Goal: Task Accomplishment & Management: Manage account settings

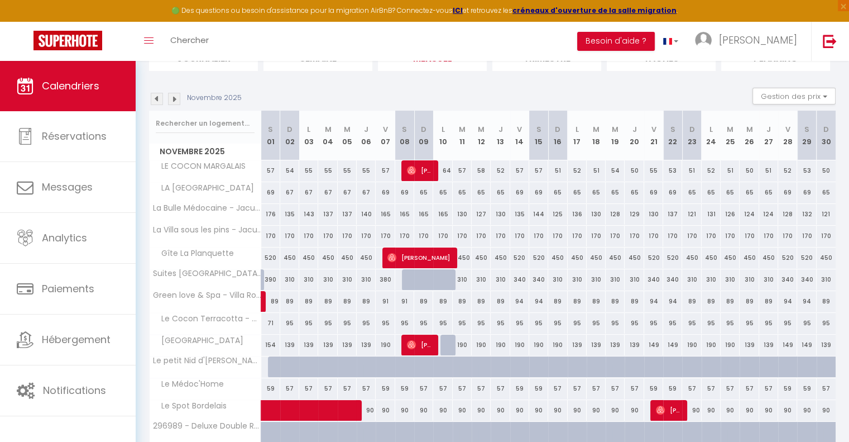
scroll to position [168, 0]
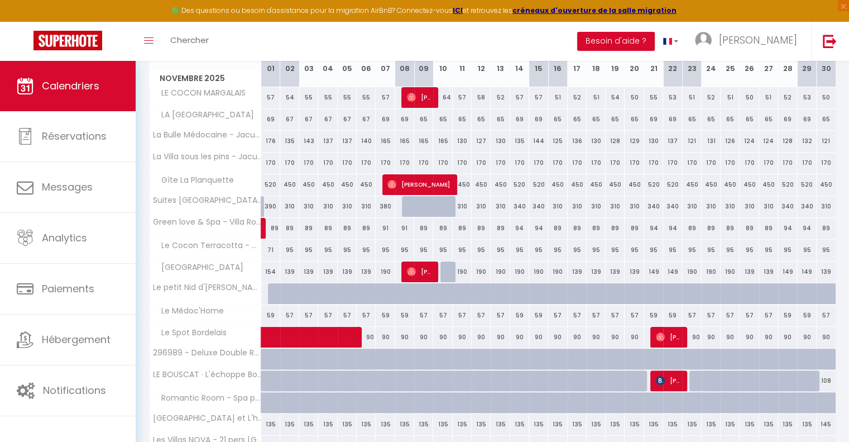
click at [449, 267] on div at bounding box center [450, 271] width 19 height 21
type input "190"
select select "1"
type input "Lun 10 Novembre 2025"
type input "[DATE] Novembre 2025"
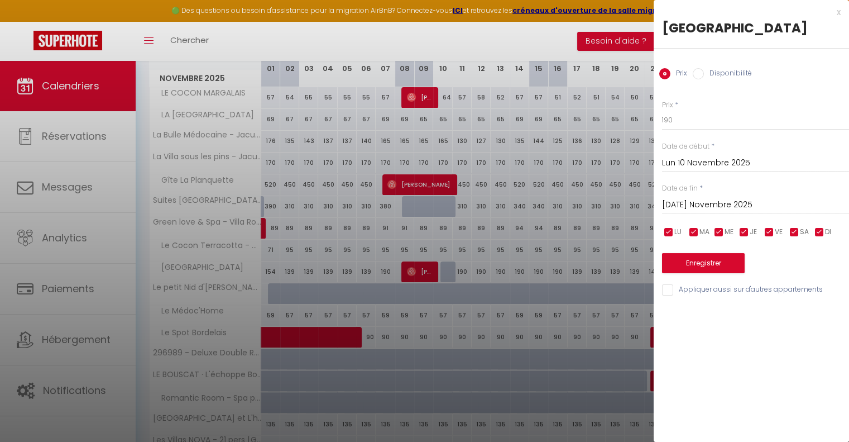
click at [700, 71] on input "Disponibilité" at bounding box center [698, 73] width 11 height 11
radio input "true"
radio input "false"
click at [709, 261] on button "Enregistrer" at bounding box center [703, 264] width 83 height 20
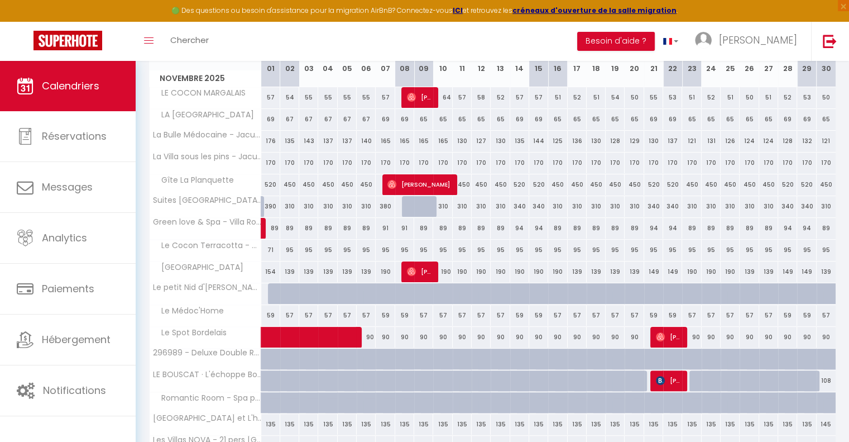
click at [451, 265] on div "190" at bounding box center [442, 271] width 19 height 21
select select "1"
type input "Lun 10 Novembre 2025"
type input "[DATE] Novembre 2025"
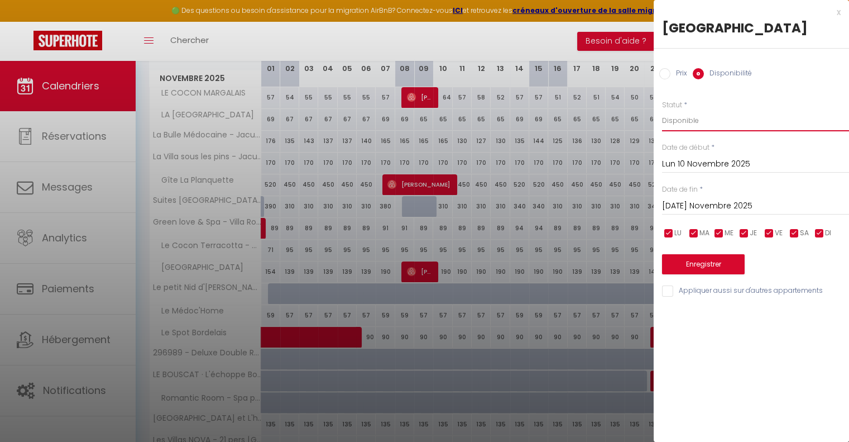
click at [685, 121] on select "Disponible Indisponible" at bounding box center [755, 120] width 187 height 21
select select "0"
click at [662, 110] on select "Disponible Indisponible" at bounding box center [755, 120] width 187 height 21
click at [701, 259] on button "Enregistrer" at bounding box center [703, 264] width 83 height 20
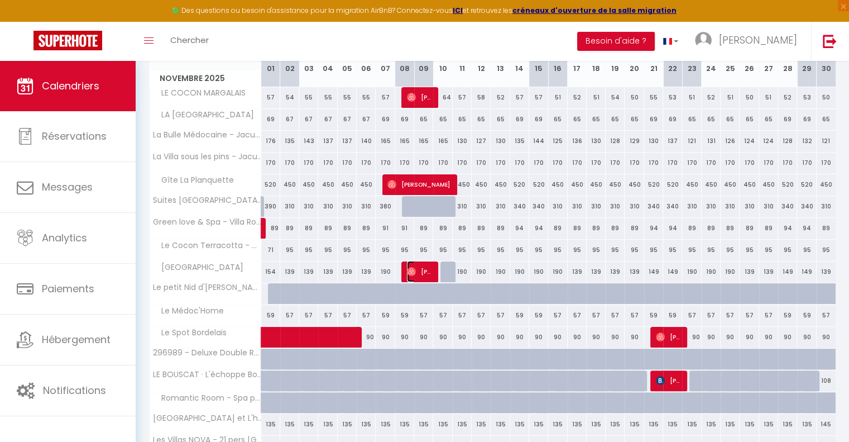
click at [415, 270] on span "[PERSON_NAME]" at bounding box center [419, 271] width 25 height 21
select select "OK"
select select "0"
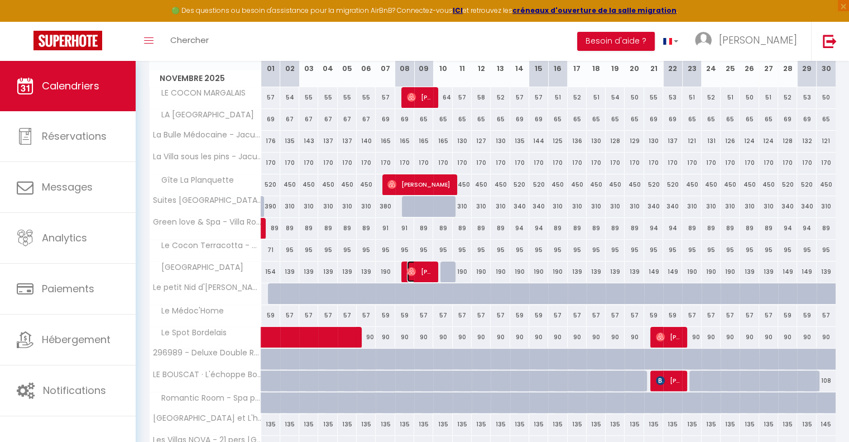
select select "1"
select select
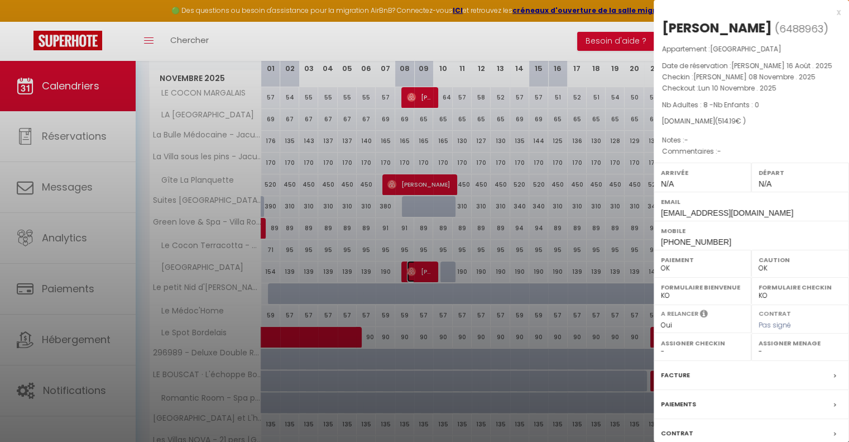
select select "22907"
click at [828, 13] on div "x" at bounding box center [747, 12] width 187 height 13
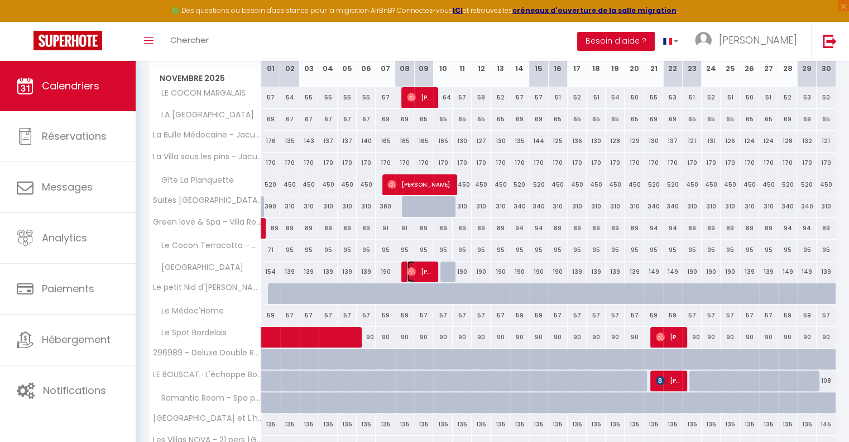
click at [418, 270] on span "Walter Danguiral" at bounding box center [419, 271] width 25 height 21
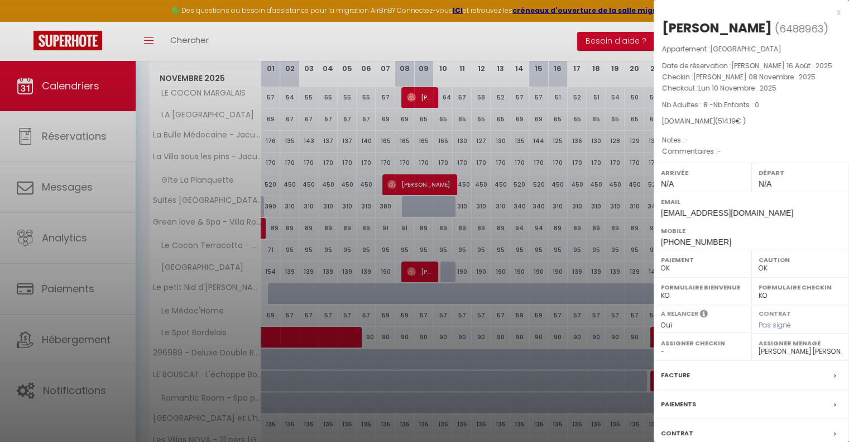
drag, startPoint x: 774, startPoint y: 26, endPoint x: 662, endPoint y: 28, distance: 112.8
click at [662, 28] on div "Walter Danguiral" at bounding box center [717, 28] width 110 height 18
copy div "Walter Danguiral"
click at [831, 11] on div "x" at bounding box center [747, 12] width 187 height 13
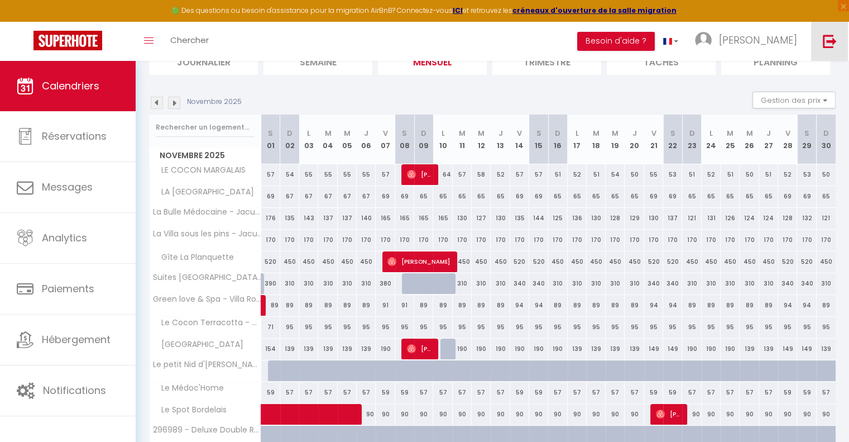
scroll to position [0, 0]
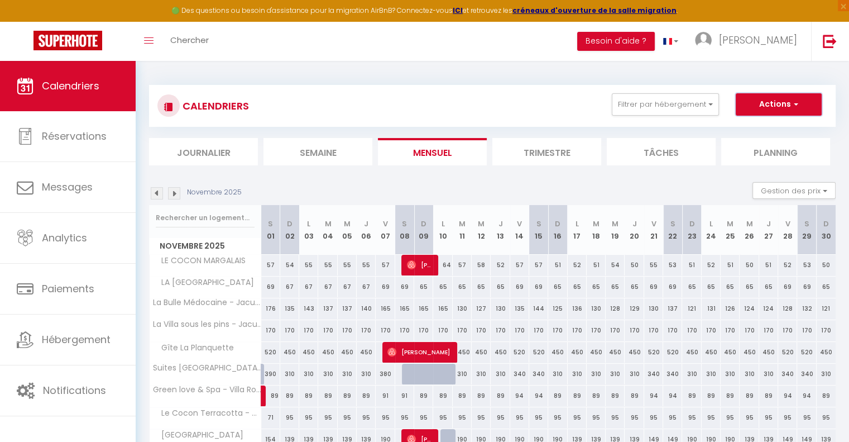
click at [804, 97] on button "Actions" at bounding box center [779, 104] width 86 height 22
click at [776, 127] on link "Nouvelle réservation" at bounding box center [767, 130] width 97 height 17
select select
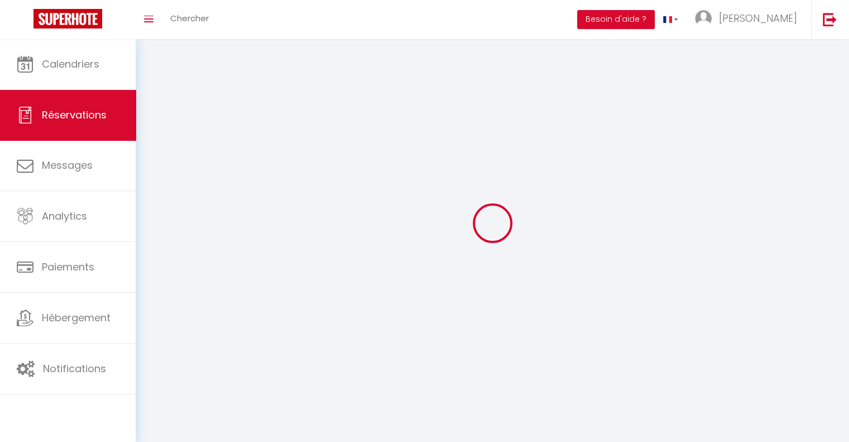
select select
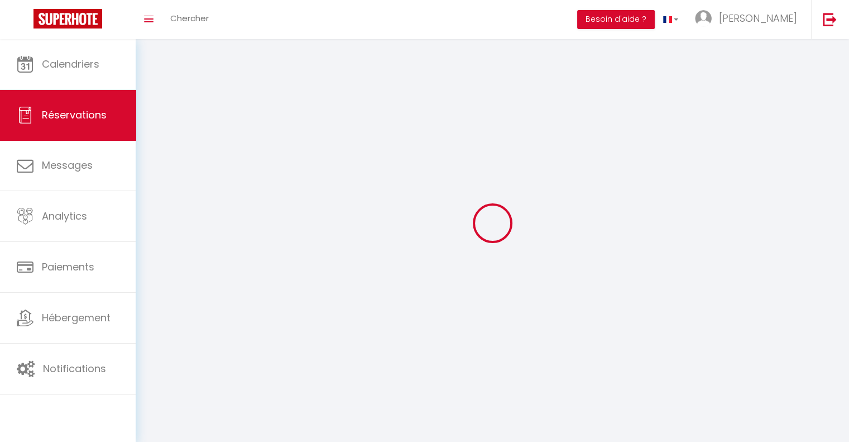
select select
checkbox input "false"
select select
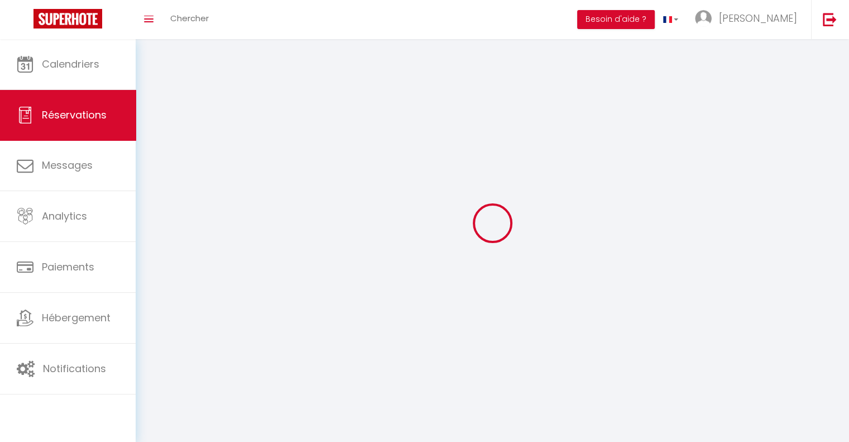
select select
checkbox input "false"
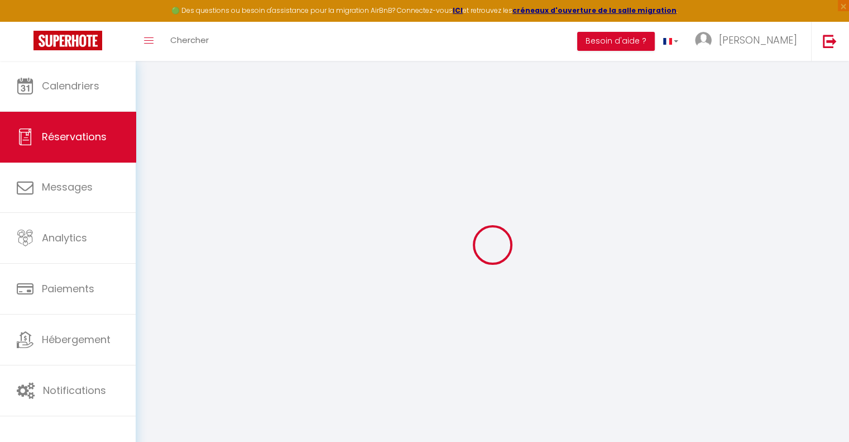
select select
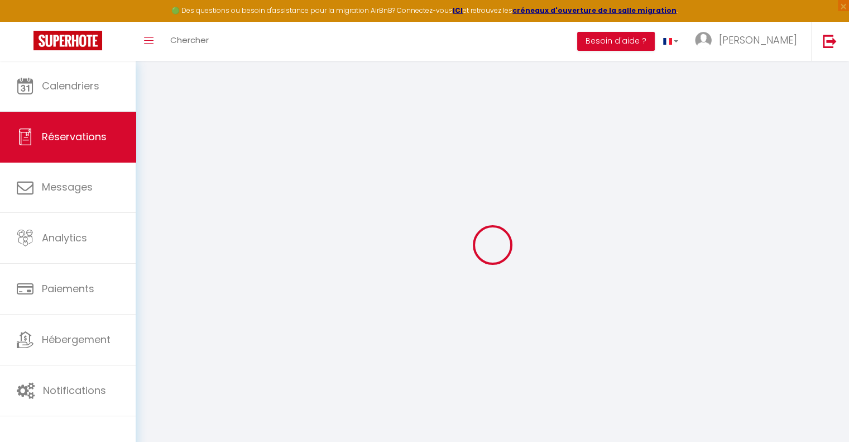
select select
checkbox input "false"
select select
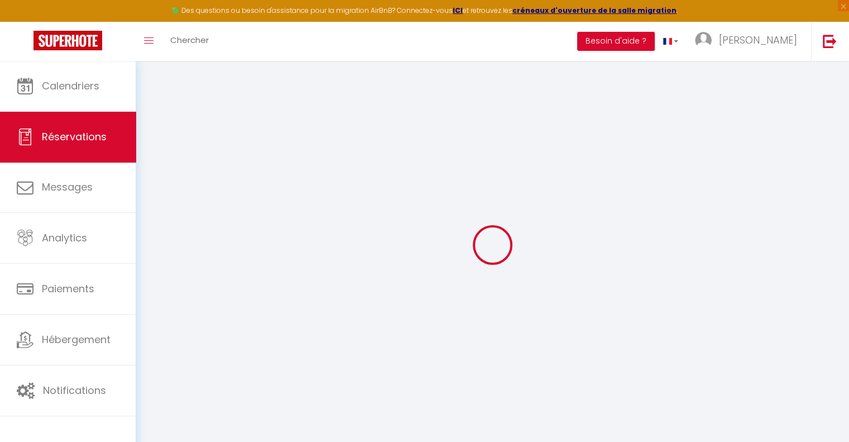
select select
checkbox input "false"
select select
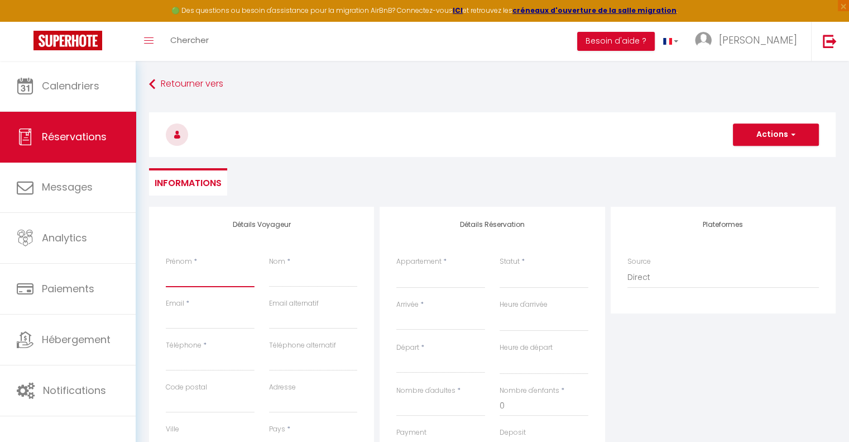
click at [175, 281] on input "Prénom" at bounding box center [210, 277] width 89 height 20
paste input "Walter Danguiral"
type input "Walter Danguiral"
select select
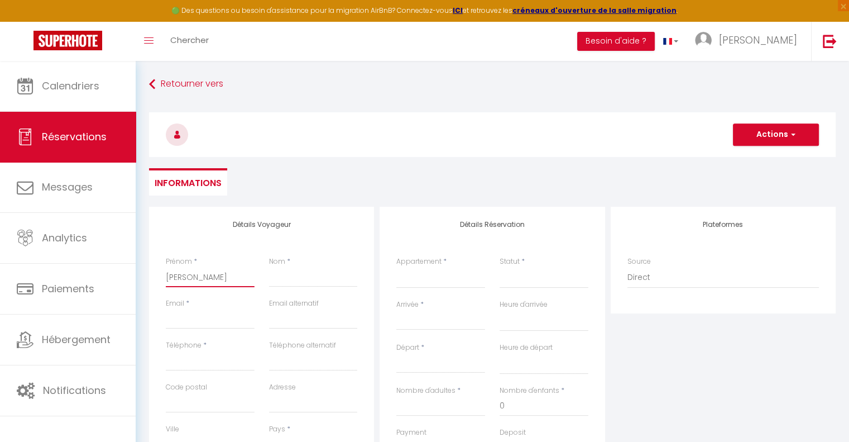
select select
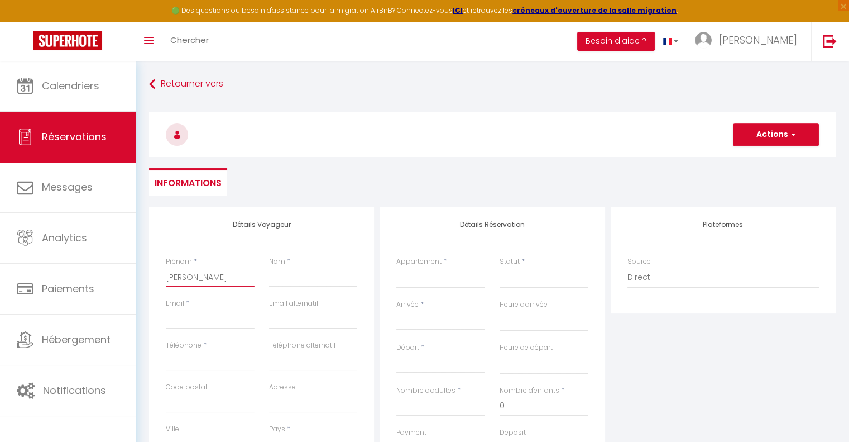
checkbox input "false"
drag, startPoint x: 233, startPoint y: 282, endPoint x: 193, endPoint y: 274, distance: 41.6
click at [193, 274] on input "Walter Danguiral" at bounding box center [210, 277] width 89 height 20
type input "Walter"
select select
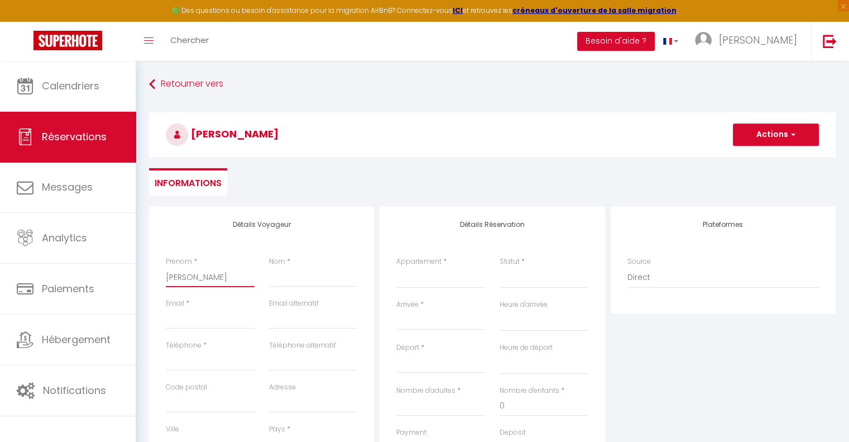
select select
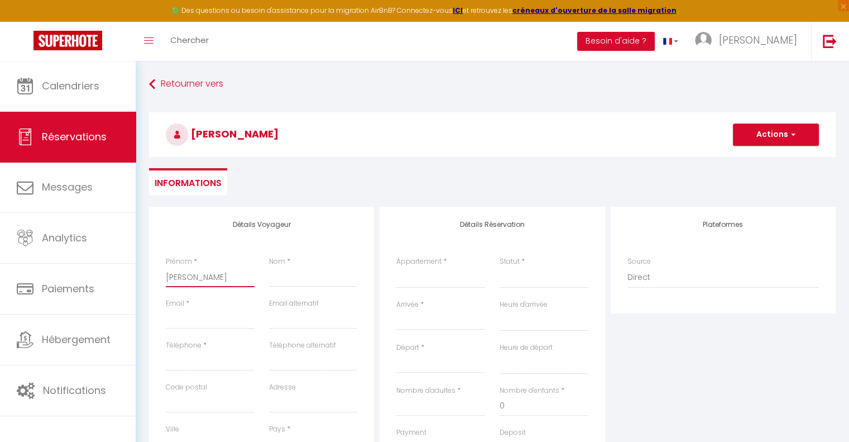
select select
checkbox input "false"
type input "Walter"
click at [284, 276] on input "Nom" at bounding box center [313, 277] width 89 height 20
paste input "Danguiral"
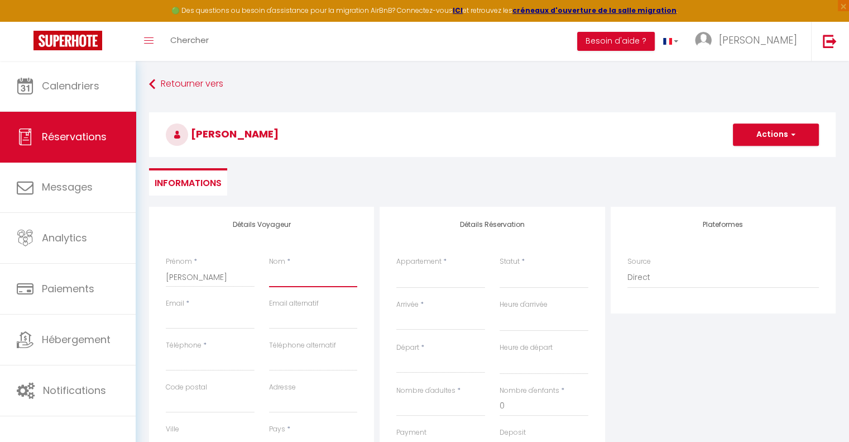
type input "Danguiral"
select select
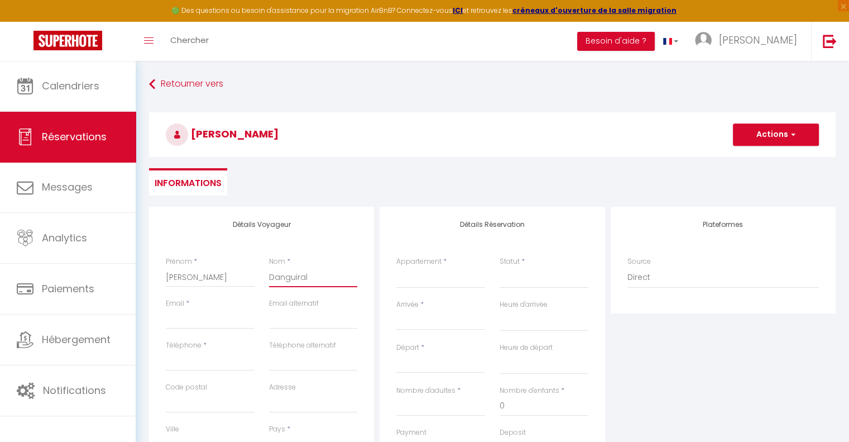
select select
checkbox input "false"
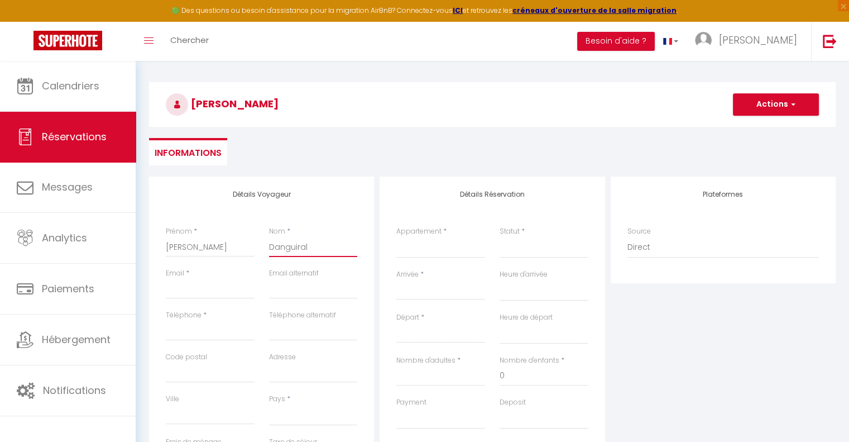
scroll to position [56, 0]
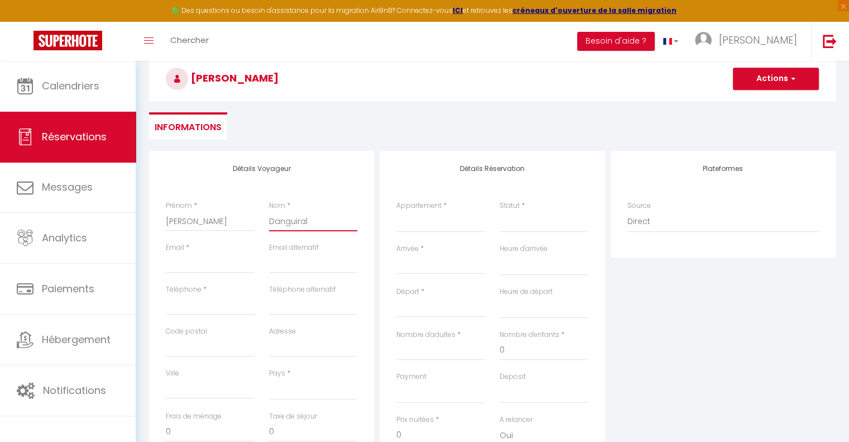
type input "Danguiral"
click at [190, 265] on input "Email client" at bounding box center [210, 263] width 89 height 20
click at [193, 303] on input "Téléphone" at bounding box center [210, 305] width 89 height 20
click at [443, 223] on select "Le Médoc'Home Suites Rivière & Spa - Villa Moderne pour 15 Les Villas NOVA - 21…" at bounding box center [440, 221] width 89 height 21
select select "48449"
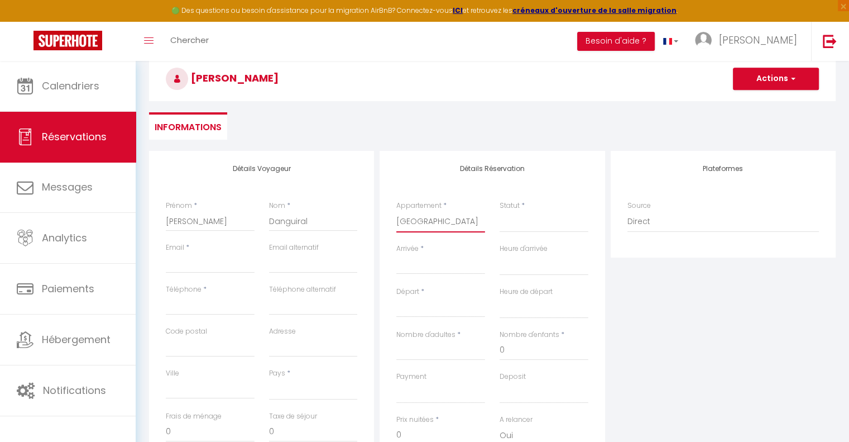
click at [396, 211] on select "Le Médoc'Home Suites Rivière & Spa - Villa Moderne pour 15 Les Villas NOVA - 21…" at bounding box center [440, 221] width 89 height 21
select select
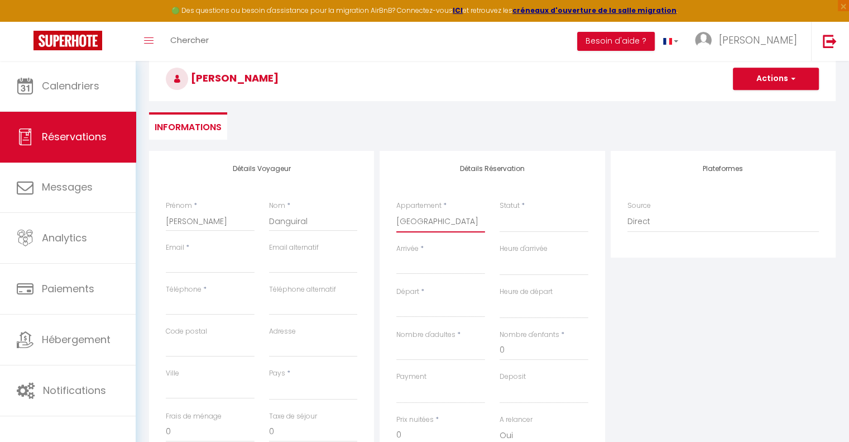
select select
checkbox input "false"
select select
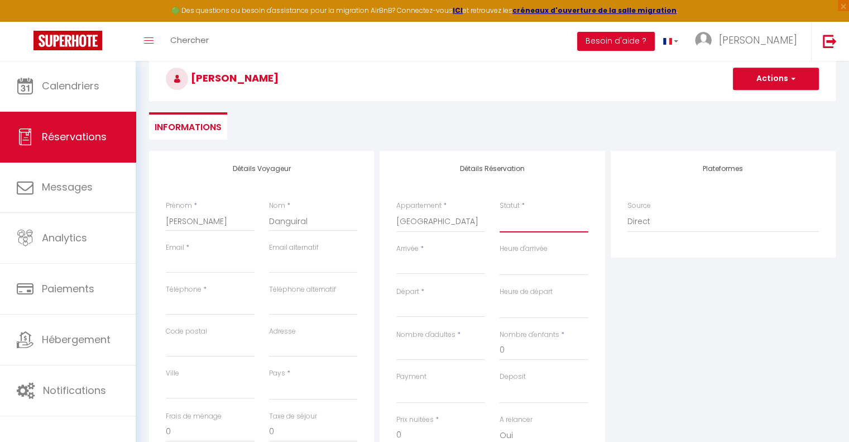
select select
checkbox input "false"
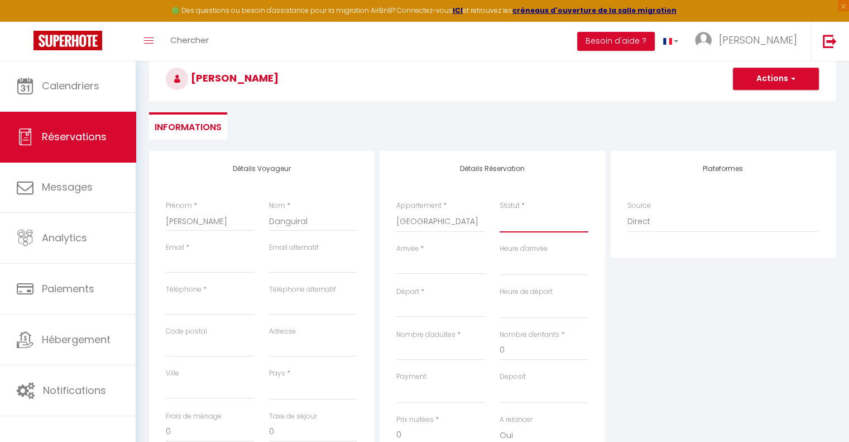
click at [513, 220] on select "Confirmé Non Confirmé Annulé Annulé par le voyageur No Show Request" at bounding box center [544, 221] width 89 height 21
select select "2"
click at [500, 211] on select "Confirmé Non Confirmé Annulé Annulé par le voyageur No Show Request" at bounding box center [544, 221] width 89 height 21
select select
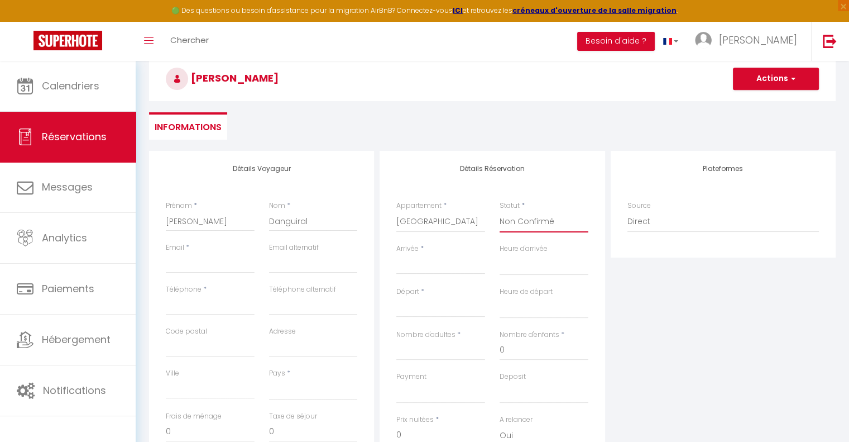
select select
checkbox input "false"
click at [434, 265] on input "Arrivée" at bounding box center [440, 265] width 89 height 15
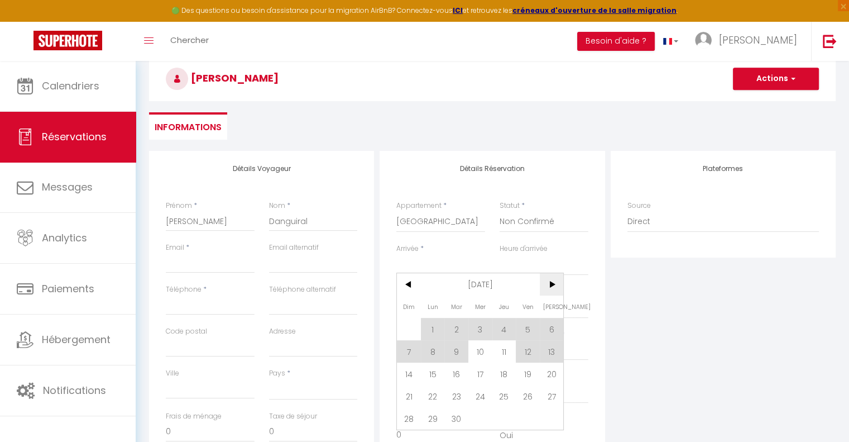
click at [552, 283] on span ">" at bounding box center [552, 284] width 24 height 22
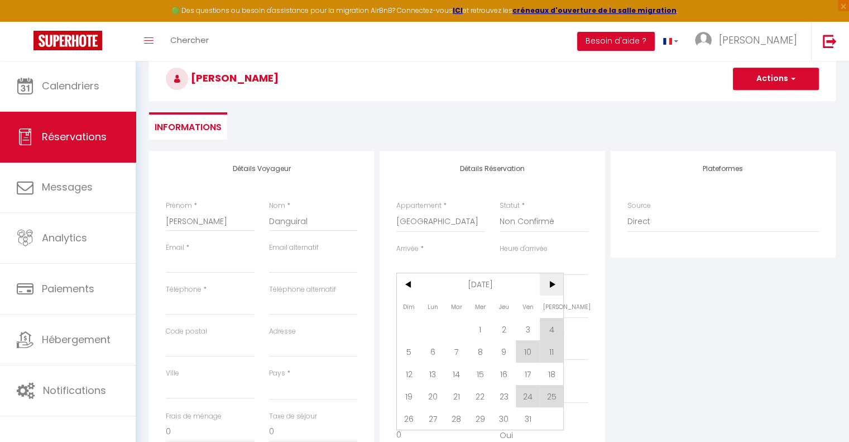
click at [552, 285] on span ">" at bounding box center [552, 284] width 24 height 22
click at [436, 372] on span "10" at bounding box center [433, 373] width 24 height 22
select select
type input "Lun 10 Novembre 2025"
select select
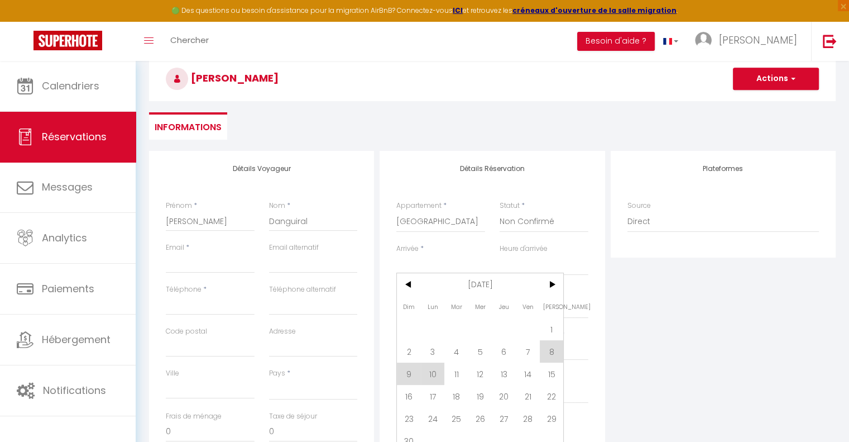
type input "Mar 11 Novembre 2025"
select select
checkbox input "false"
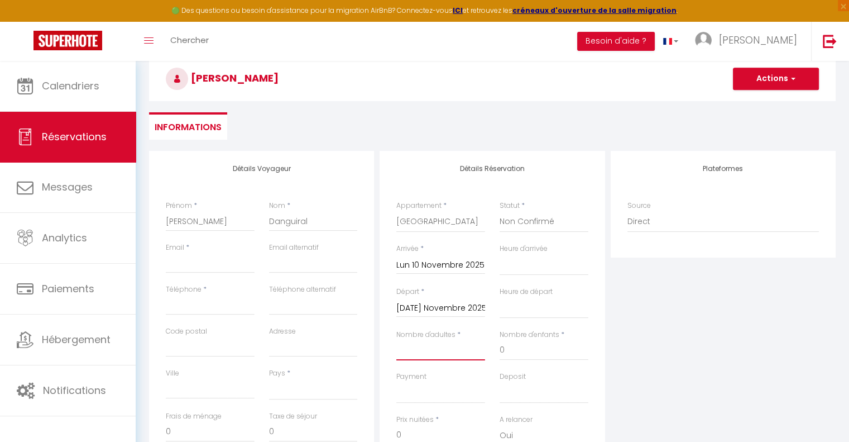
click at [431, 350] on input "Nombre d'adultes" at bounding box center [440, 350] width 89 height 20
type input "8"
select select
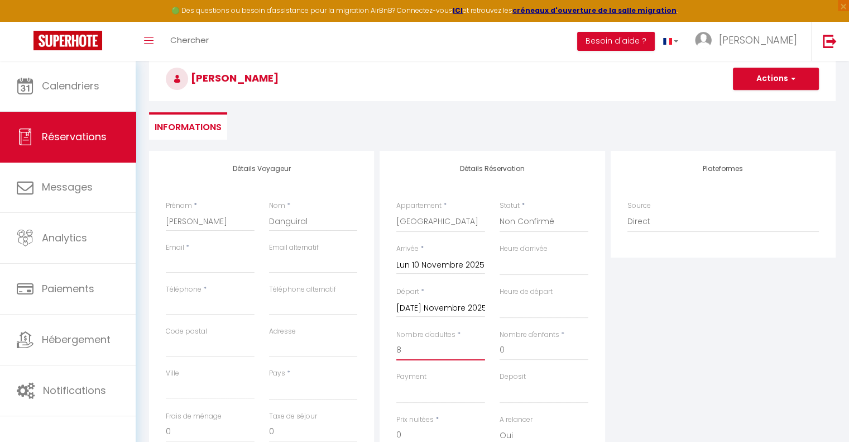
select select
checkbox input "false"
select select
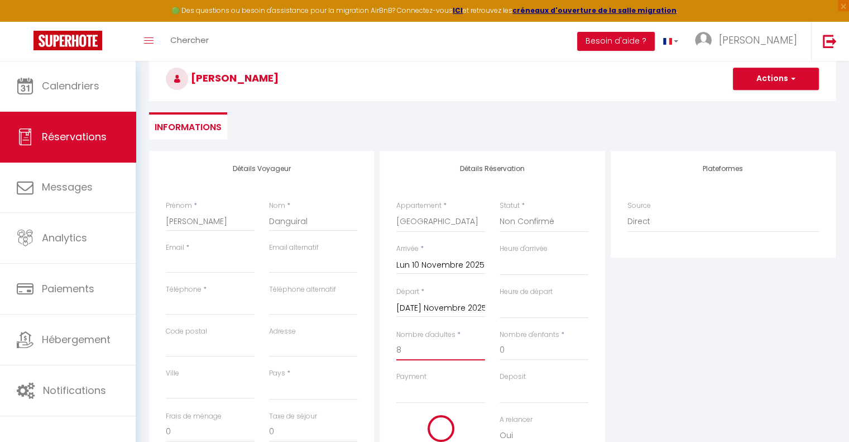
select select
checkbox input "false"
type input "8"
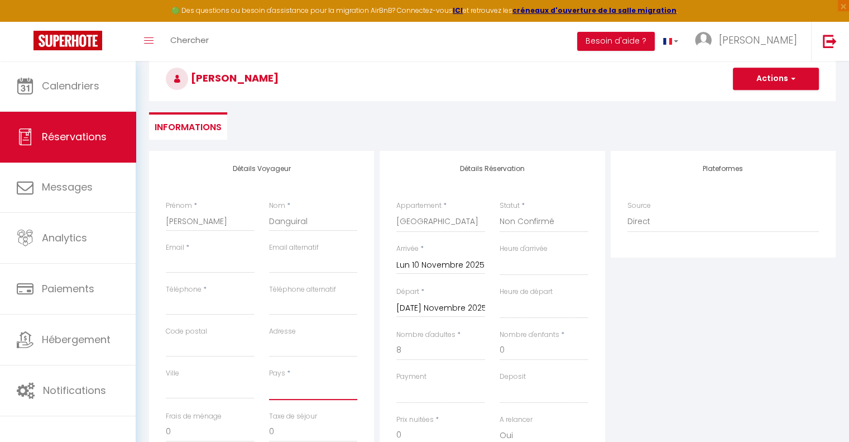
click at [306, 389] on select "France Portugal Afghanistan Albania Algeria American Samoa Andorra Angola Angui…" at bounding box center [313, 389] width 89 height 21
select select "FR"
click at [269, 379] on select "France Portugal Afghanistan Albania Algeria American Samoa Andorra Angola Angui…" at bounding box center [313, 389] width 89 height 21
select select
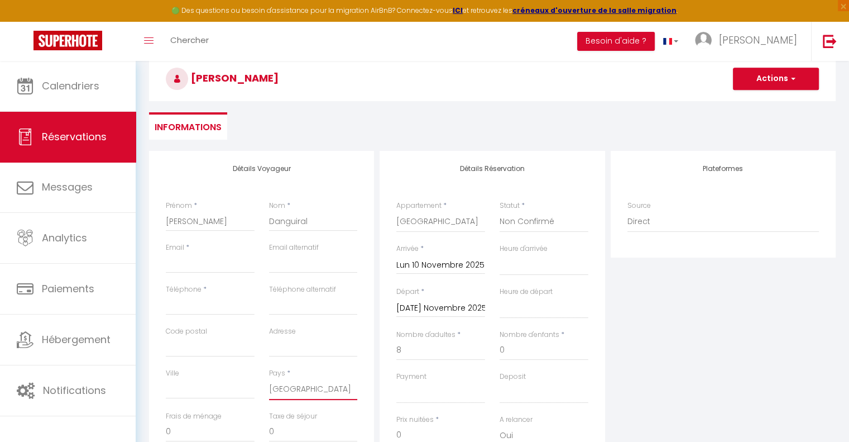
select select
checkbox input "false"
click at [185, 311] on input "Téléphone" at bounding box center [210, 305] width 89 height 20
type input "0"
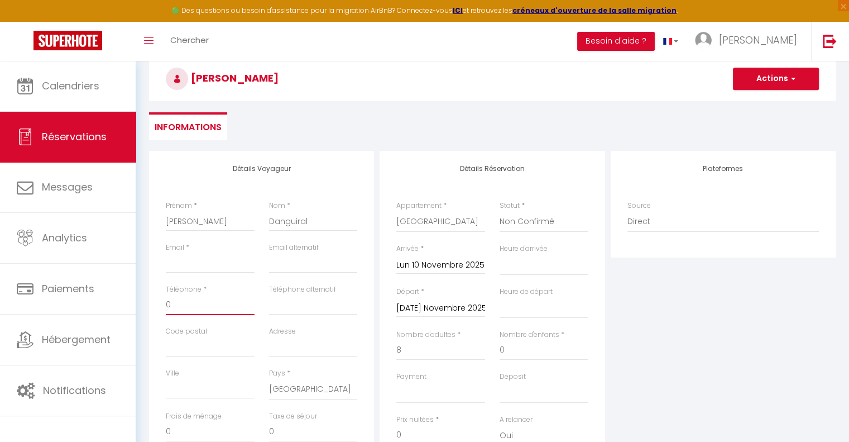
select select
checkbox input "false"
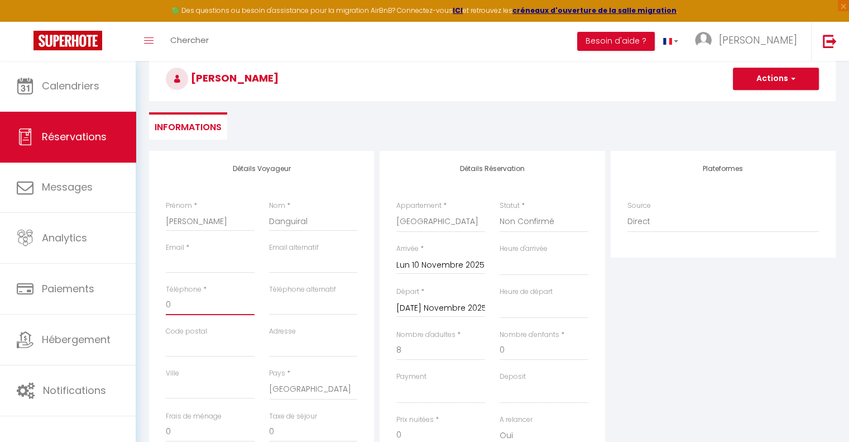
type input "07"
select select
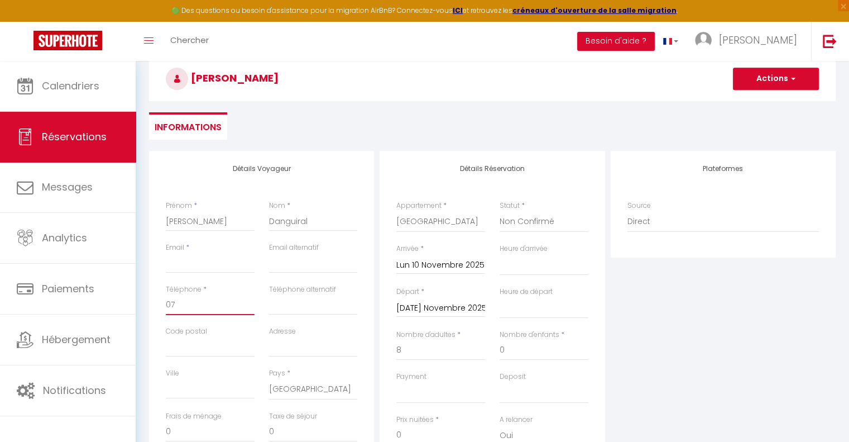
checkbox input "false"
type input "076"
select select
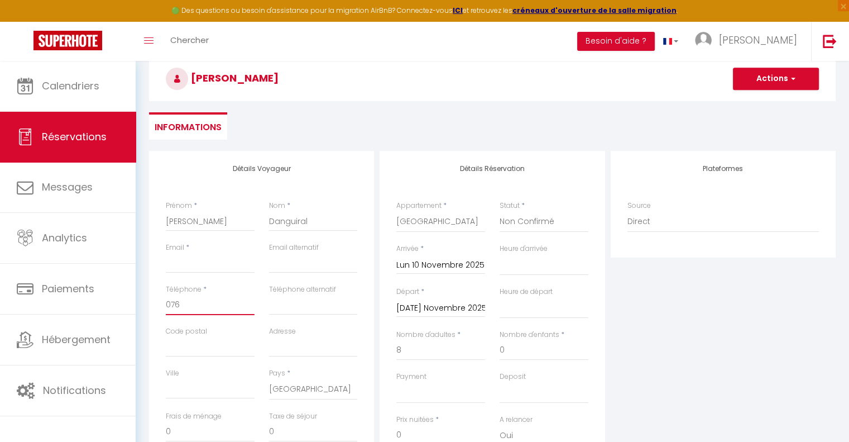
select select
checkbox input "false"
type input "0769"
select select
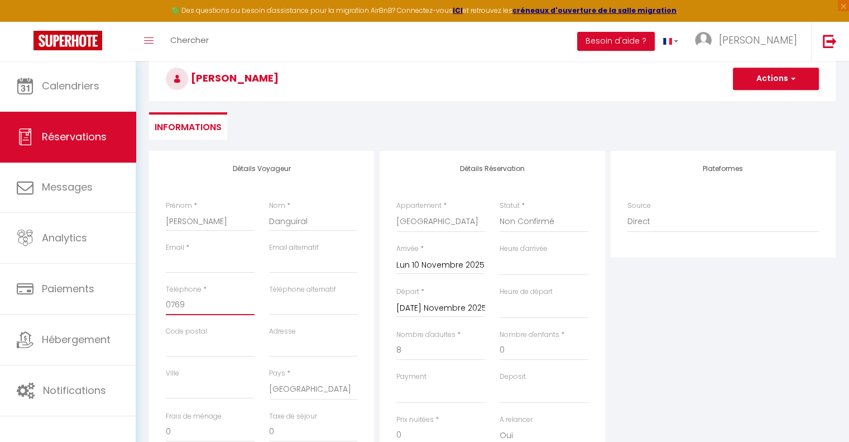
select select
checkbox input "false"
type input "07699"
select select
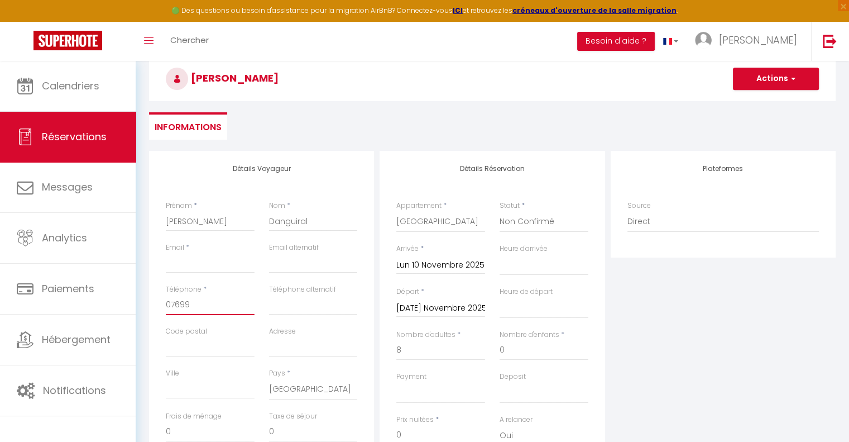
select select
checkbox input "false"
type input "076990"
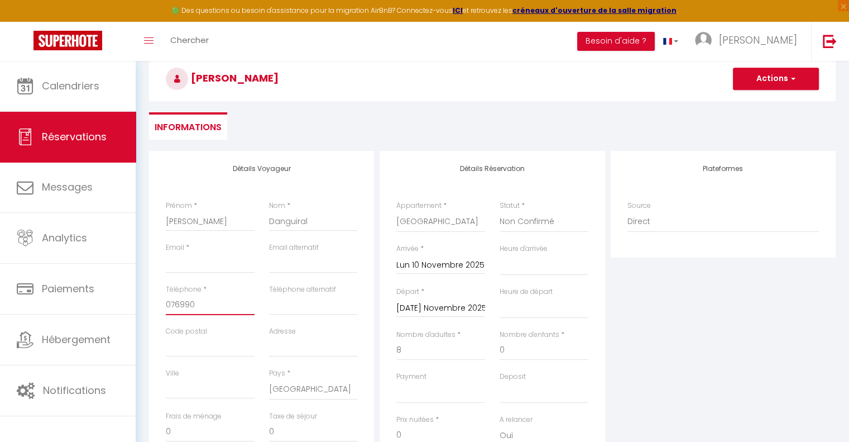
select select
checkbox input "false"
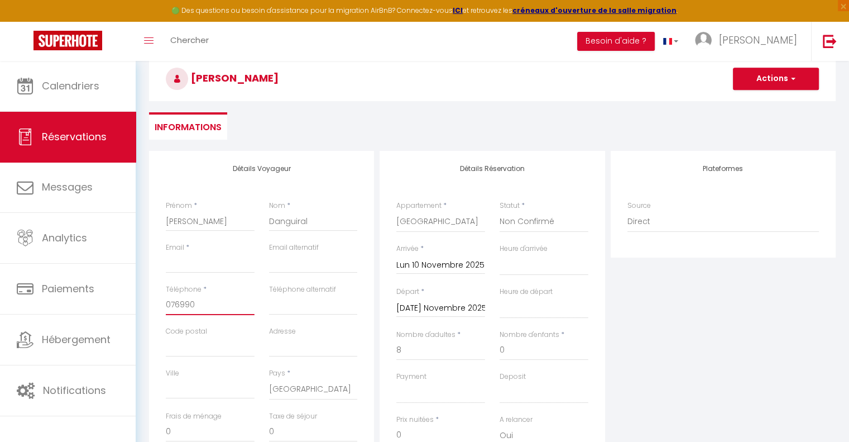
type input "0769907"
select select
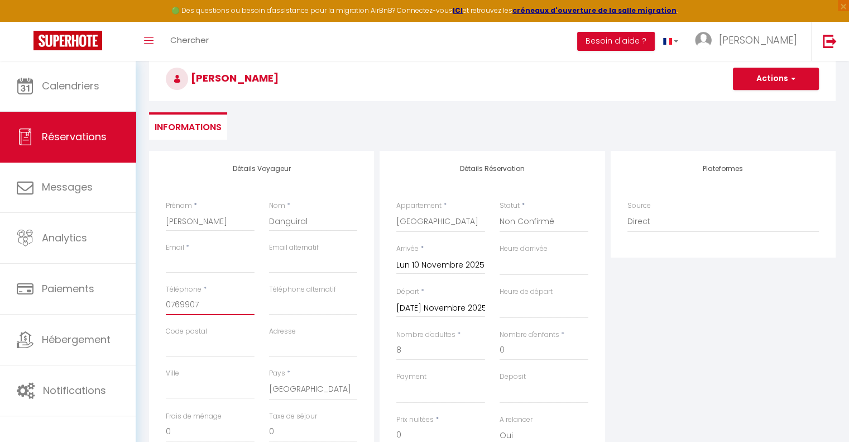
checkbox input "false"
type input "07699073"
select select
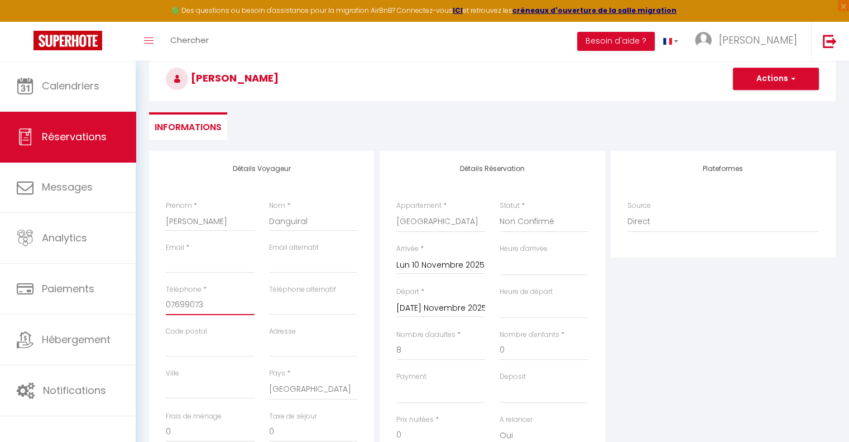
select select
checkbox input "false"
type input "076990739"
select select
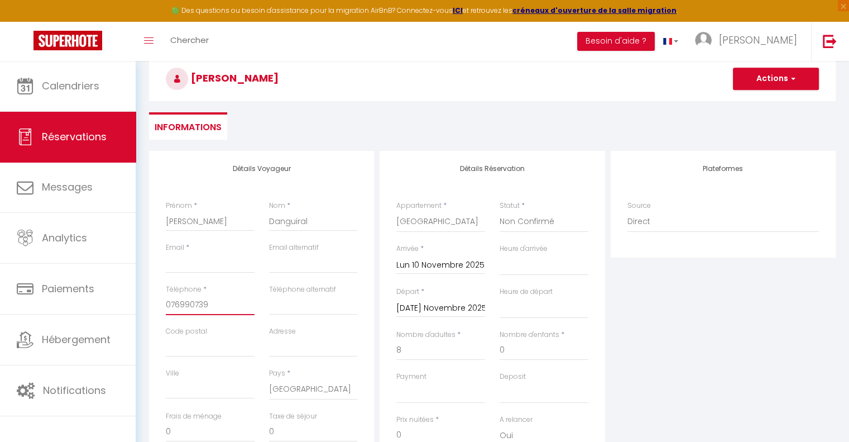
select select
checkbox input "false"
type input "0769907398"
select select
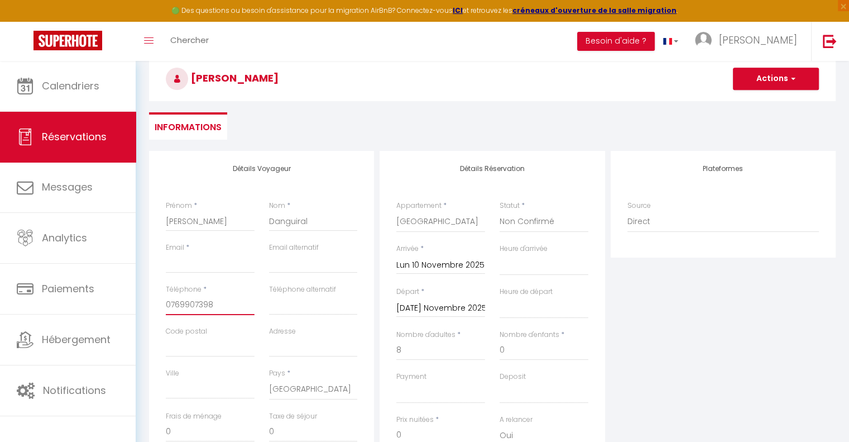
select select
checkbox input "false"
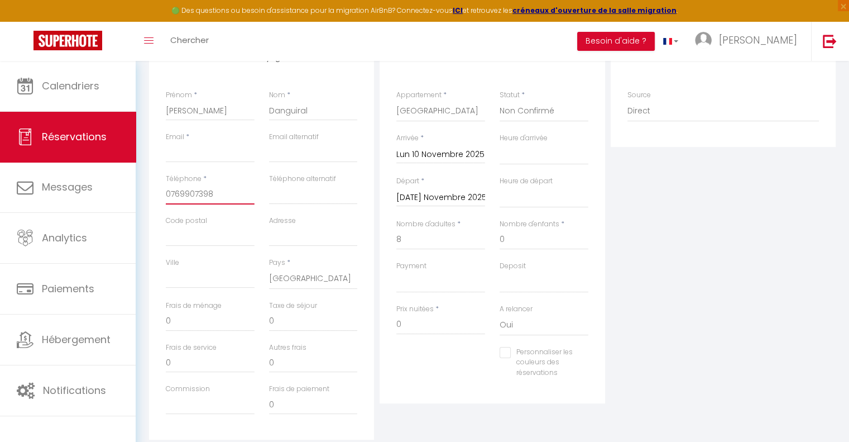
scroll to position [168, 0]
type input "0769907398"
click at [427, 281] on select "OK KO" at bounding box center [440, 280] width 89 height 21
click at [425, 355] on div "Personnaliser les couleurs des réservations #D7092E" at bounding box center [492, 367] width 207 height 43
click at [420, 324] on input "0" at bounding box center [440, 323] width 89 height 20
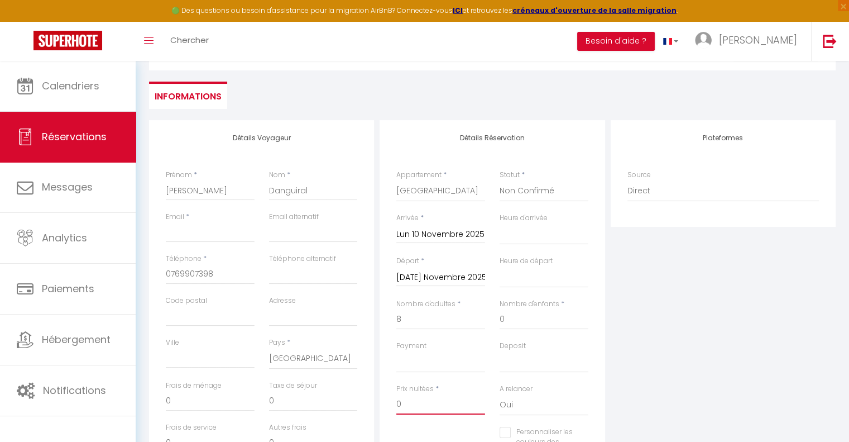
scroll to position [112, 0]
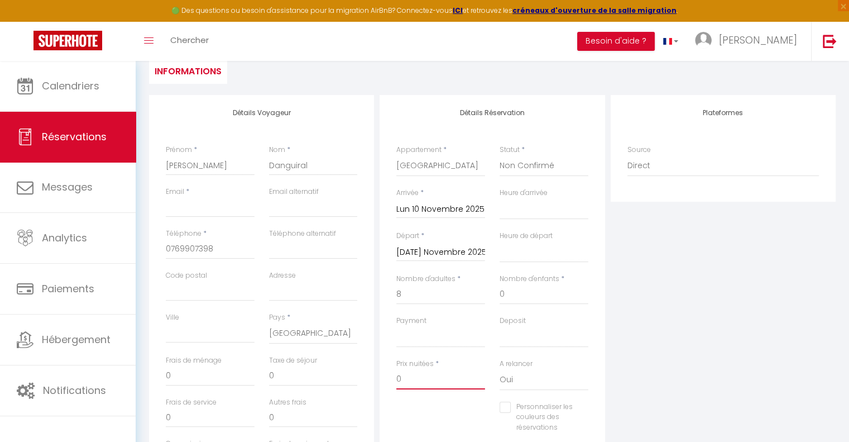
type input "02"
select select
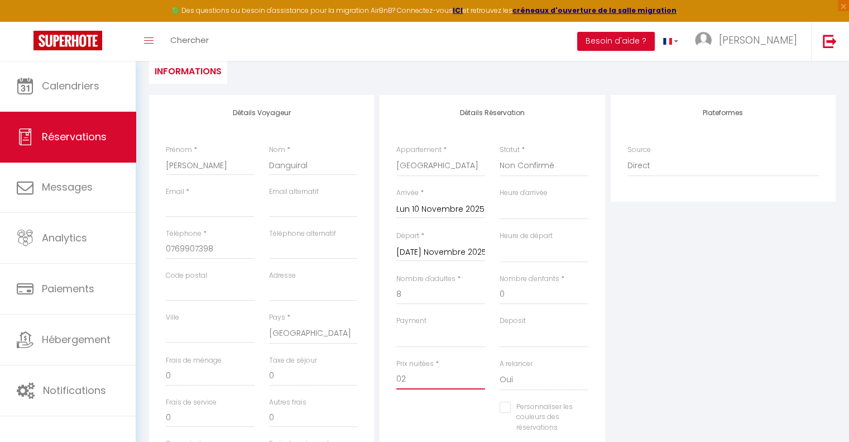
checkbox input "false"
type input "020"
select select
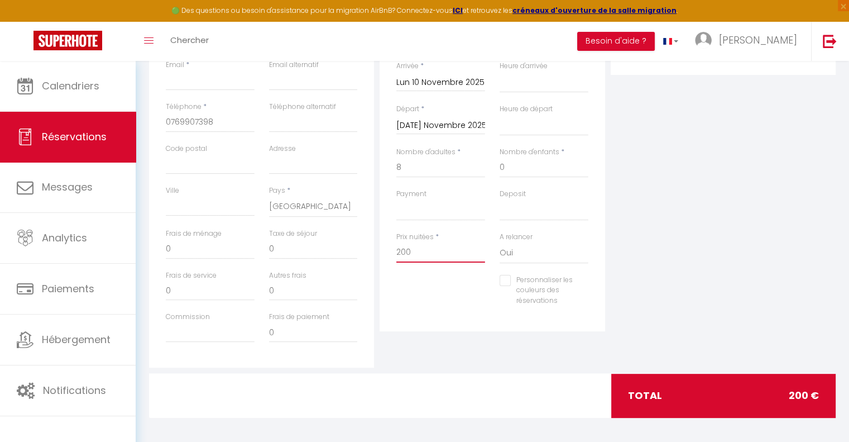
scroll to position [242, 0]
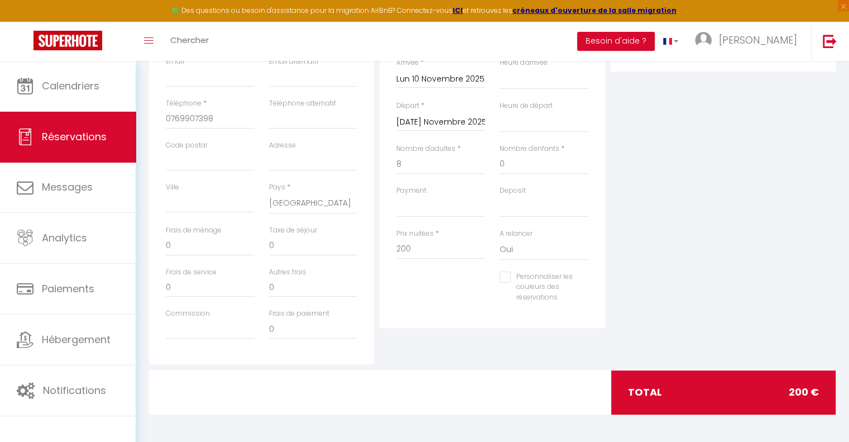
click at [711, 290] on div "Plateformes Source Direct Airbnb.com Booking.com Chalet montagne Expedia Gite d…" at bounding box center [723, 164] width 231 height 399
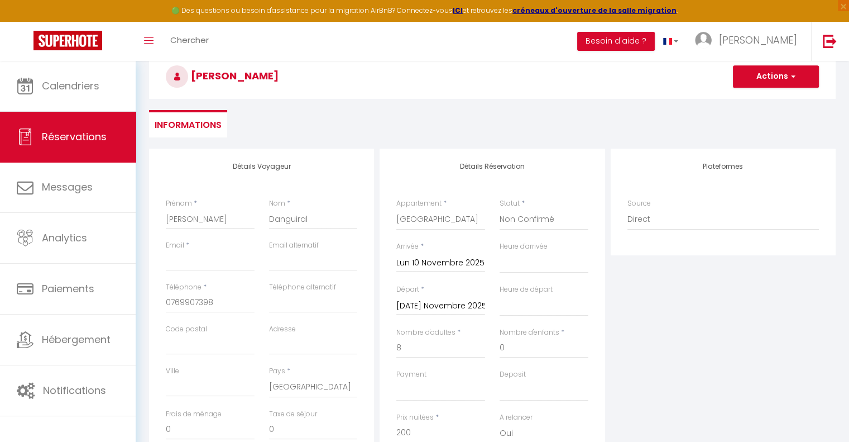
scroll to position [18, 0]
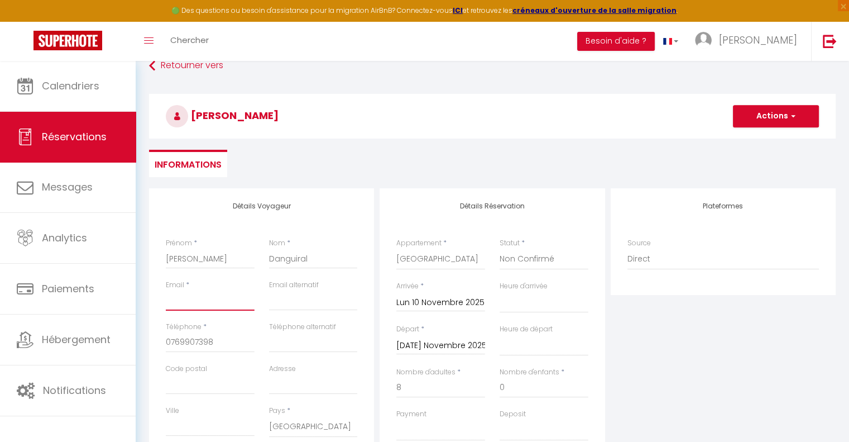
click at [182, 305] on input "Email client" at bounding box center [210, 300] width 89 height 20
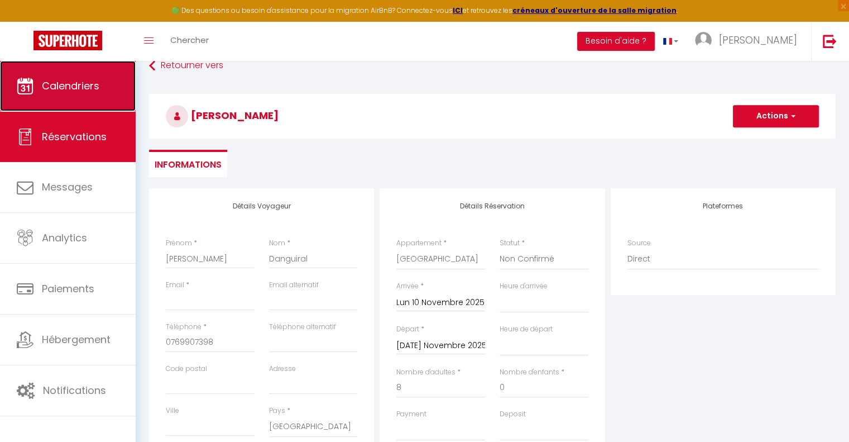
click at [67, 88] on span "Calendriers" at bounding box center [71, 86] width 58 height 14
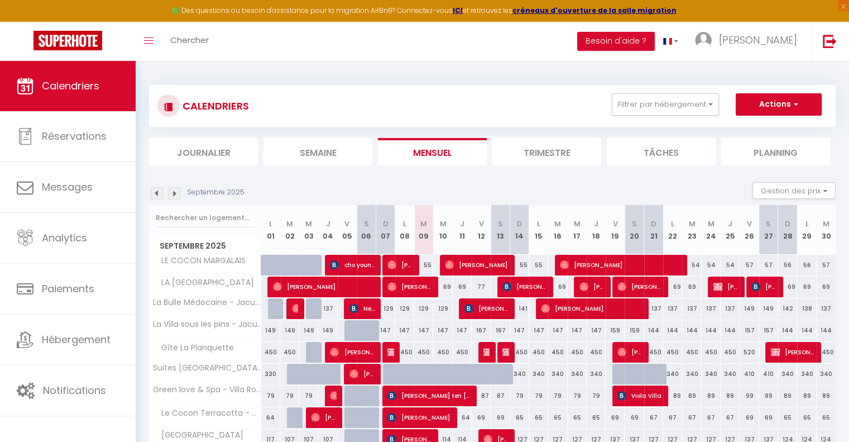
click at [174, 189] on img at bounding box center [174, 193] width 12 height 12
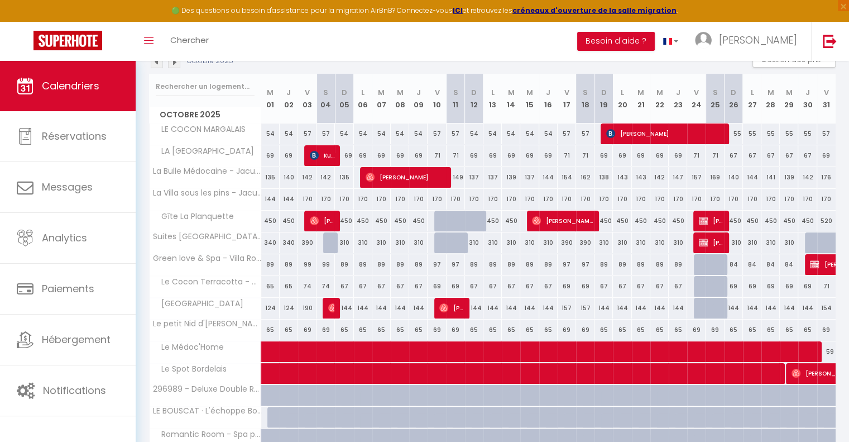
scroll to position [56, 0]
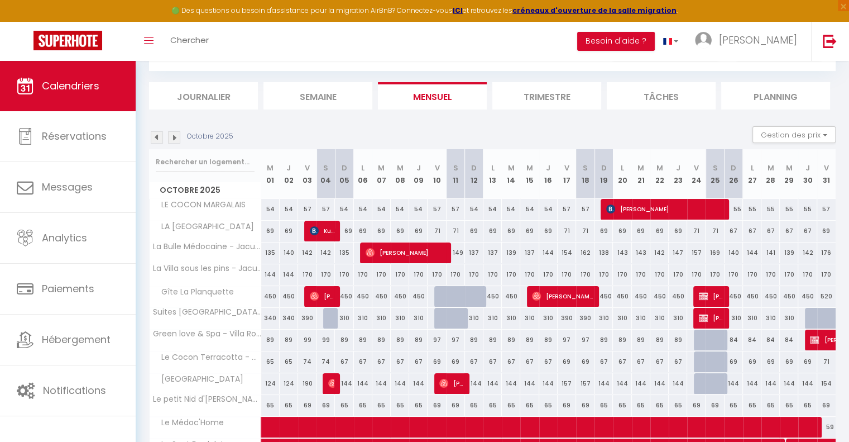
click at [176, 136] on img at bounding box center [174, 137] width 12 height 12
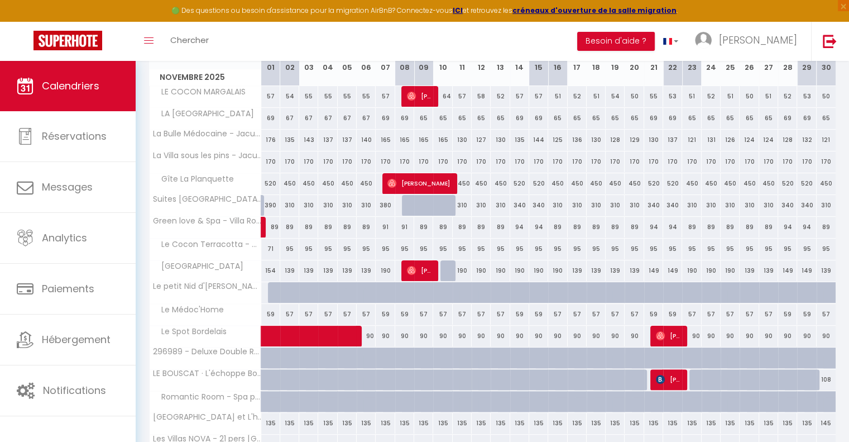
scroll to position [223, 0]
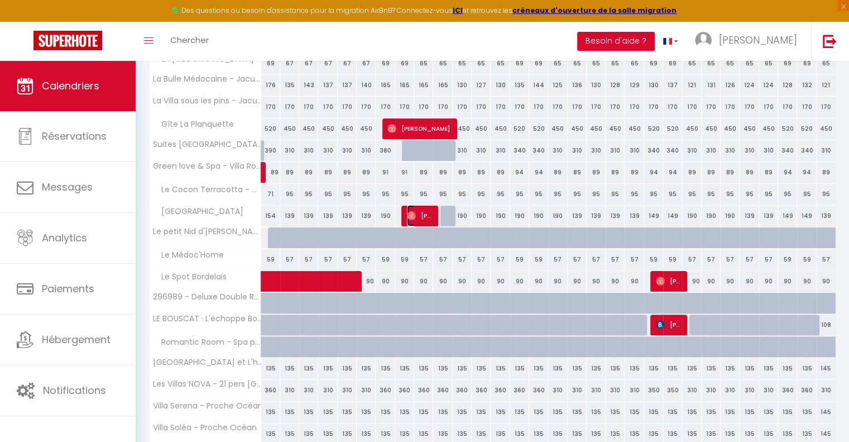
click at [422, 215] on span "Walter Danguiral" at bounding box center [419, 215] width 25 height 21
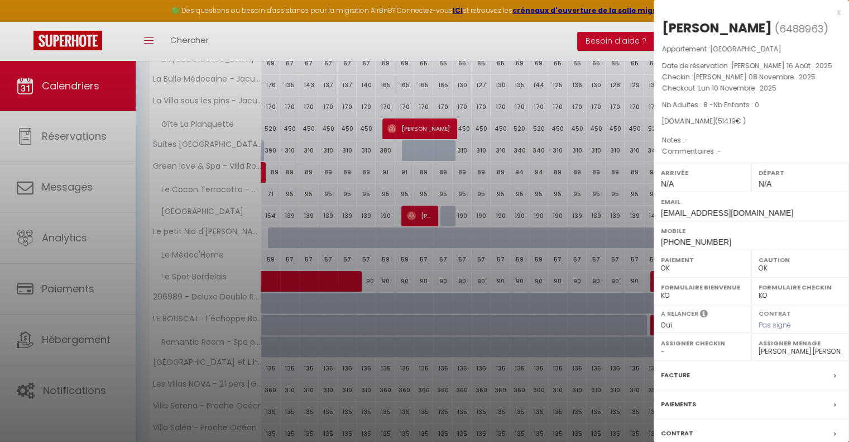
drag, startPoint x: 776, startPoint y: 27, endPoint x: 662, endPoint y: 26, distance: 113.9
click at [662, 26] on h2 "Walter Danguiral ( 6488963 )" at bounding box center [751, 28] width 179 height 19
copy div "Walter Danguiral"
click at [833, 11] on div "x Walter Danguiral ( 6488963 ) Appartement : La Villa Rivière & SPA Date de rés…" at bounding box center [751, 260] width 195 height 520
click at [829, 13] on div "x" at bounding box center [747, 12] width 187 height 13
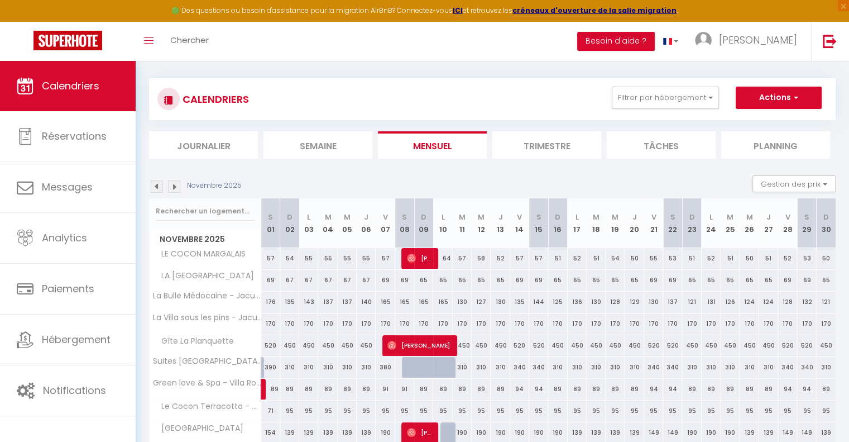
scroll to position [0, 0]
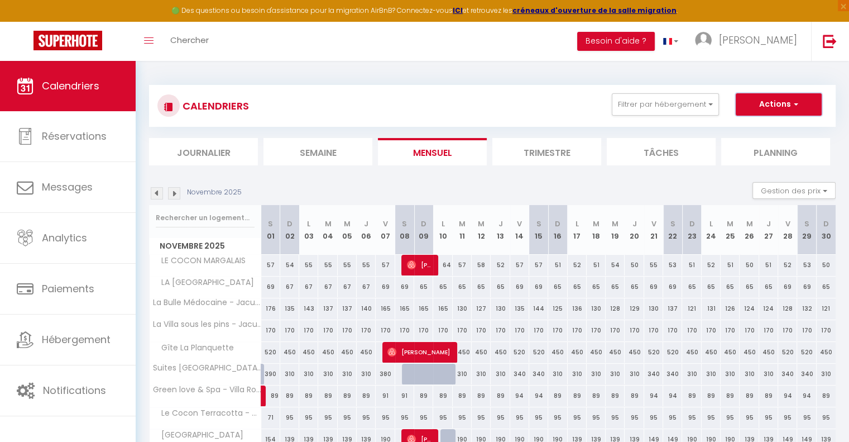
click at [776, 103] on button "Actions" at bounding box center [779, 104] width 86 height 22
click at [740, 130] on link "Nouvelle réservation" at bounding box center [767, 130] width 97 height 17
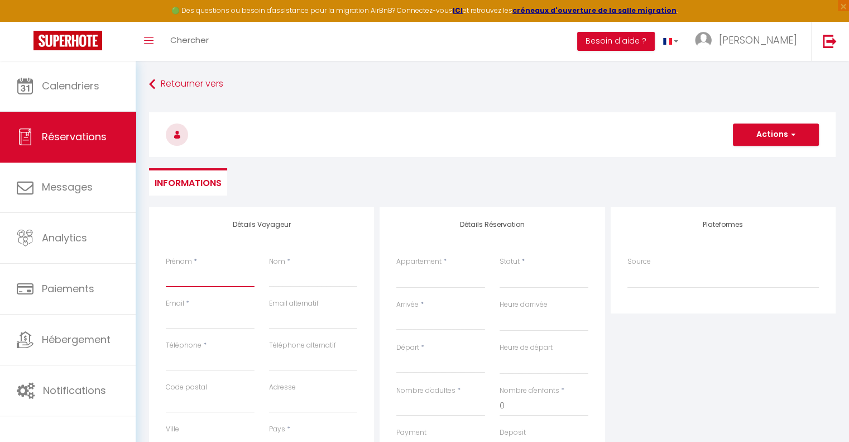
click at [205, 283] on input "Prénom" at bounding box center [210, 277] width 89 height 20
paste input "Walter Danguiral"
drag, startPoint x: 237, startPoint y: 279, endPoint x: 194, endPoint y: 273, distance: 42.8
click at [194, 273] on input "Walter Danguiral" at bounding box center [210, 277] width 89 height 20
click at [285, 283] on input "Nom" at bounding box center [313, 277] width 89 height 20
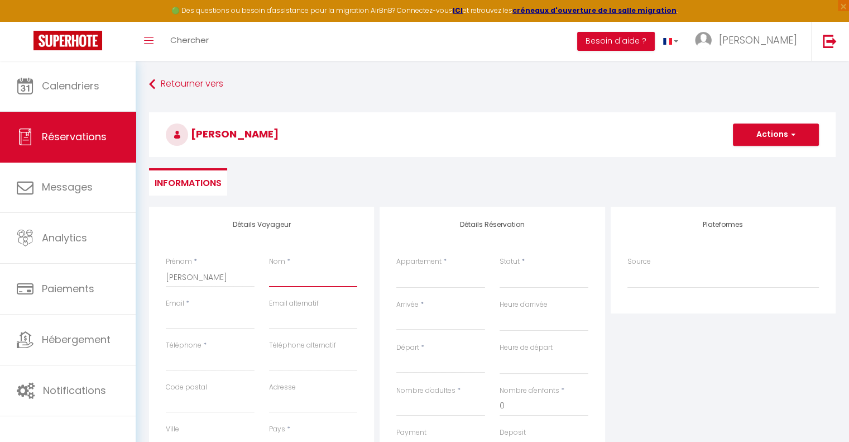
paste input "Danguiral"
click at [205, 317] on input "Email client" at bounding box center [210, 319] width 89 height 20
click at [418, 279] on select "Le Médoc'Home Suites Rivière & Spa - Villa Moderne pour 15 Les Villas NOVA - 21…" at bounding box center [440, 277] width 89 height 21
click at [396, 267] on select "Le Médoc'Home Suites Rivière & Spa - Villa Moderne pour 15 Les Villas NOVA - 21…" at bounding box center [440, 277] width 89 height 21
click at [518, 279] on select "Confirmé Non Confirmé Annulé Annulé par le voyageur No Show Request" at bounding box center [544, 277] width 89 height 21
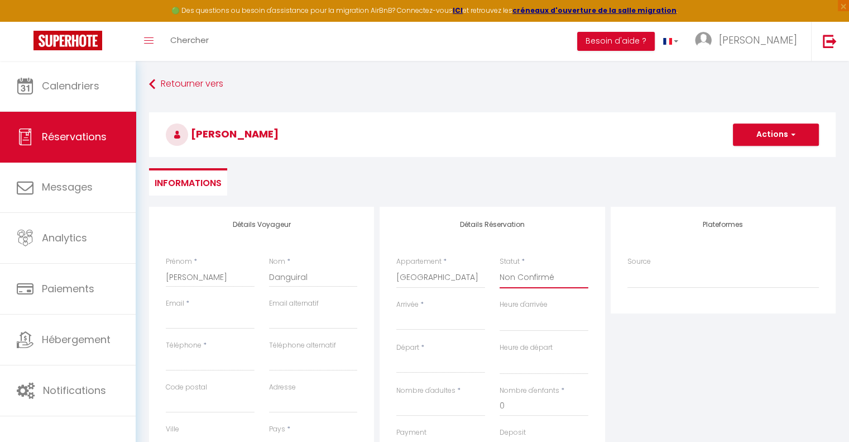
click at [500, 267] on select "Confirmé Non Confirmé Annulé Annulé par le voyageur No Show Request" at bounding box center [544, 277] width 89 height 21
click at [420, 316] on input "Arrivée" at bounding box center [440, 321] width 89 height 15
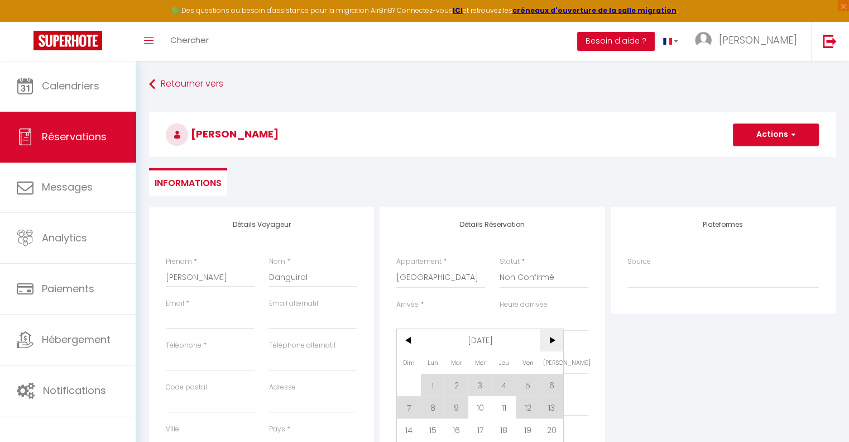
click at [552, 340] on span ">" at bounding box center [552, 340] width 24 height 22
click at [552, 339] on span ">" at bounding box center [552, 340] width 24 height 22
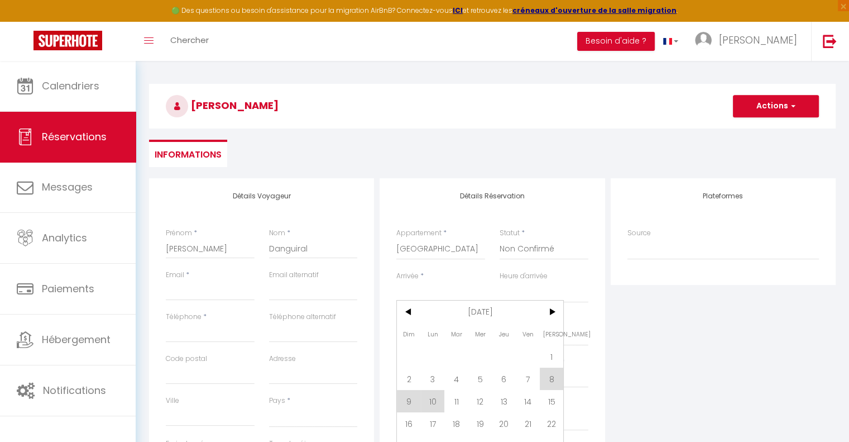
scroll to position [56, 0]
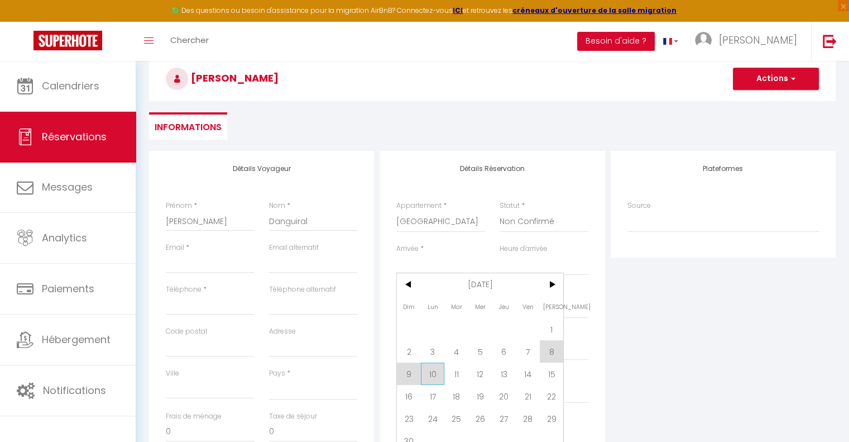
click at [437, 377] on span "10" at bounding box center [433, 373] width 24 height 22
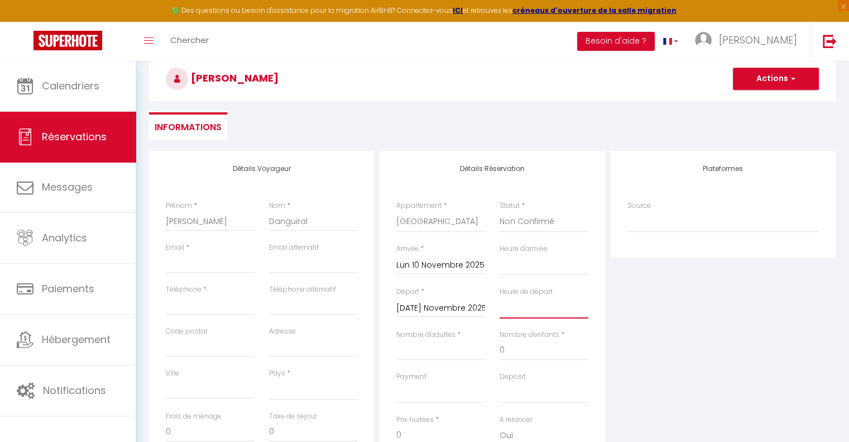
click at [534, 307] on select "00:00 00:30 01:00 01:30 02:00 02:30 03:00 03:30 04:00 04:30 05:00 05:30 06:00 0…" at bounding box center [544, 307] width 89 height 21
click at [500, 297] on select "00:00 00:30 01:00 01:30 02:00 02:30 03:00 03:30 04:00 04:30 05:00 05:30 06:00 0…" at bounding box center [544, 307] width 89 height 21
click at [433, 353] on input "Nombre d'adultes" at bounding box center [440, 350] width 89 height 20
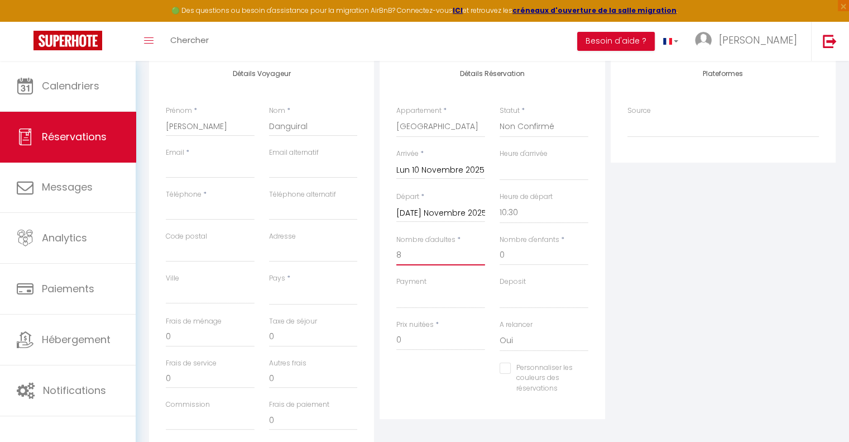
scroll to position [168, 0]
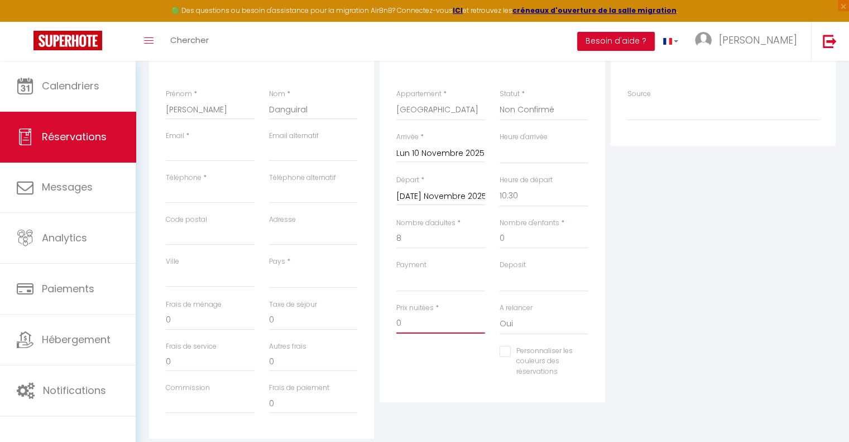
click at [422, 326] on input "0" at bounding box center [440, 323] width 89 height 20
drag, startPoint x: 410, startPoint y: 324, endPoint x: 389, endPoint y: 323, distance: 21.2
click at [389, 323] on div "Prix nuitées * 0" at bounding box center [440, 324] width 103 height 43
click at [305, 275] on select "France Portugal Afghanistan Albania Algeria American Samoa Andorra Angola Angui…" at bounding box center [313, 277] width 89 height 21
click at [269, 267] on select "France Portugal Afghanistan Albania Algeria American Samoa Andorra Angola Angui…" at bounding box center [313, 277] width 89 height 21
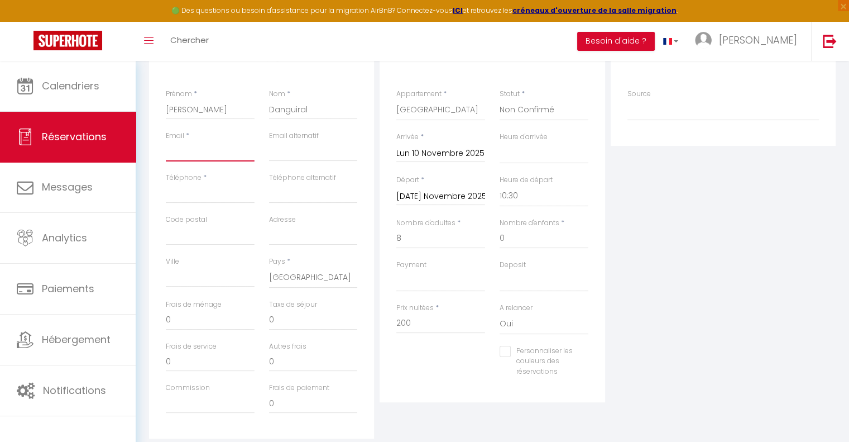
click at [187, 152] on input "Email client" at bounding box center [210, 151] width 89 height 20
click at [176, 188] on input "Téléphone" at bounding box center [210, 193] width 89 height 20
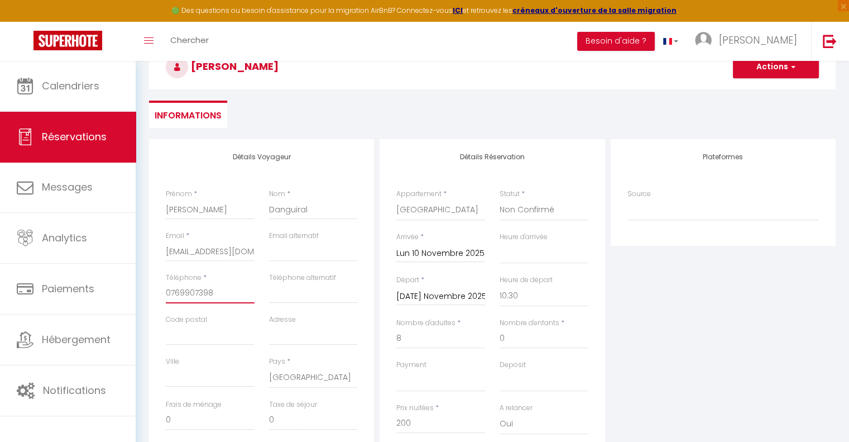
scroll to position [18, 0]
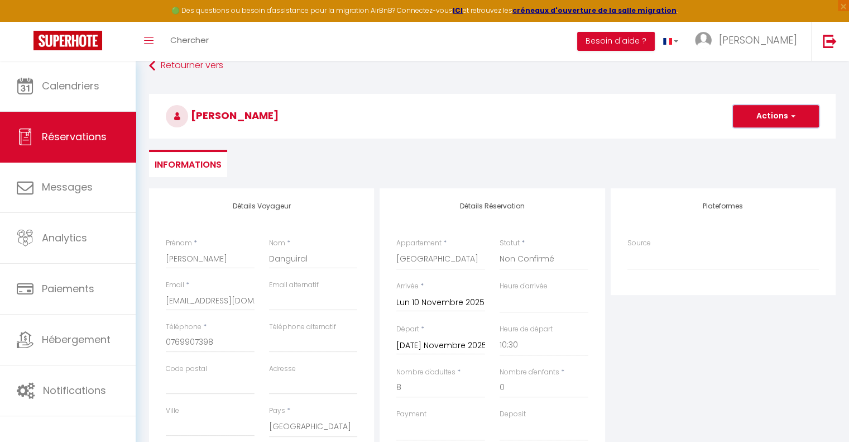
click at [797, 109] on button "Actions" at bounding box center [776, 116] width 86 height 22
click at [751, 140] on link "Enregistrer" at bounding box center [765, 140] width 88 height 15
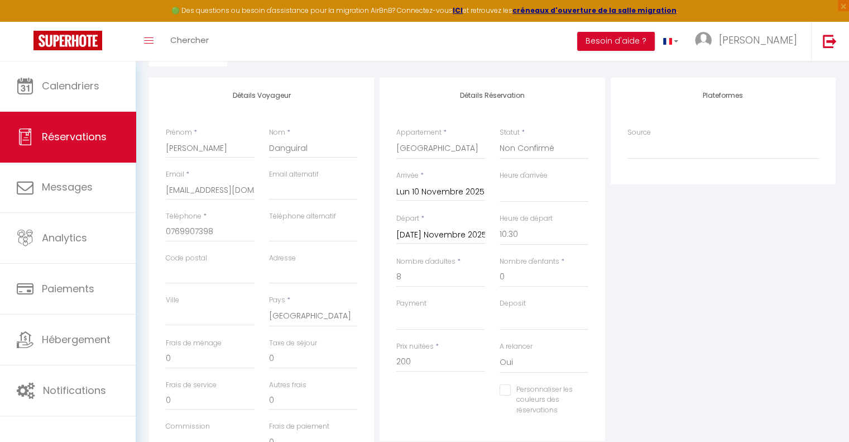
scroll to position [130, 0]
click at [418, 278] on input "8" at bounding box center [440, 276] width 89 height 20
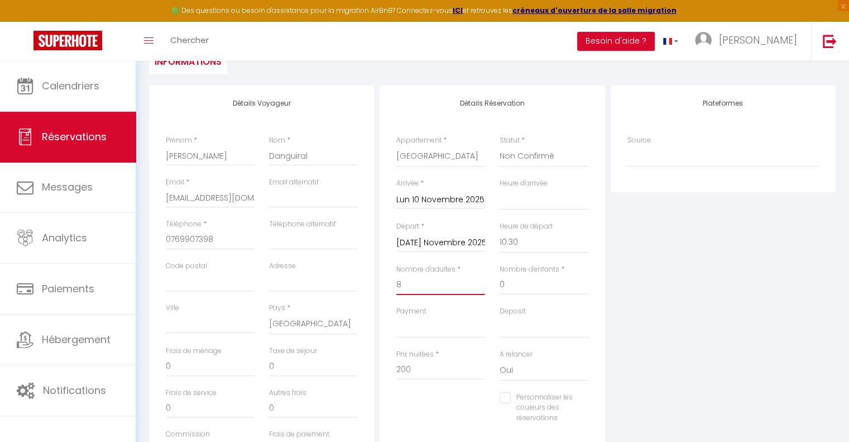
scroll to position [56, 0]
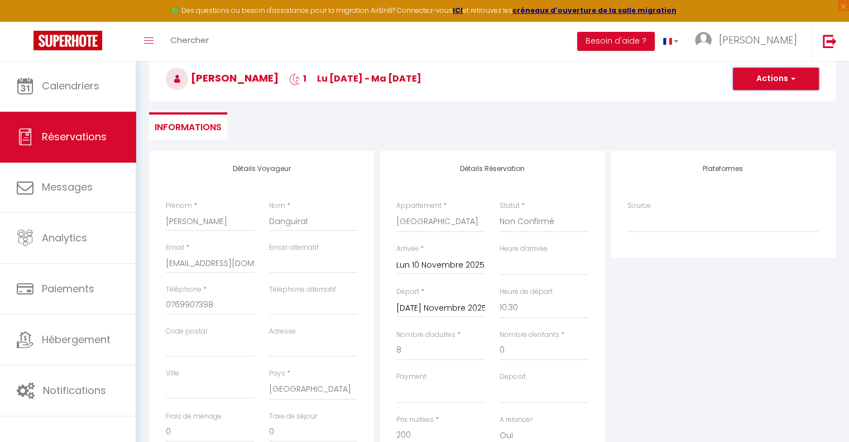
click at [797, 78] on button "Actions" at bounding box center [776, 79] width 86 height 22
click at [757, 104] on link "Enregistrer" at bounding box center [765, 103] width 88 height 15
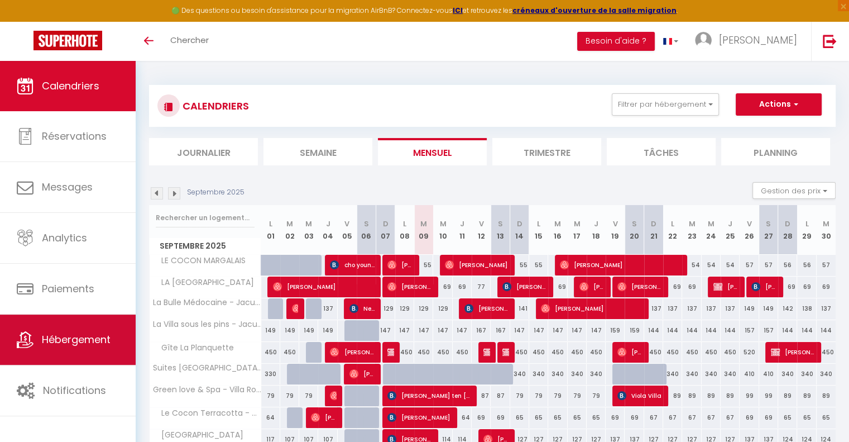
click at [71, 346] on link "Hébergement" at bounding box center [68, 339] width 136 height 50
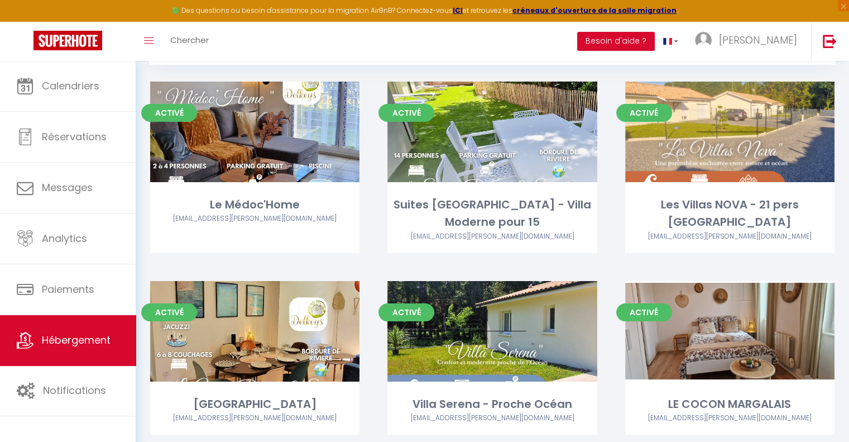
scroll to position [49, 0]
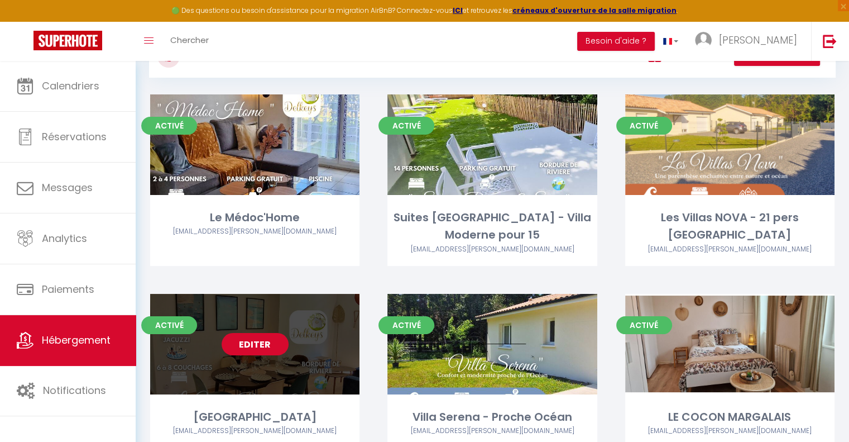
click at [245, 346] on link "Editer" at bounding box center [255, 344] width 67 height 22
click at [256, 343] on link "Editer" at bounding box center [255, 344] width 67 height 22
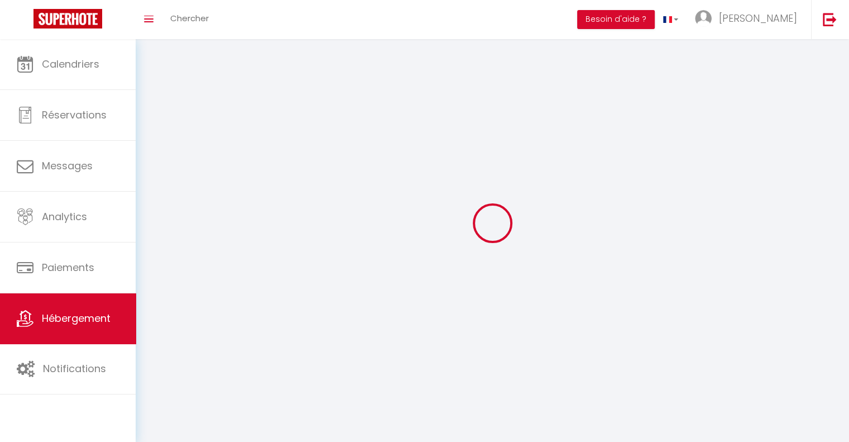
select select "1"
select select "28"
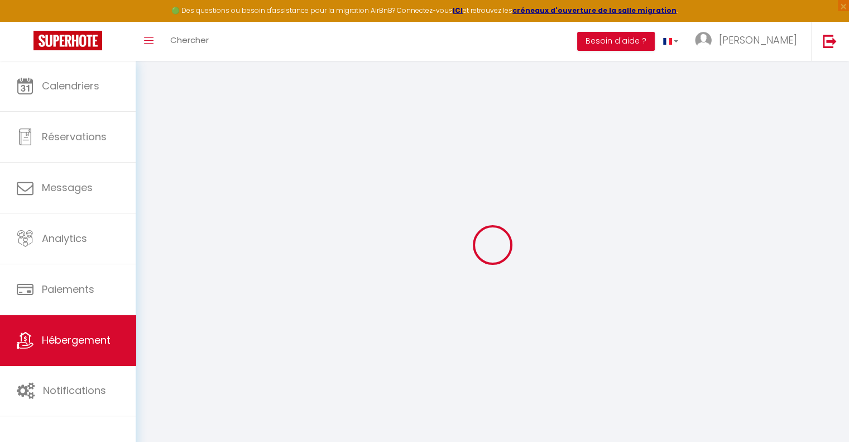
select select
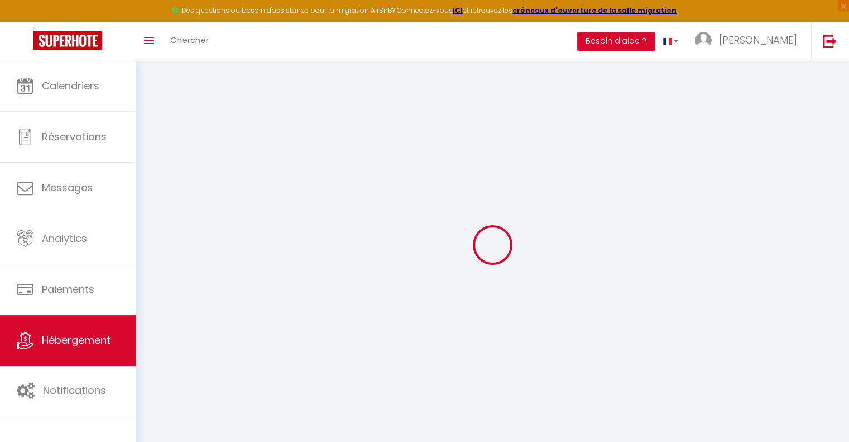
select select
checkbox input "false"
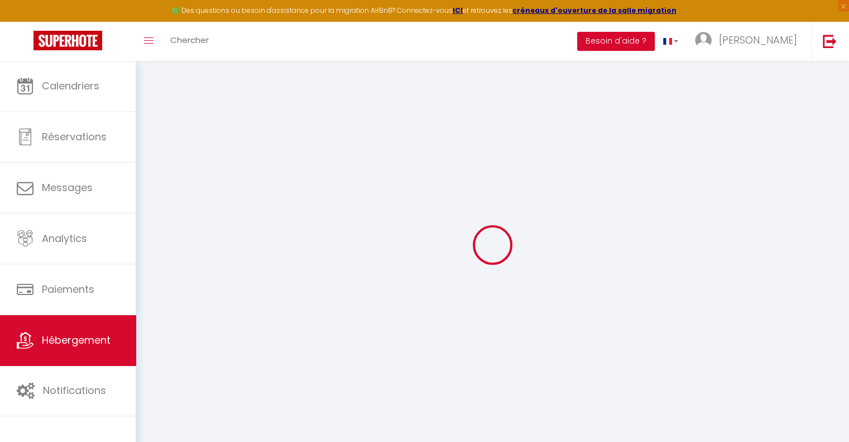
select select
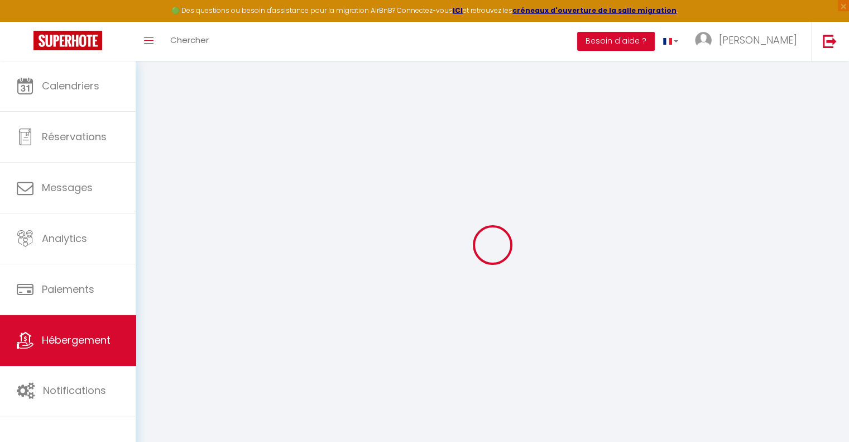
select select
checkbox input "false"
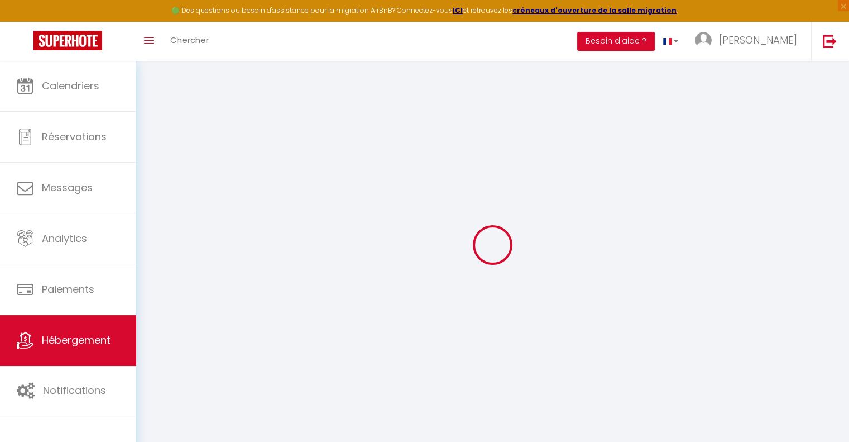
checkbox input "false"
select select
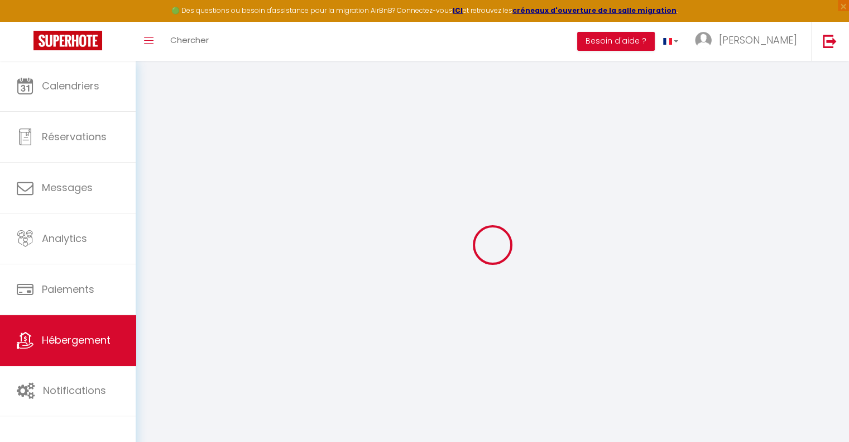
select select
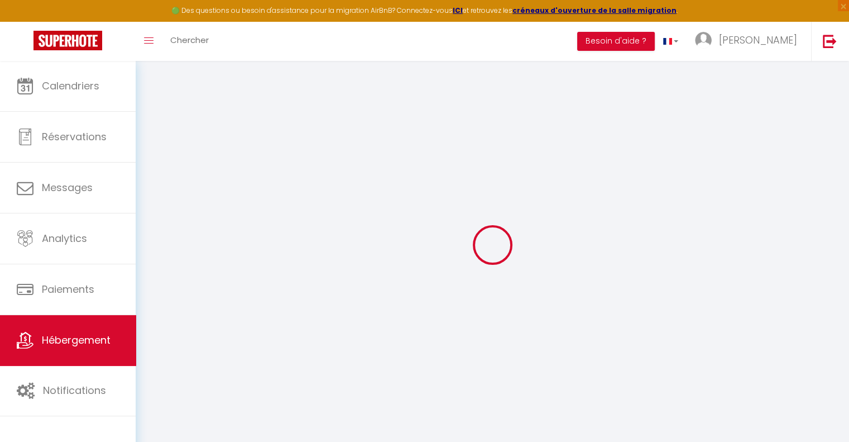
checkbox input "false"
select select
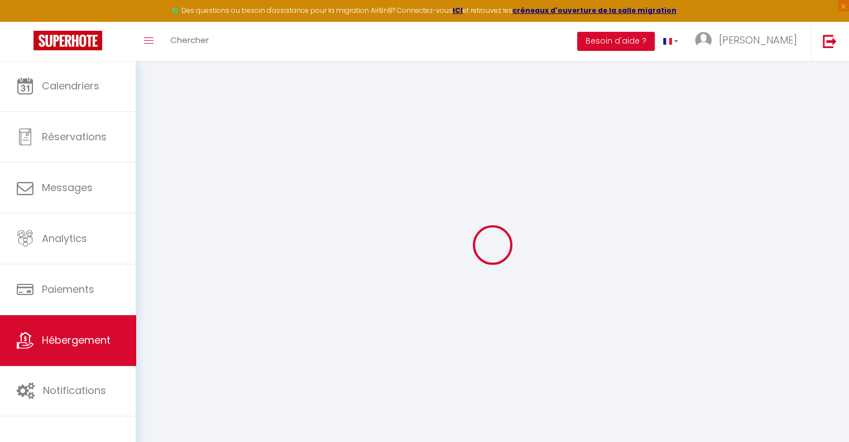
select select
type input "[GEOGRAPHIC_DATA]"
type input "[PERSON_NAME]"
type input "CORDONNIER"
select select "houses"
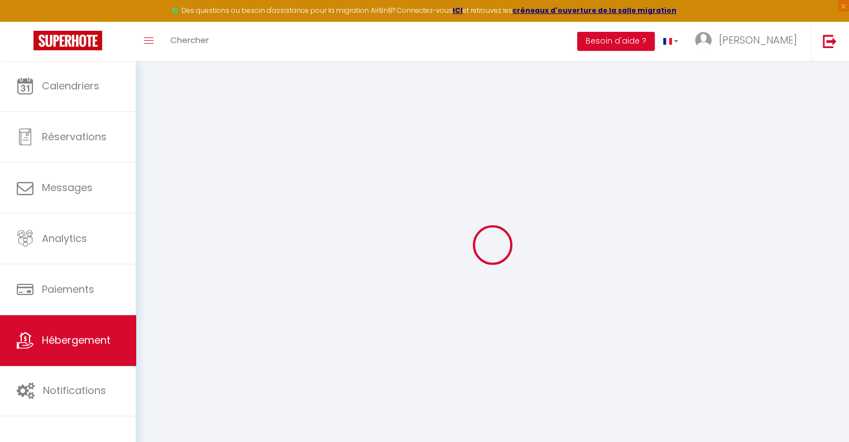
select select "7"
select select "6"
select select "3"
select select "2"
type input "190"
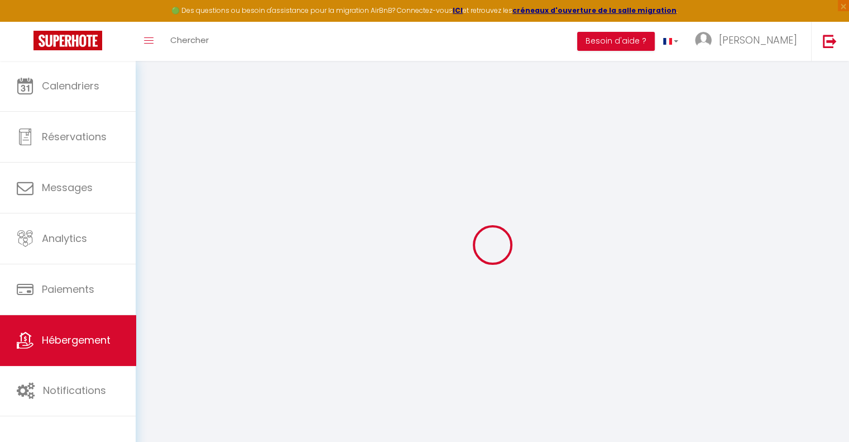
type input "10"
type input "70"
type input "700"
select select
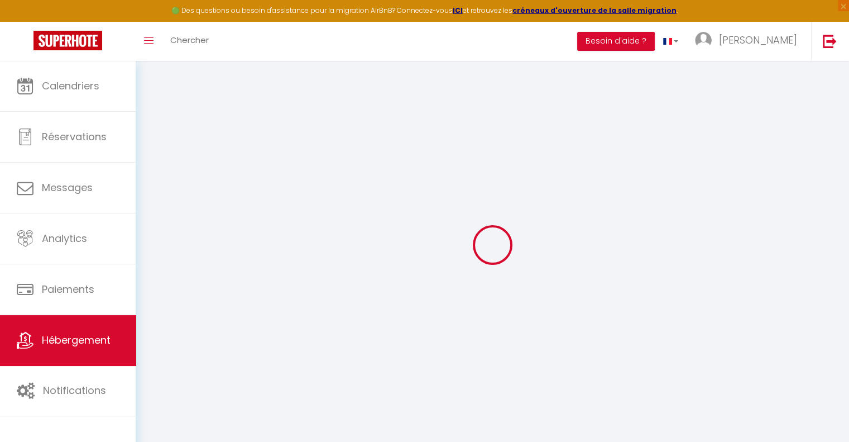
select select
type input "10 Rue des Fontaines"
type input "33112"
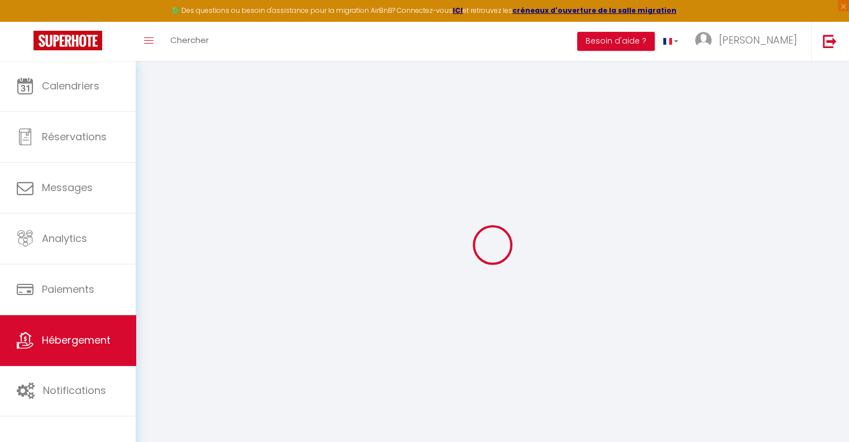
type input "Saint-Laurent-Médoc"
type input "[EMAIL_ADDRESS][PERSON_NAME][DOMAIN_NAME]"
select select "5769"
checkbox input "false"
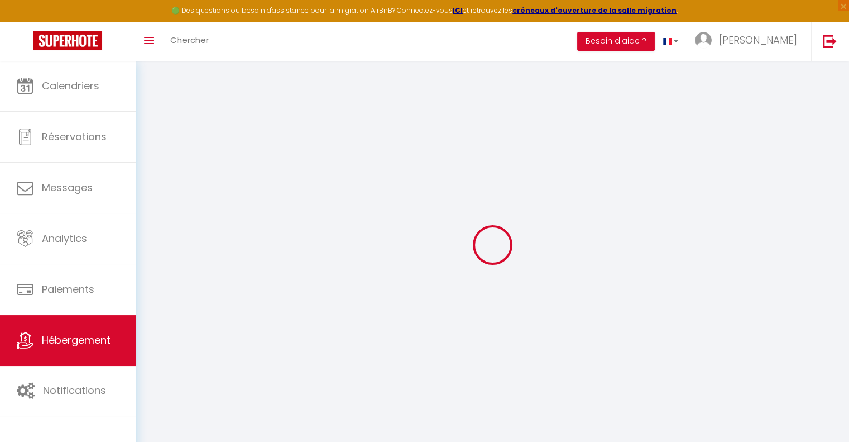
checkbox input "true"
checkbox input "false"
type input "100"
type input "65"
type input "0"
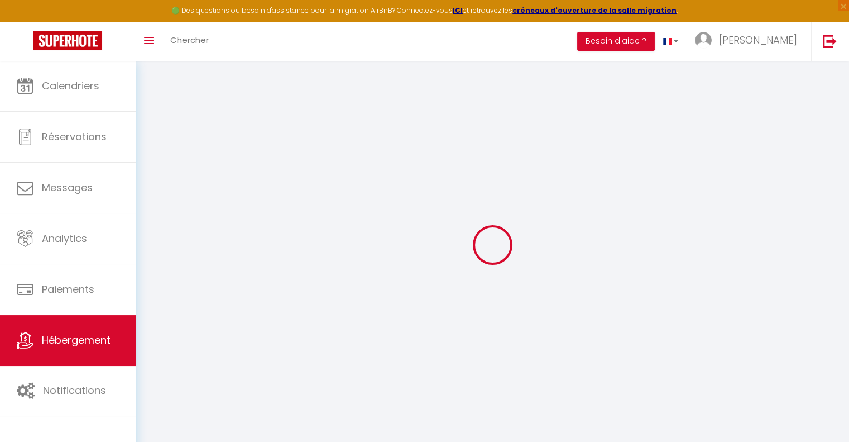
type input "0"
select select "51726"
select select
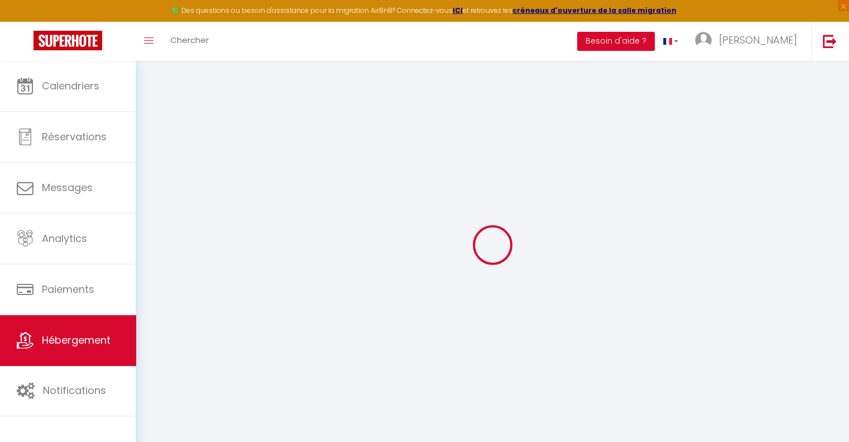
select select
checkbox input "false"
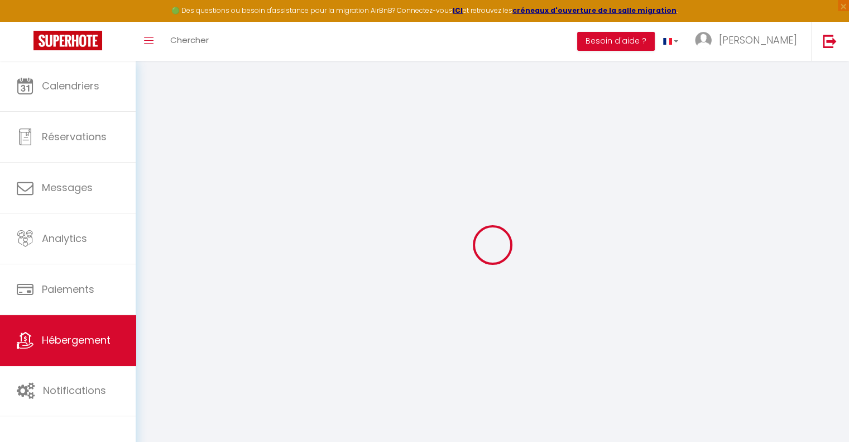
checkbox input "true"
checkbox input "false"
select select
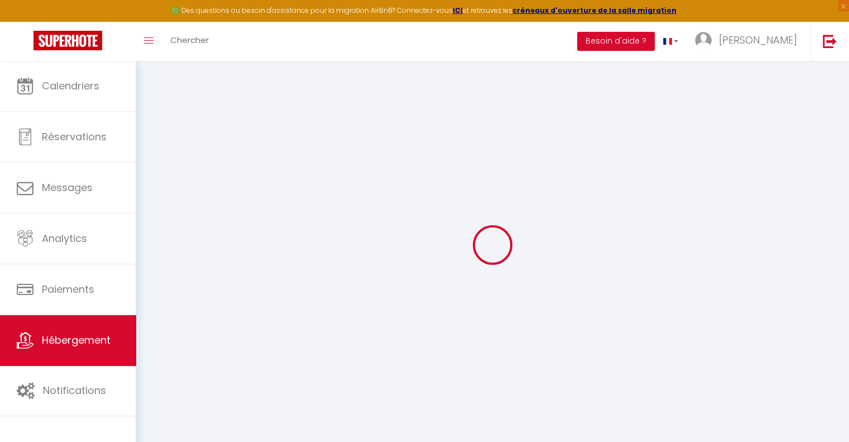
select select
checkbox input "false"
checkbox input "true"
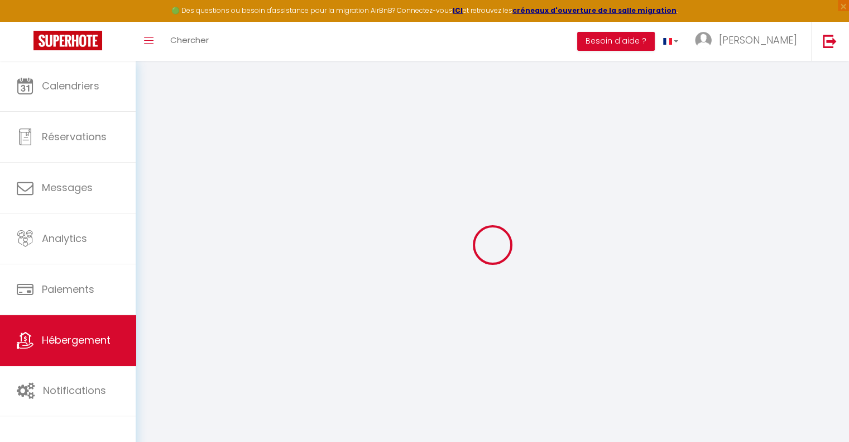
checkbox input "false"
checkbox input "true"
checkbox input "false"
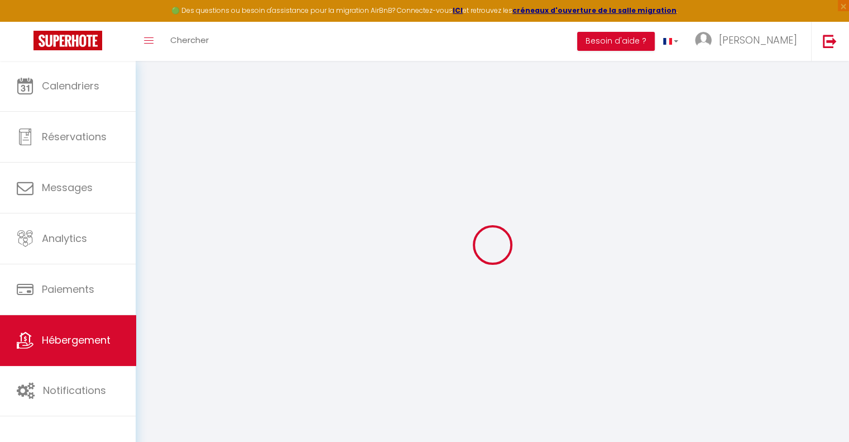
select select "16:00"
select select
select select "10:00"
select select "30"
select select "120"
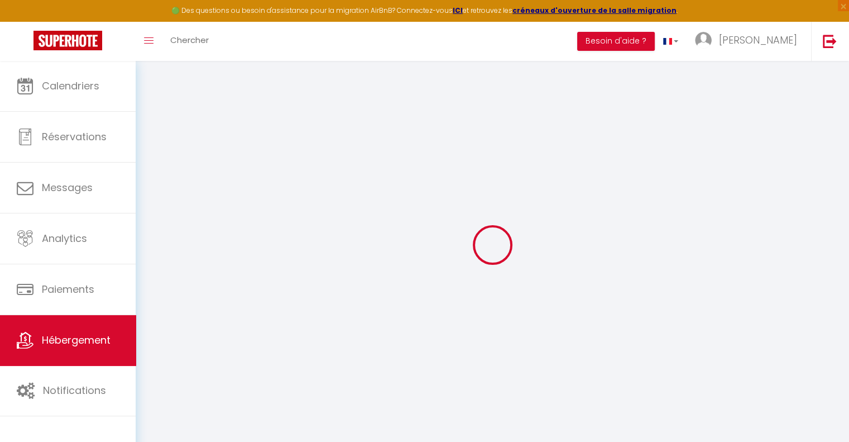
select select
checkbox input "false"
checkbox input "true"
checkbox input "false"
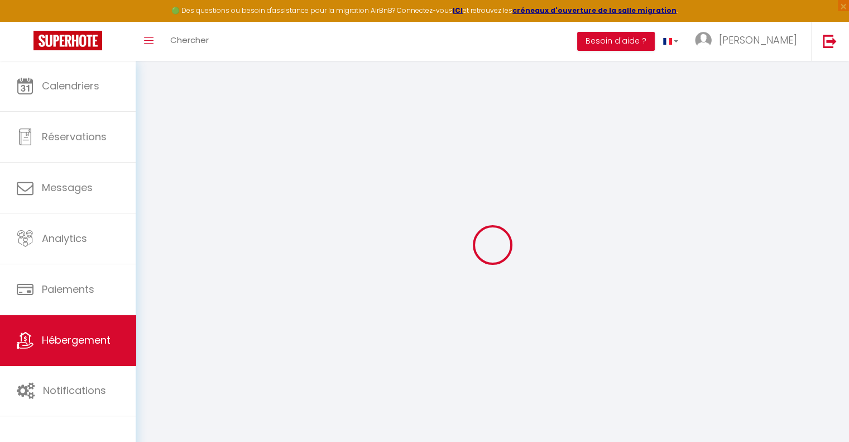
select select
checkbox input "false"
checkbox input "true"
checkbox input "false"
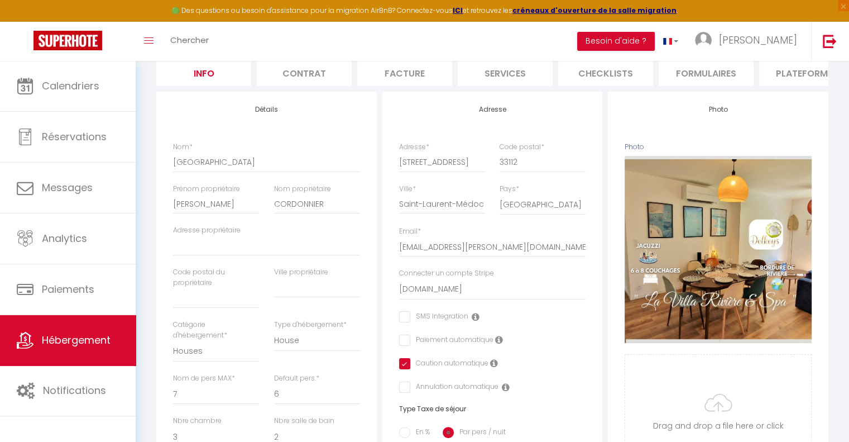
scroll to position [56, 0]
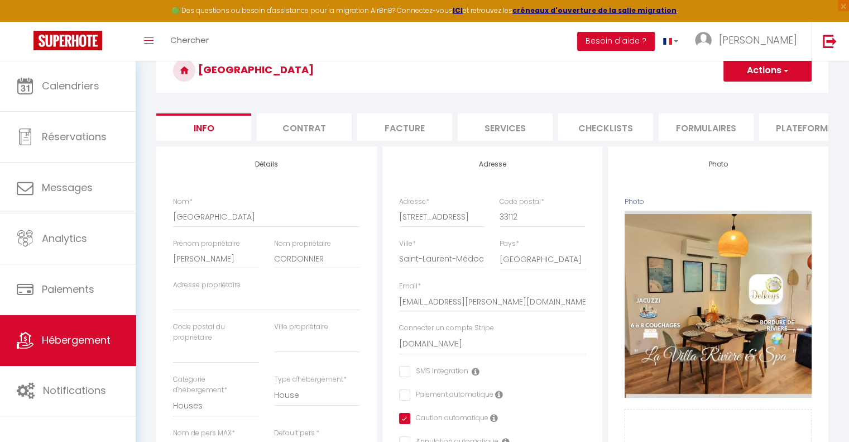
select select
checkbox input "false"
checkbox input "true"
checkbox input "false"
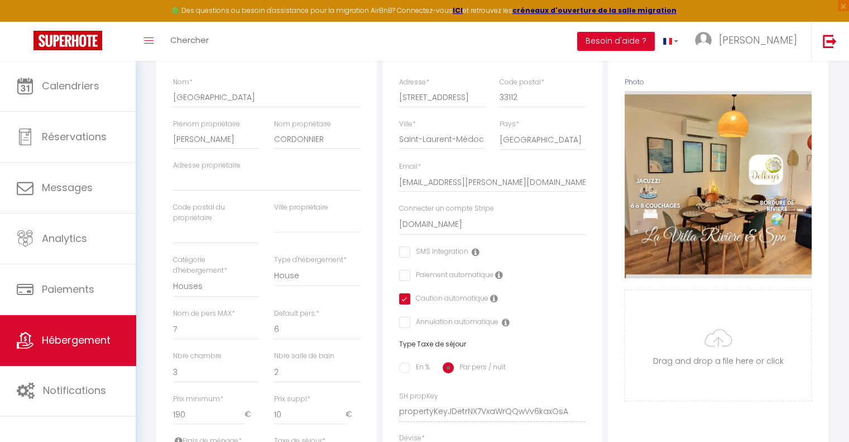
scroll to position [279, 0]
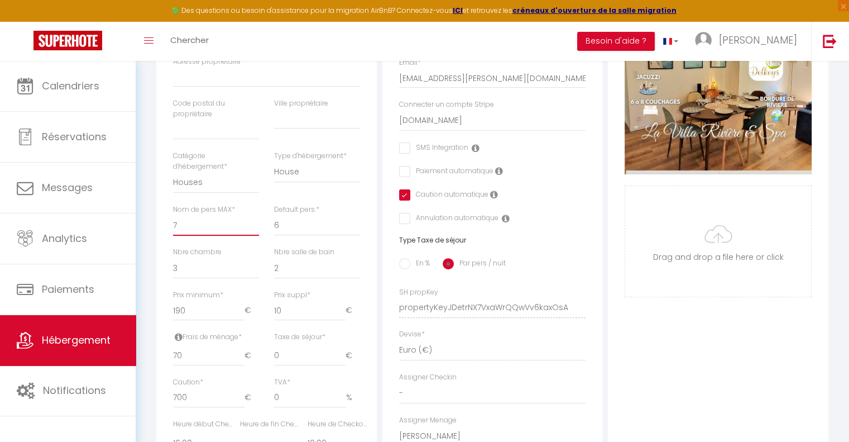
click at [186, 229] on select "1 2 3 4 5 6 7 8 9 10 11 12 13 14" at bounding box center [216, 224] width 86 height 21
select select "8"
click at [173, 223] on select "1 2 3 4 5 6 7 8 9 10 11 12 13 14" at bounding box center [216, 224] width 86 height 21
select select
checkbox input "false"
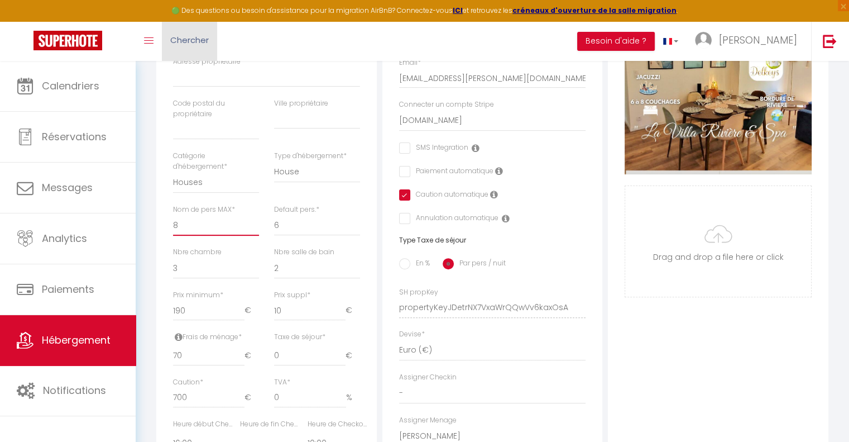
checkbox input "false"
checkbox input "true"
checkbox input "false"
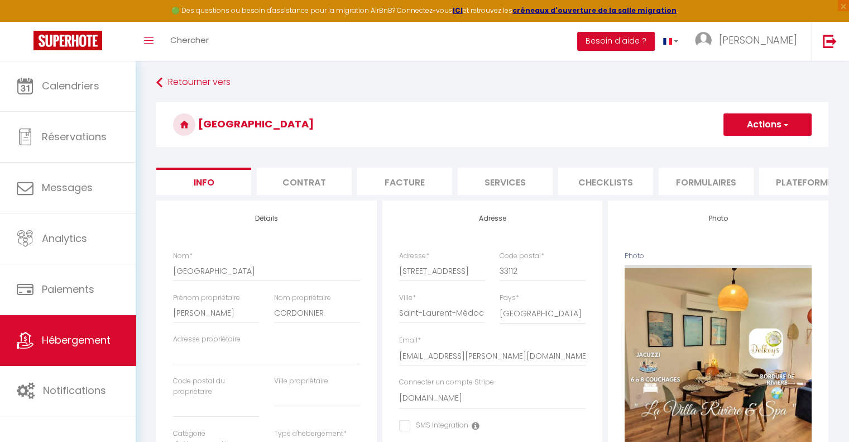
scroll to position [0, 0]
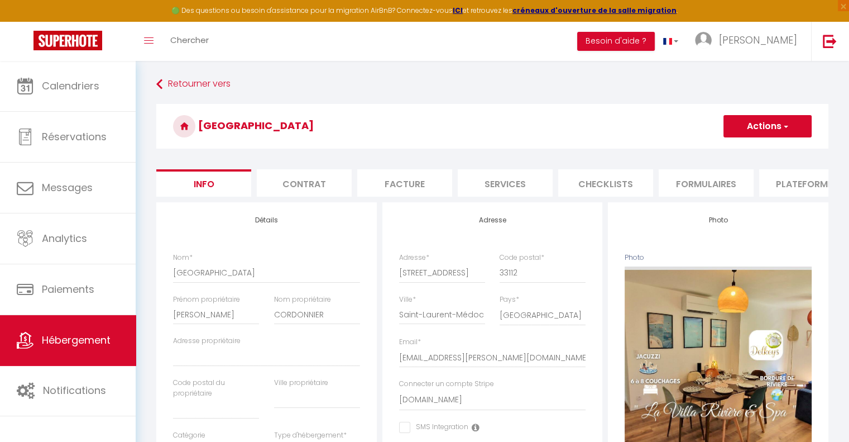
click at [773, 129] on button "Actions" at bounding box center [768, 126] width 88 height 22
click at [735, 149] on input "Enregistrer" at bounding box center [723, 150] width 41 height 11
select select
checkbox input "false"
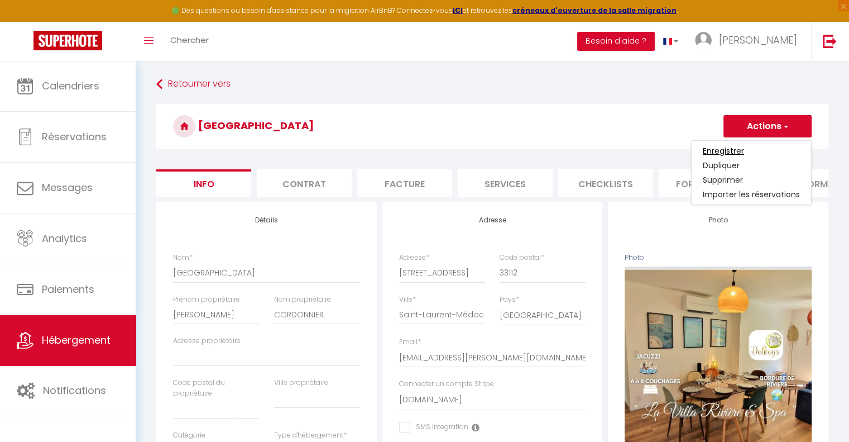
checkbox input "true"
checkbox input "false"
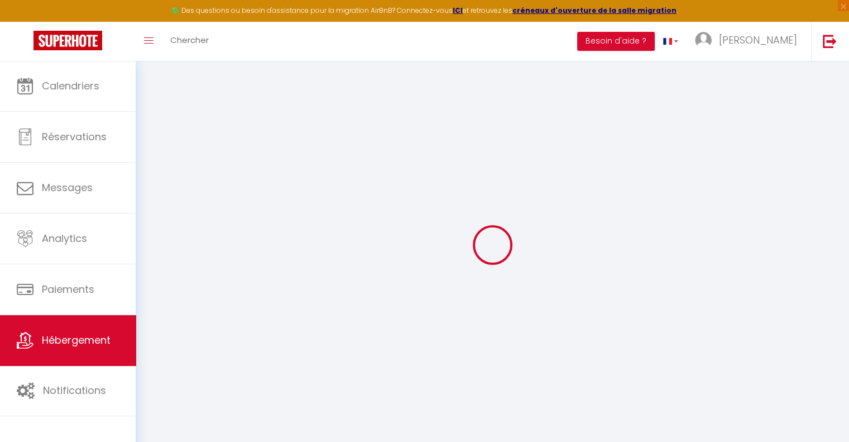
select select
checkbox input "false"
checkbox input "true"
checkbox input "false"
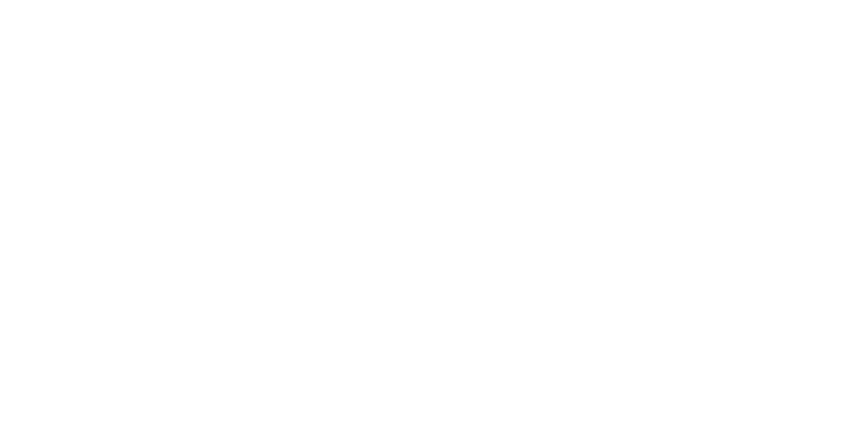
select select
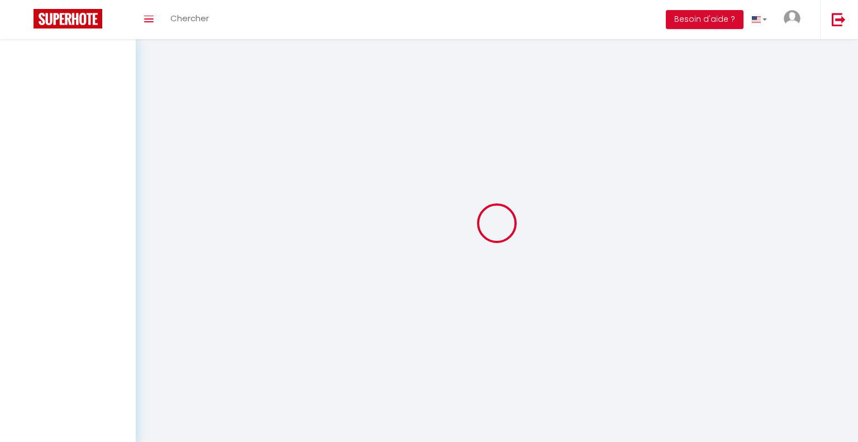
select select
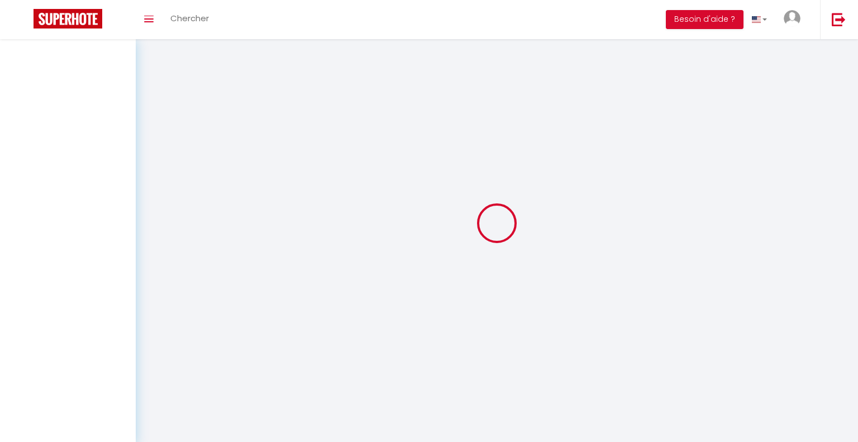
select select
checkbox input "false"
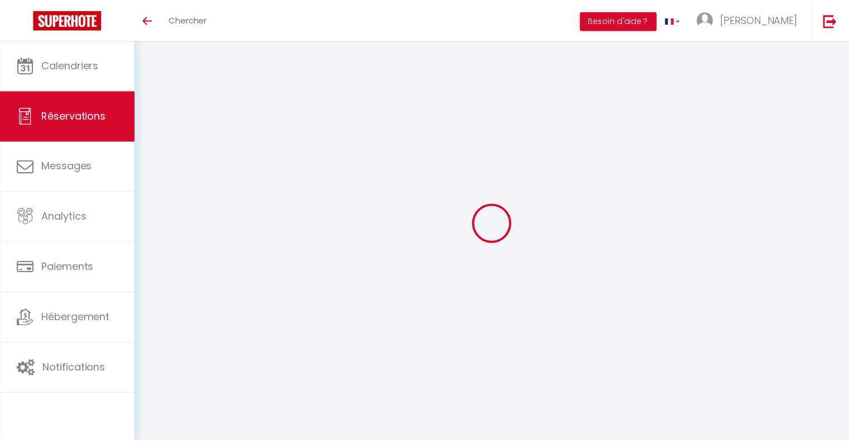
scroll to position [56, 0]
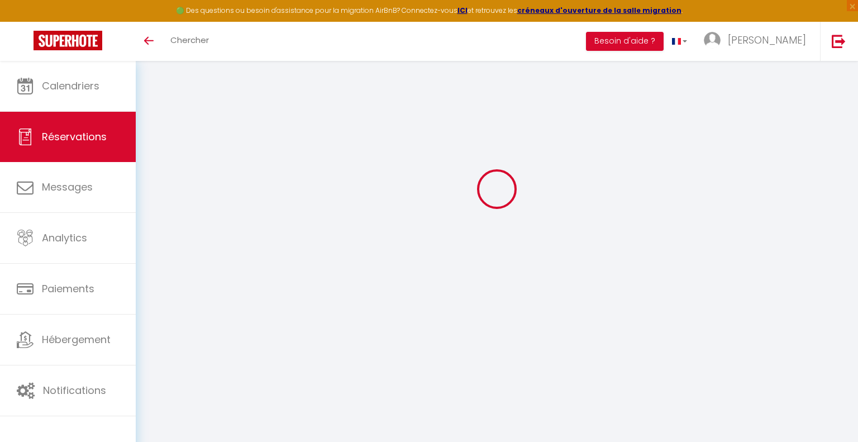
select select
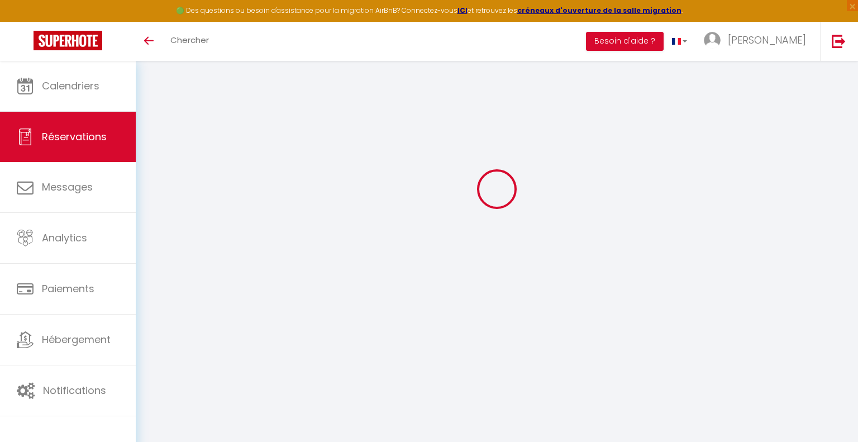
select select
checkbox input "false"
select select
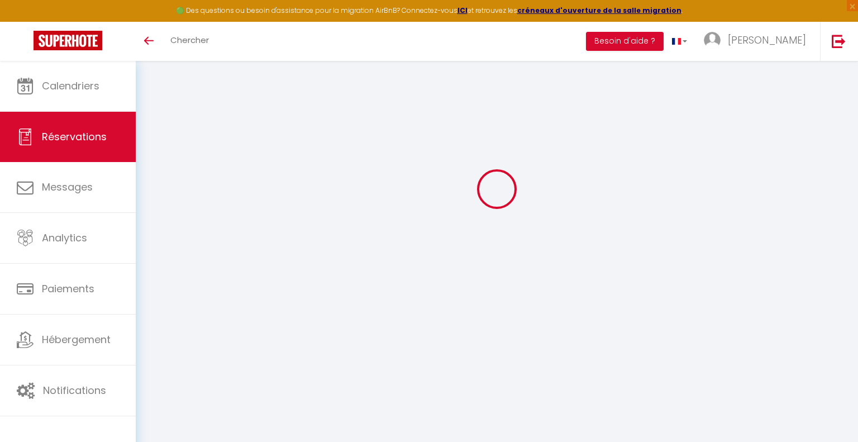
select select
checkbox input "false"
select select
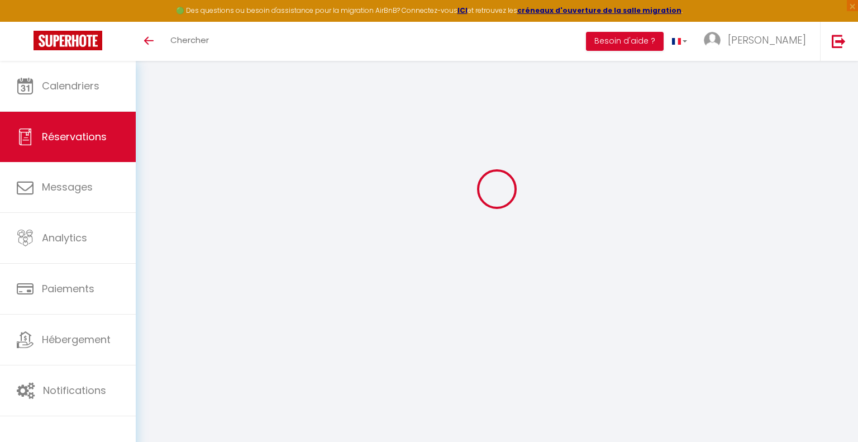
select select
checkbox input "false"
select select
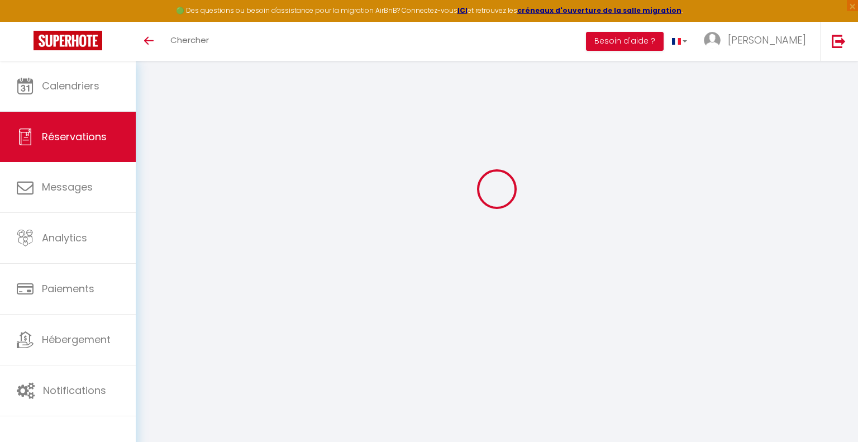
select select
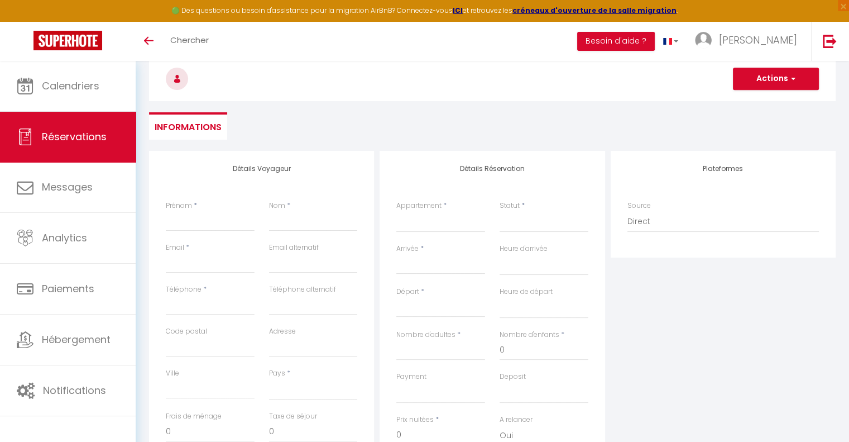
scroll to position [0, 0]
click at [190, 224] on input "Prénom" at bounding box center [210, 221] width 89 height 20
paste input "Danguiral"
type input "Danguiral"
select select
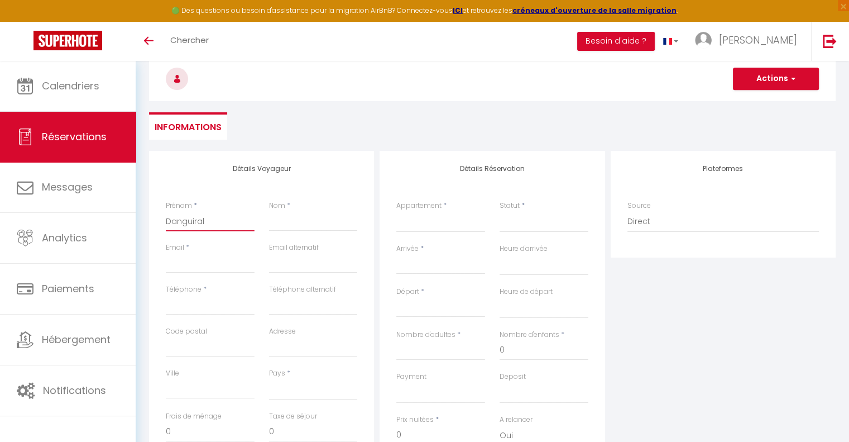
select select
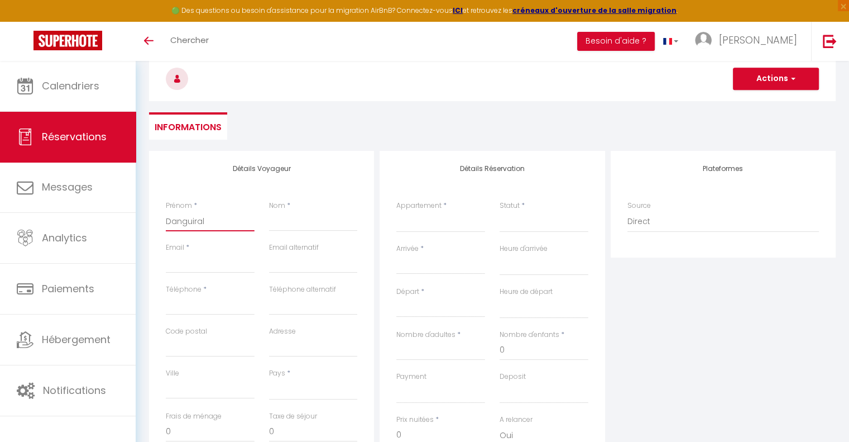
select select
checkbox input "false"
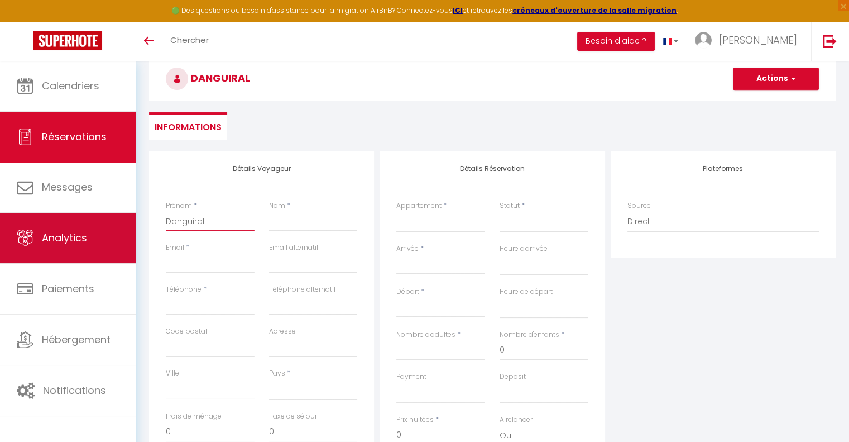
drag, startPoint x: 216, startPoint y: 224, endPoint x: 127, endPoint y: 223, distance: 89.3
click at [127, 223] on div "🟢 Des questions ou besoin d'assistance pour la migration AirBnB? Connectez-vous…" at bounding box center [424, 316] width 849 height 623
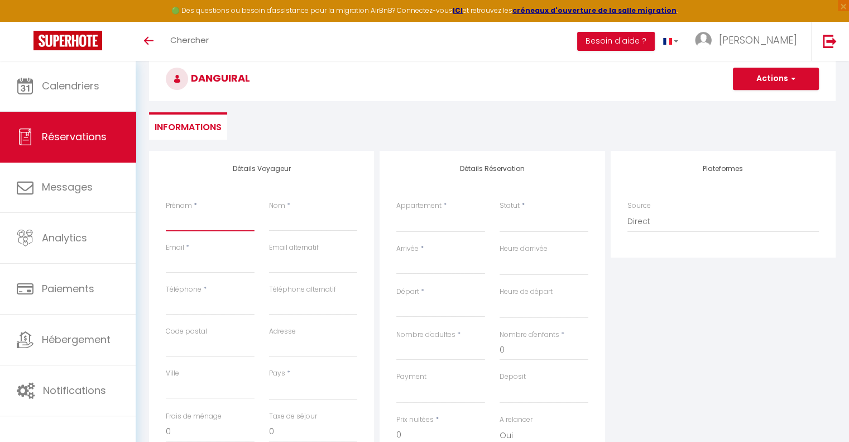
select select
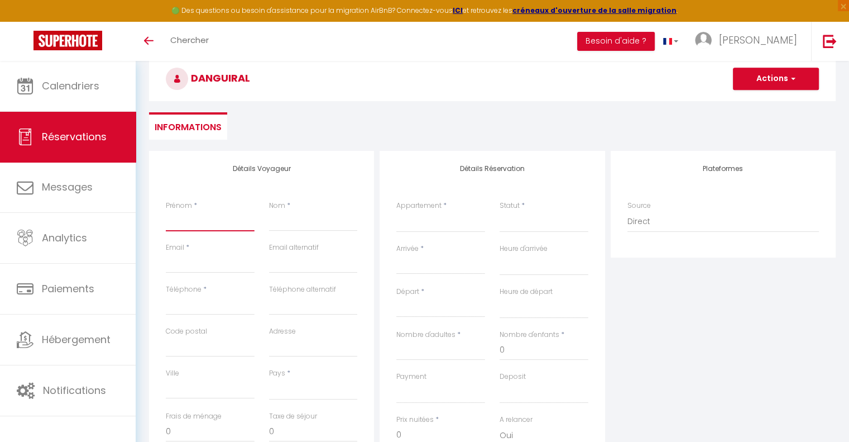
select select
checkbox input "false"
click at [309, 228] on input "Nom" at bounding box center [313, 221] width 89 height 20
paste input "Danguiral"
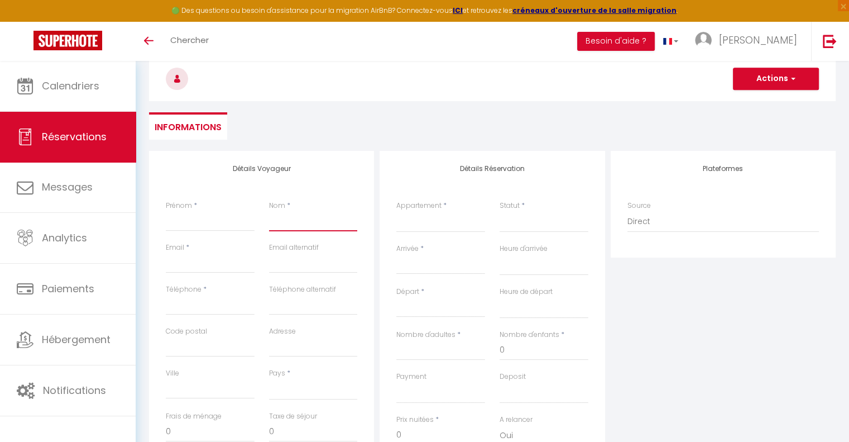
type input "Danguiral"
select select
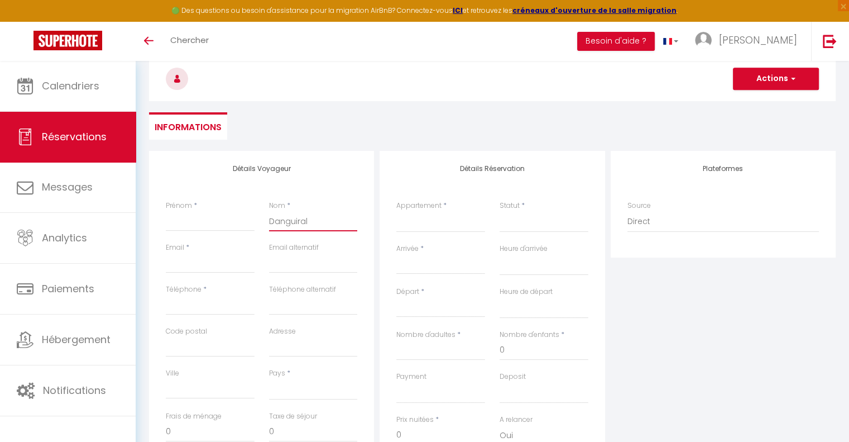
select select
checkbox input "false"
type input "Danguiral"
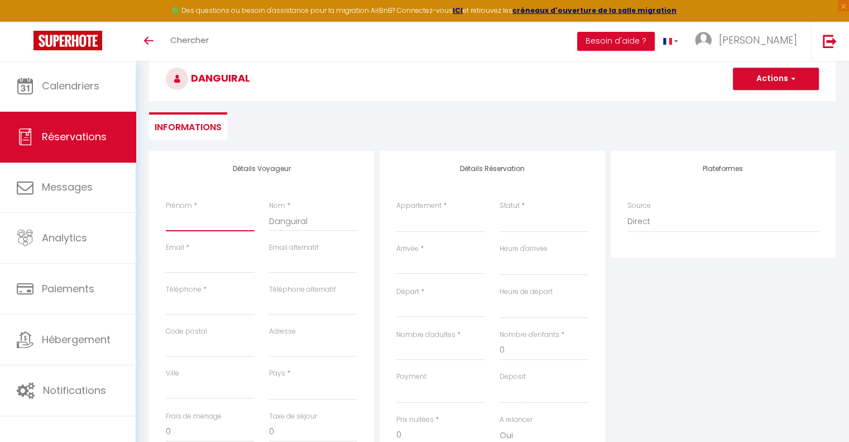
click at [189, 223] on input "Prénom" at bounding box center [210, 221] width 89 height 20
type input "W"
select select
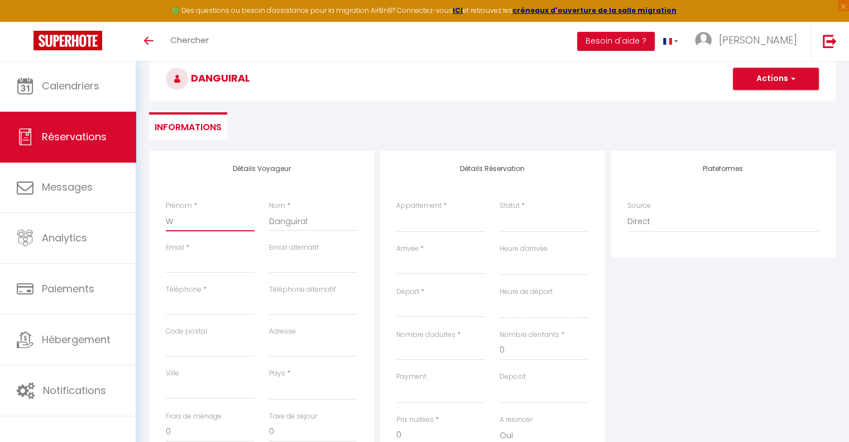
select select
checkbox input "false"
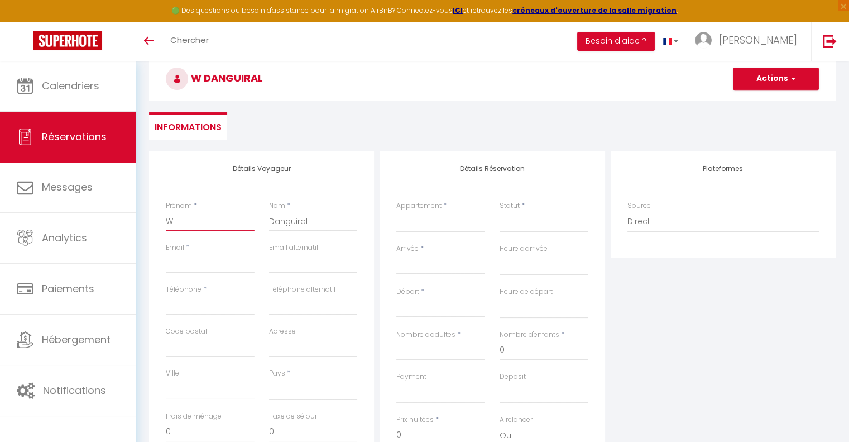
type input "Wa"
select select
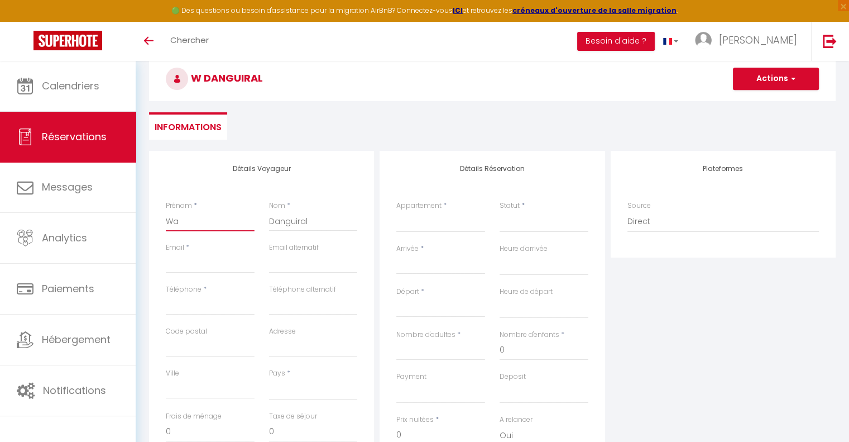
select select
checkbox input "false"
type input "Wal"
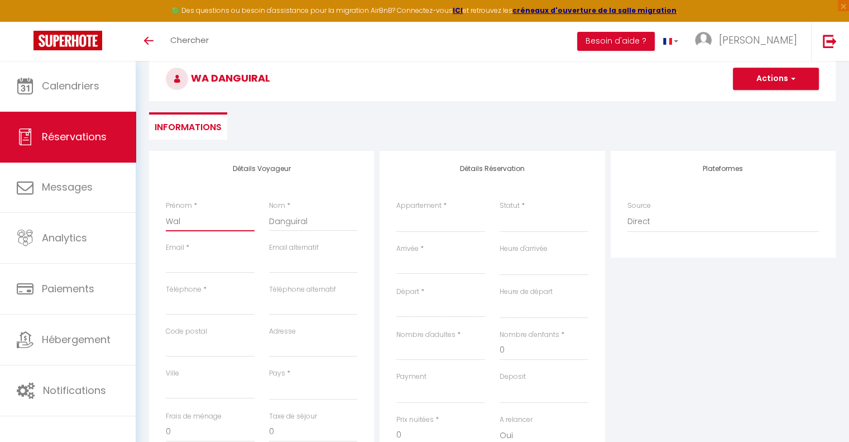
select select
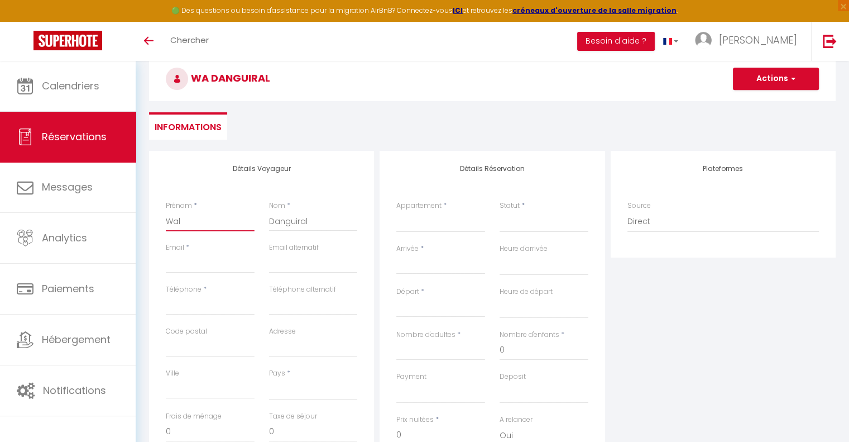
select select
checkbox input "false"
type input "Walt"
select select
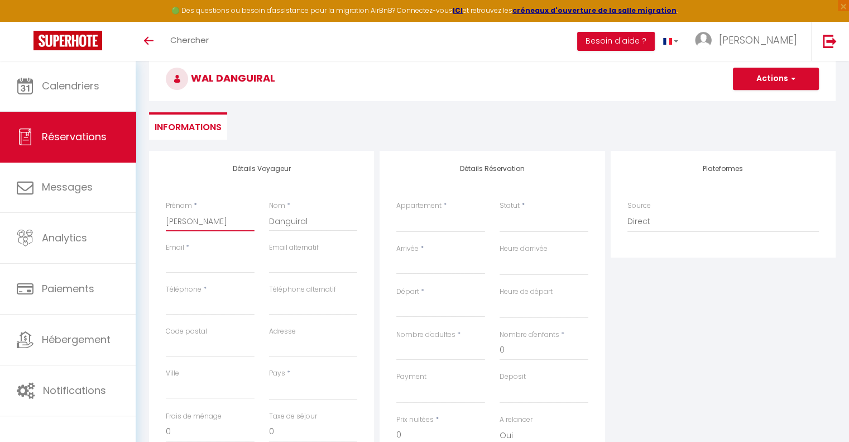
select select
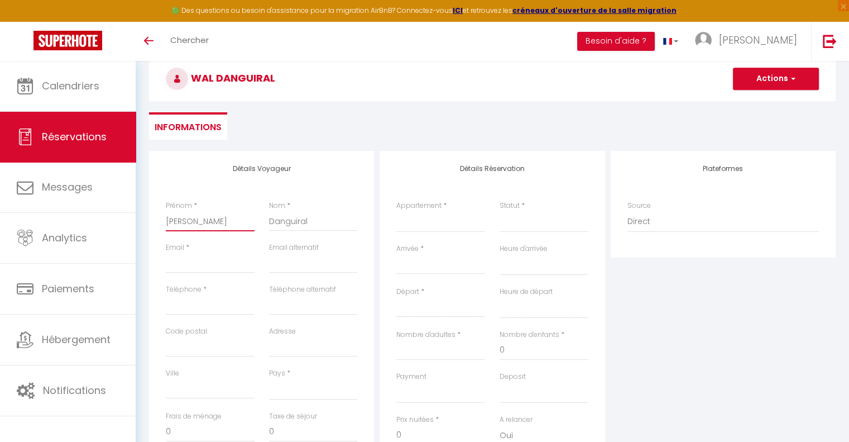
select select
checkbox input "false"
type input "Walte"
select select
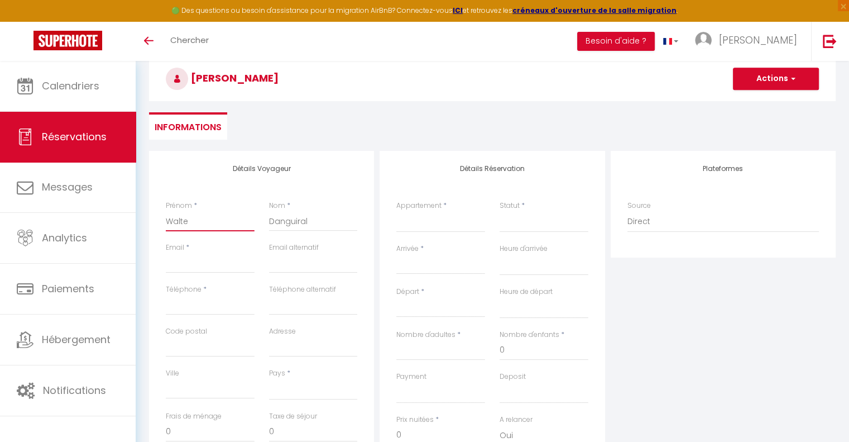
select select
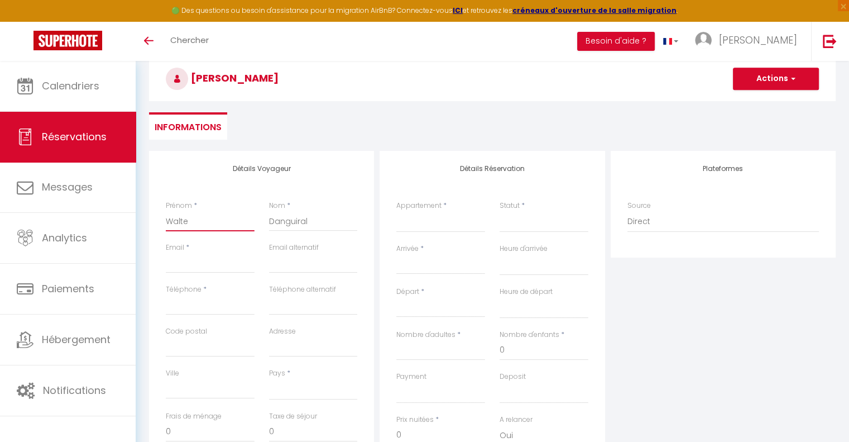
checkbox input "false"
type input "[PERSON_NAME]"
select select
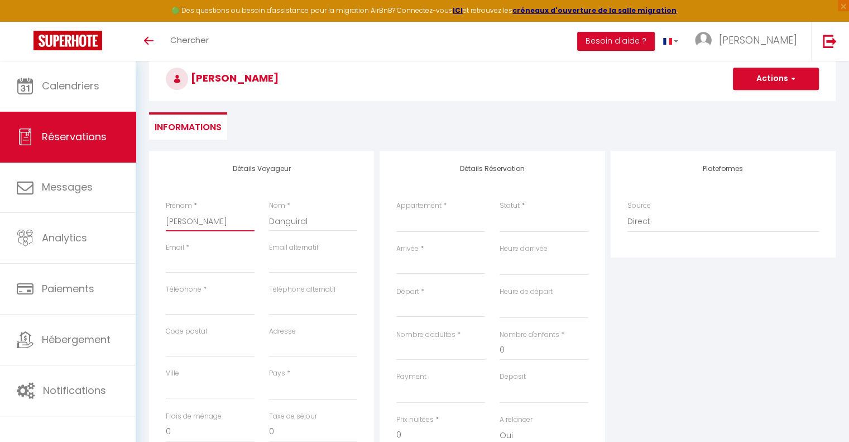
select select
checkbox input "false"
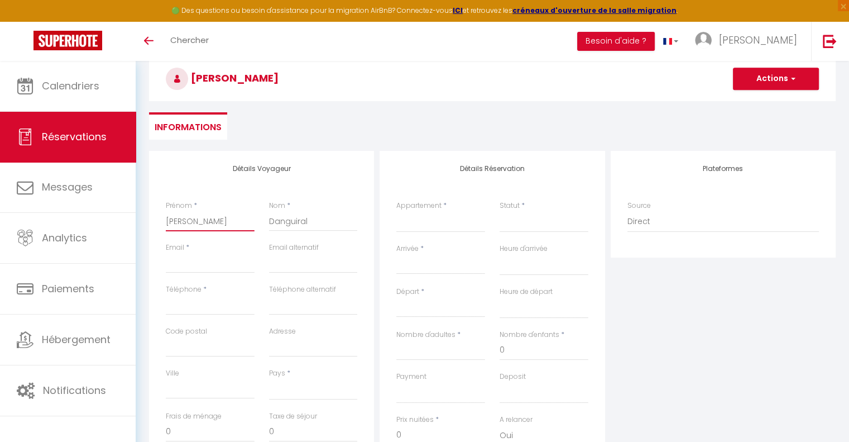
type input "[PERSON_NAME]"
click at [181, 265] on input "Email client" at bounding box center [210, 263] width 89 height 20
type input "w"
select select
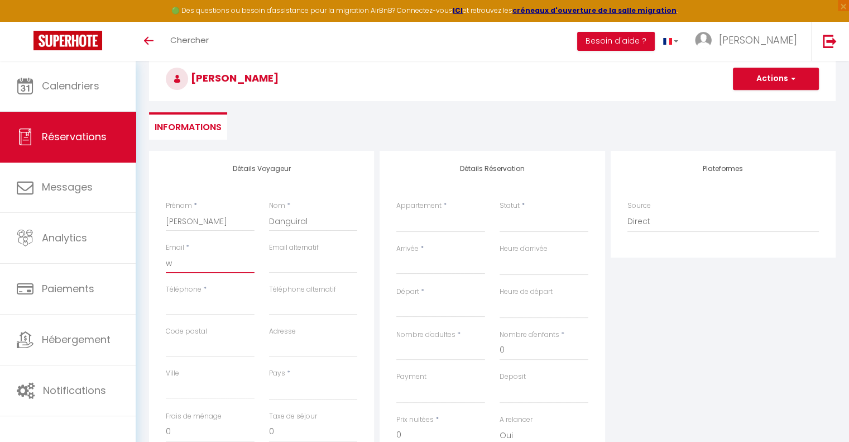
select select
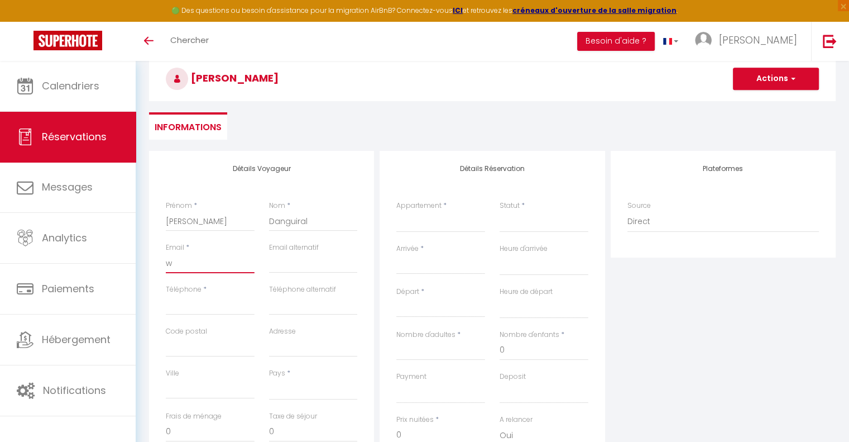
checkbox input "false"
type input "wa"
select select
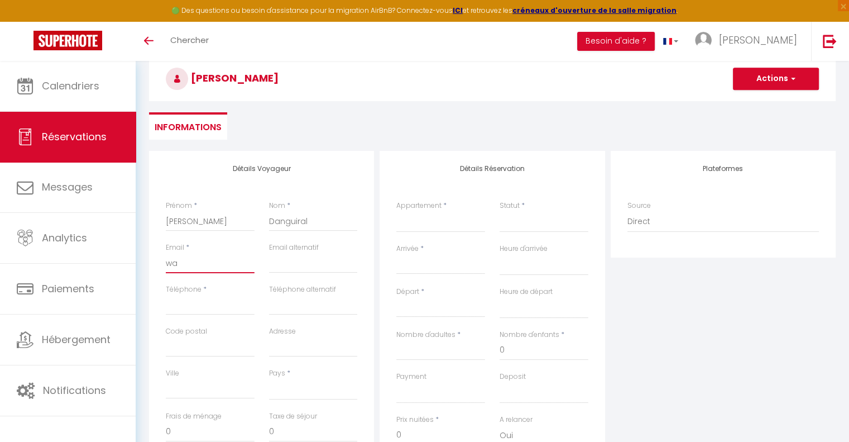
select select
checkbox input "false"
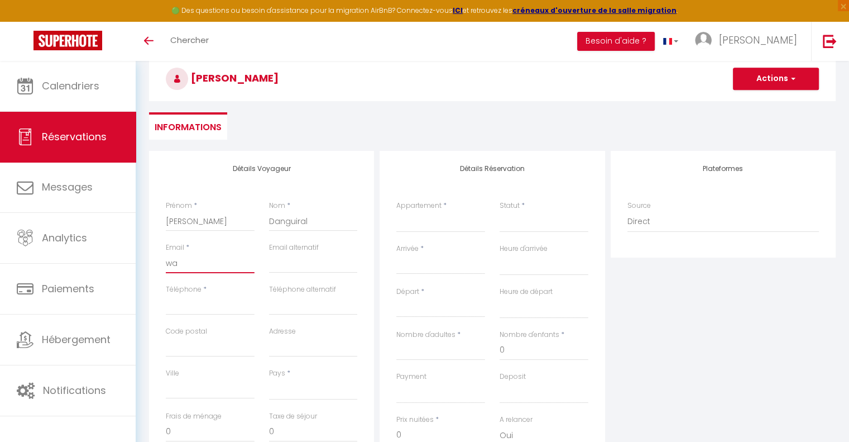
type input "wal"
select select
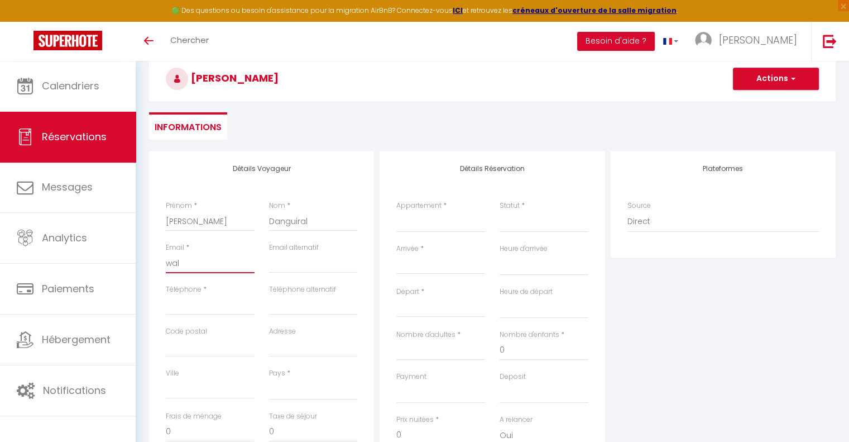
select select
checkbox input "false"
type input "[PERSON_NAME]"
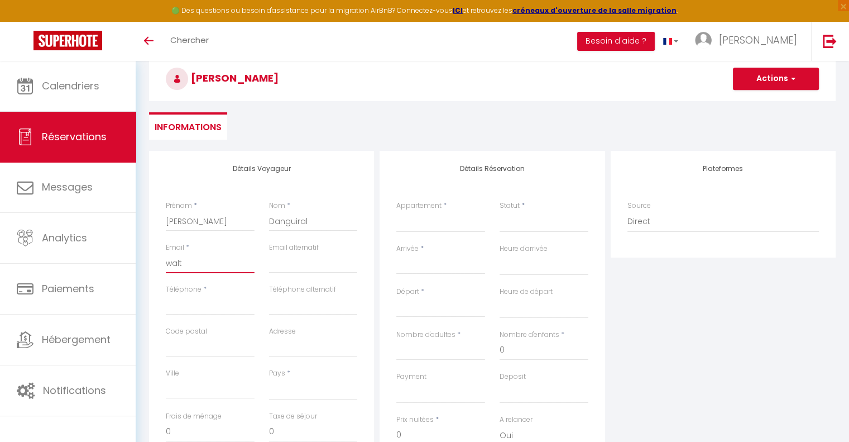
select select
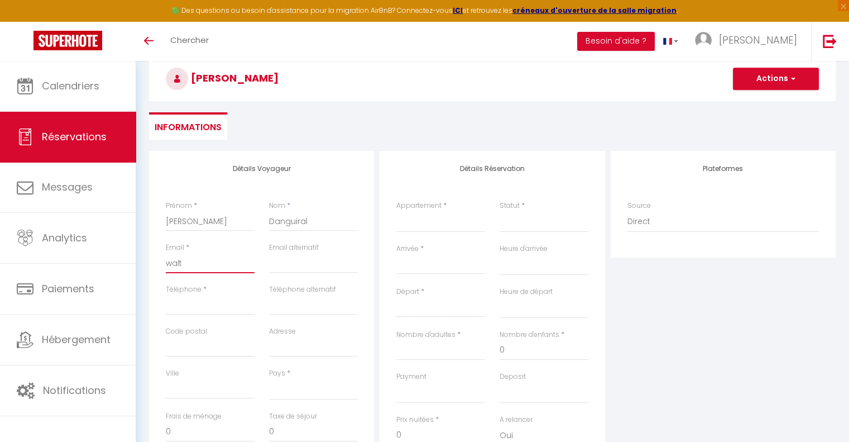
select select
checkbox input "false"
type input "walte"
select select
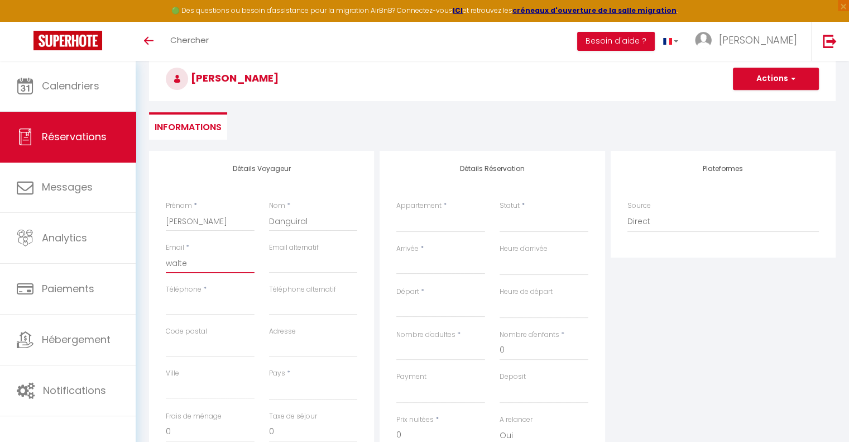
select select
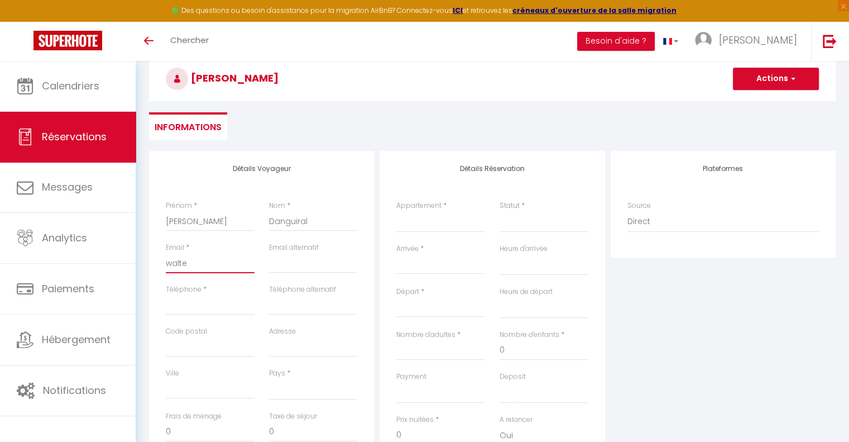
select select
checkbox input "false"
type input "[PERSON_NAME]"
select select
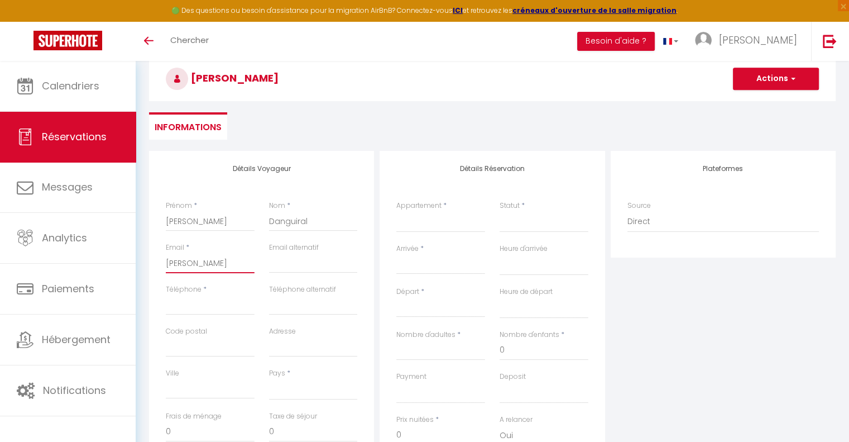
select select
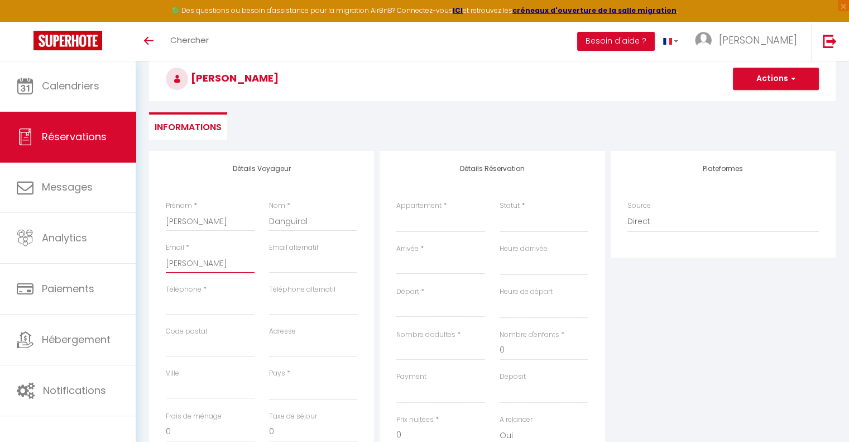
checkbox input "false"
type input "waltero"
select select
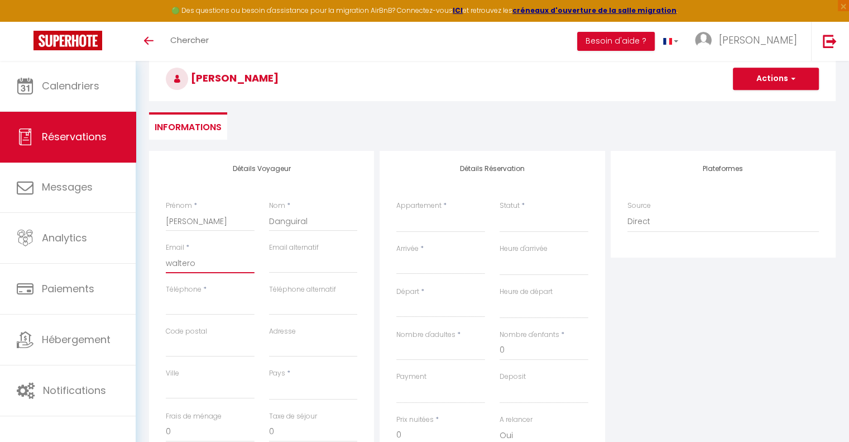
select select
checkbox input "false"
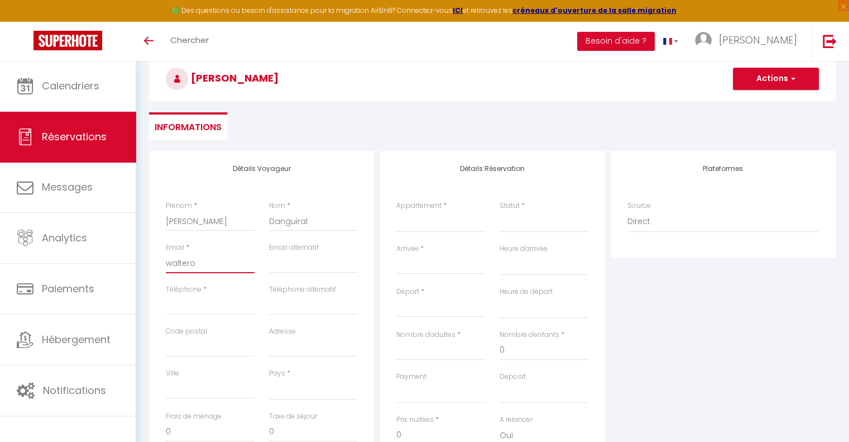
type input "walterow"
select select
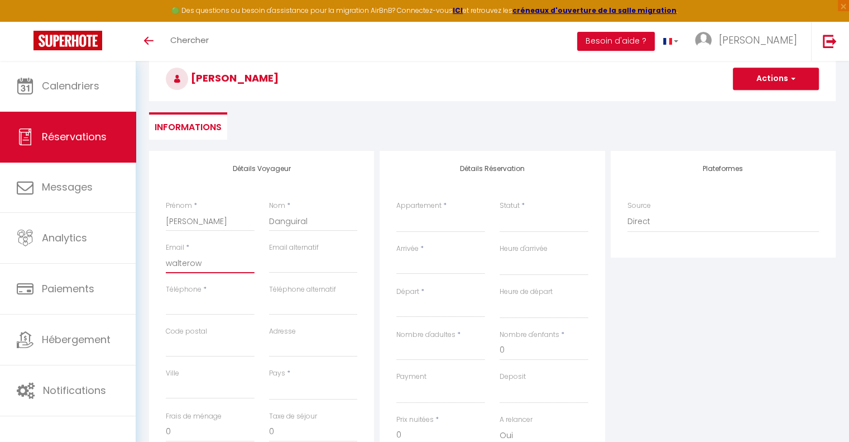
select select
checkbox input "false"
type input "walterowe"
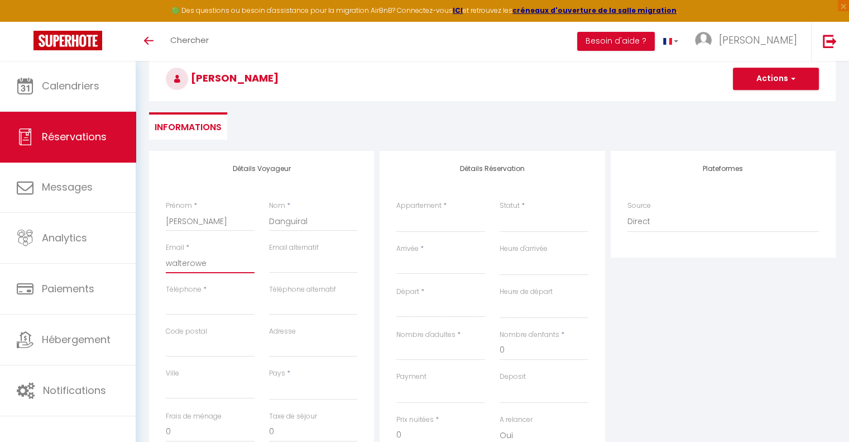
select select
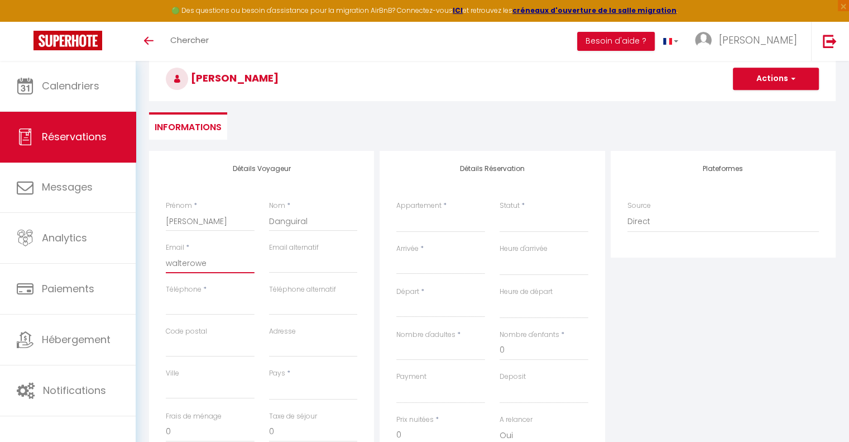
select select
checkbox input "false"
type input "walterowen"
select select
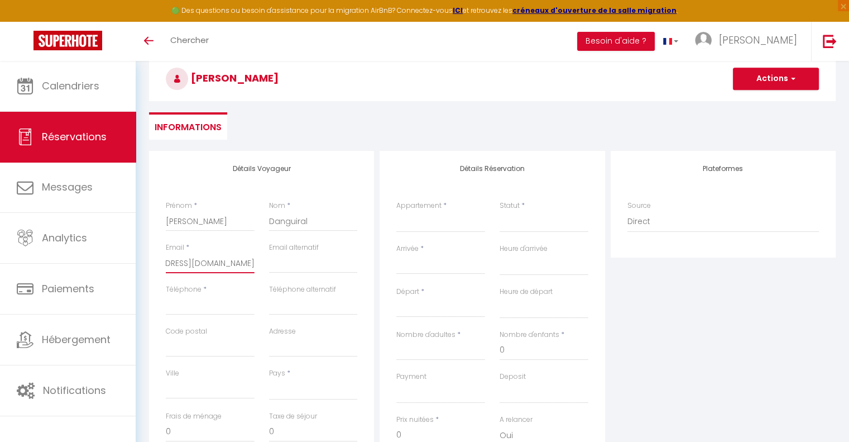
scroll to position [0, 54]
click at [191, 303] on input "Téléphone" at bounding box center [210, 305] width 89 height 20
click at [284, 393] on select "[GEOGRAPHIC_DATA] [GEOGRAPHIC_DATA] [GEOGRAPHIC_DATA] [GEOGRAPHIC_DATA] [GEOGRA…" at bounding box center [313, 389] width 89 height 21
click at [269, 379] on select "[GEOGRAPHIC_DATA] [GEOGRAPHIC_DATA] [GEOGRAPHIC_DATA] [GEOGRAPHIC_DATA] [GEOGRA…" at bounding box center [313, 389] width 89 height 21
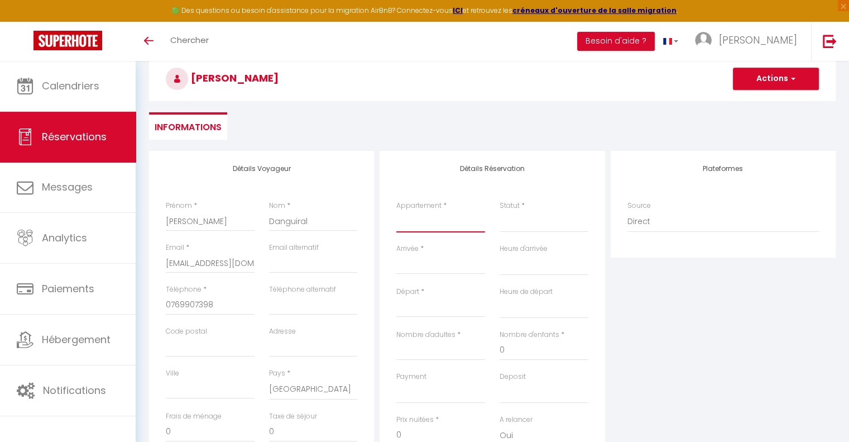
click at [437, 222] on select "Le Médoc'Home Suites [GEOGRAPHIC_DATA] - Villa Moderne pour 15 [GEOGRAPHIC_DATA…" at bounding box center [440, 221] width 89 height 21
click at [396, 211] on select "Le Médoc'Home Suites [GEOGRAPHIC_DATA] - Villa Moderne pour 15 [GEOGRAPHIC_DATA…" at bounding box center [440, 221] width 89 height 21
click at [523, 225] on select "Confirmé Non Confirmé [PERSON_NAME] par le voyageur No Show Request" at bounding box center [544, 221] width 89 height 21
click at [500, 211] on select "Confirmé Non Confirmé [PERSON_NAME] par le voyageur No Show Request" at bounding box center [544, 221] width 89 height 21
click at [429, 261] on input "Arrivée" at bounding box center [440, 265] width 89 height 15
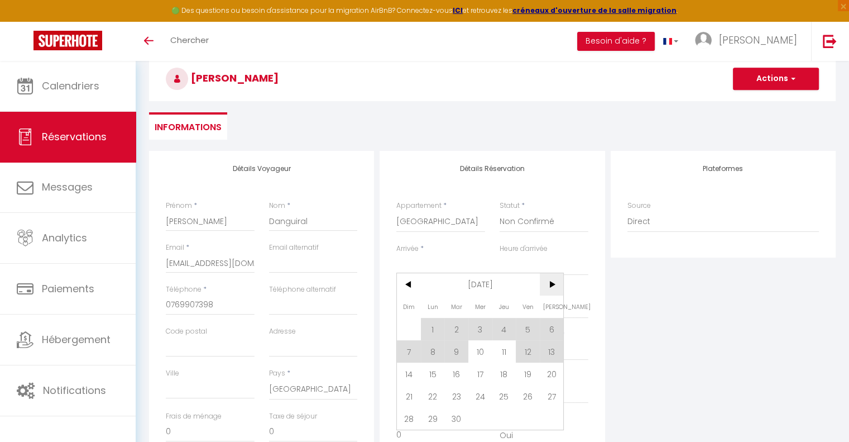
click at [549, 283] on span ">" at bounding box center [552, 284] width 24 height 22
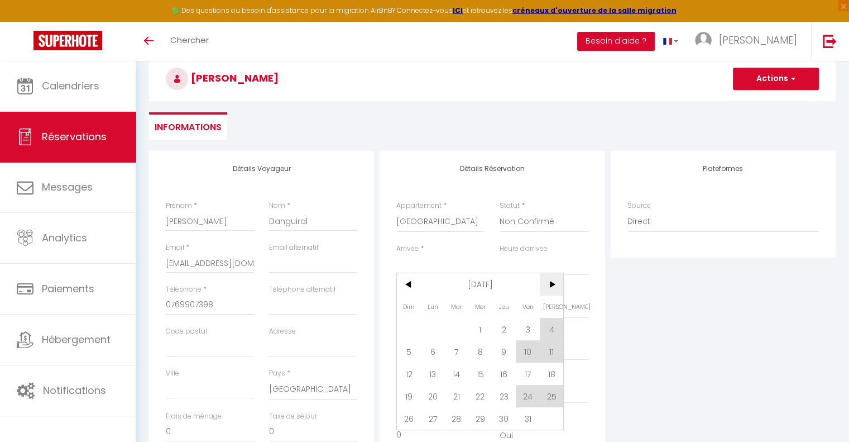
click at [551, 283] on span ">" at bounding box center [552, 284] width 24 height 22
click at [433, 374] on span "10" at bounding box center [433, 373] width 24 height 22
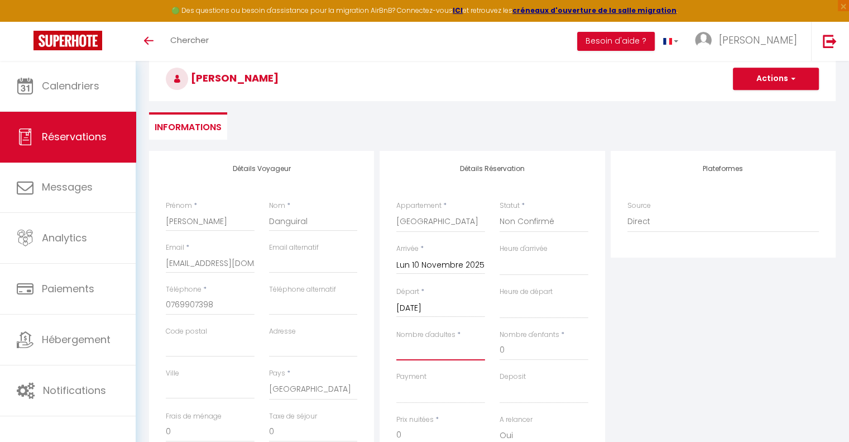
click at [422, 353] on input "Nombre d'adultes" at bounding box center [440, 350] width 89 height 20
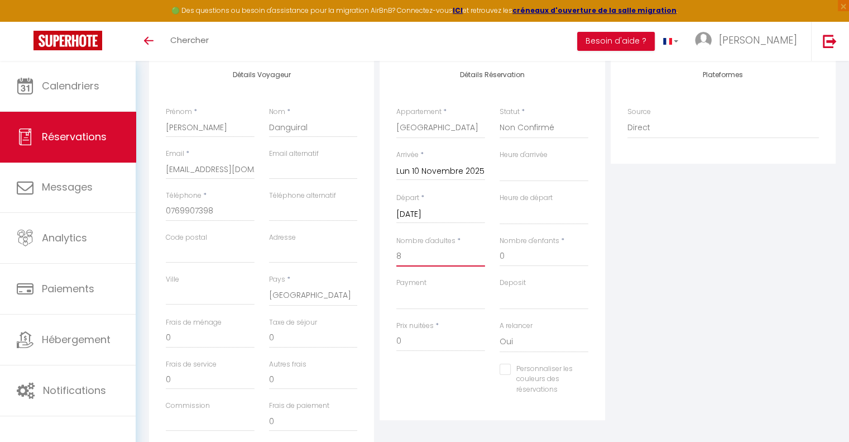
scroll to position [168, 0]
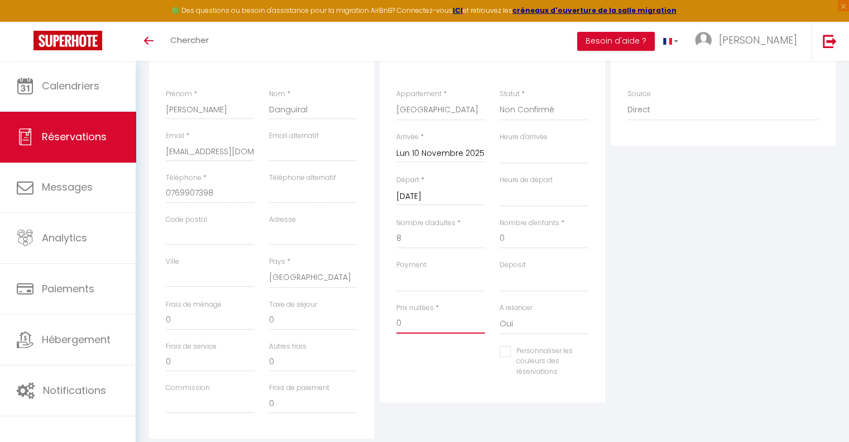
drag, startPoint x: 418, startPoint y: 323, endPoint x: 391, endPoint y: 323, distance: 26.8
click at [391, 323] on div "Prix nuitées * 0" at bounding box center [440, 324] width 103 height 43
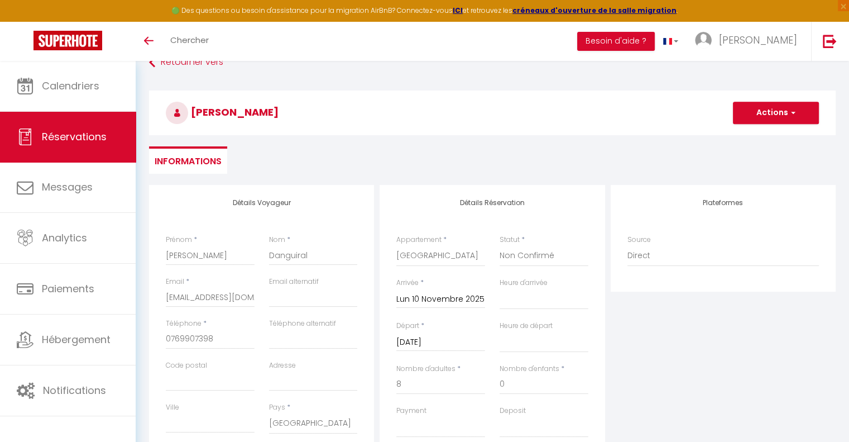
scroll to position [0, 0]
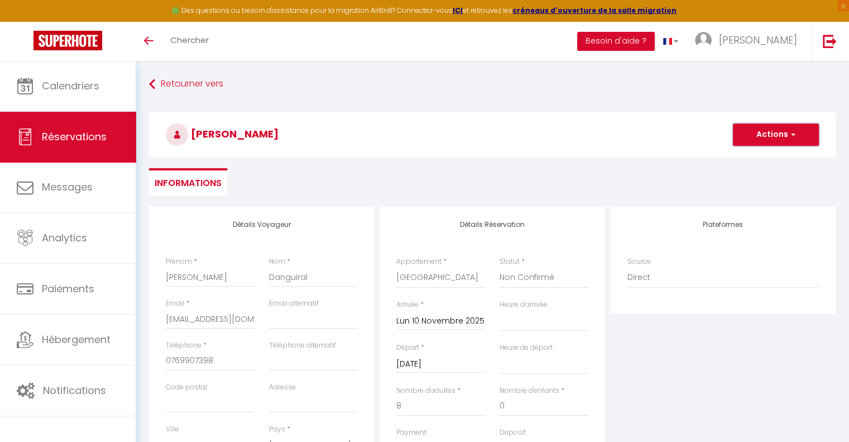
click at [779, 135] on button "Actions" at bounding box center [776, 134] width 86 height 22
click at [738, 154] on link "Enregistrer" at bounding box center [765, 159] width 88 height 15
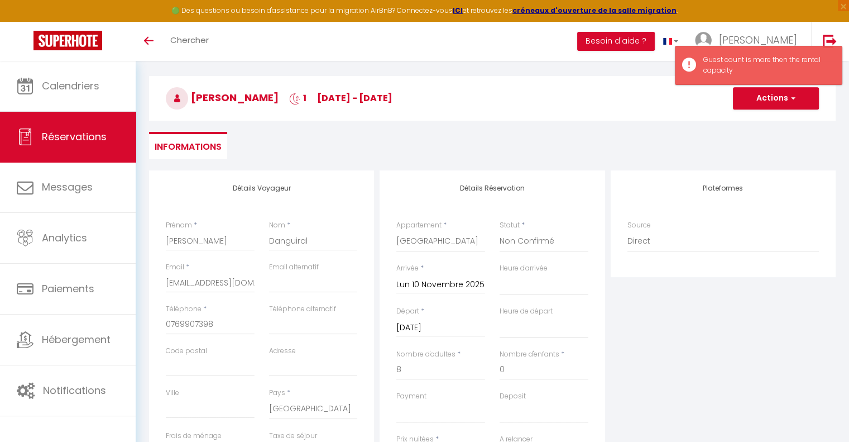
scroll to position [56, 0]
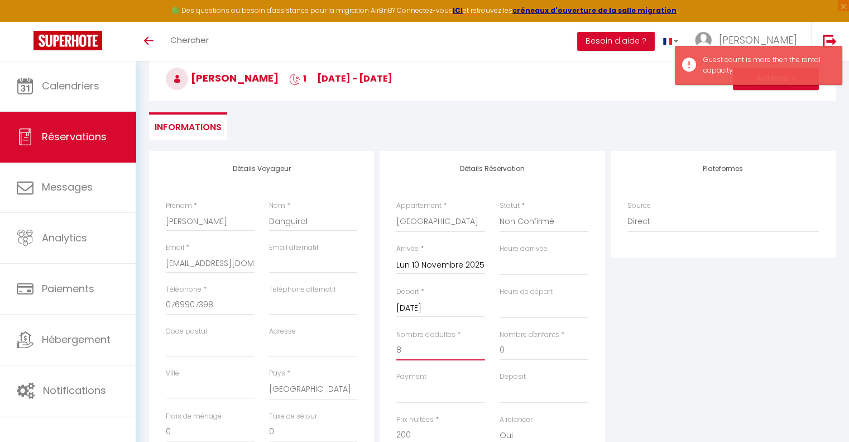
click at [420, 349] on input "8" at bounding box center [440, 350] width 89 height 20
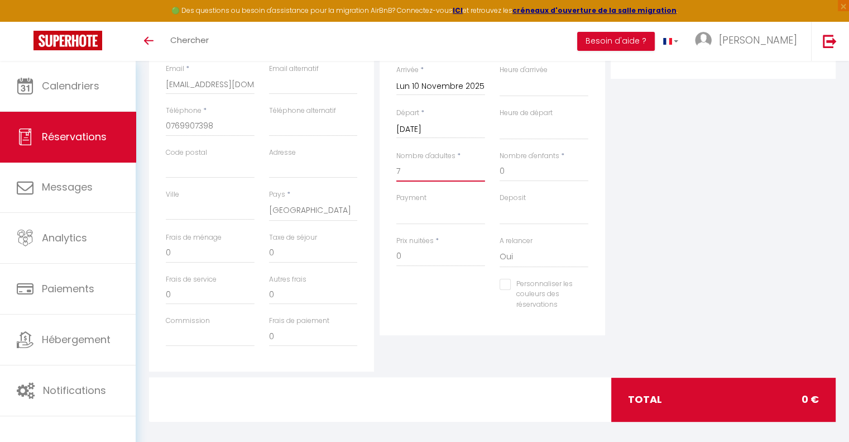
scroll to position [242, 0]
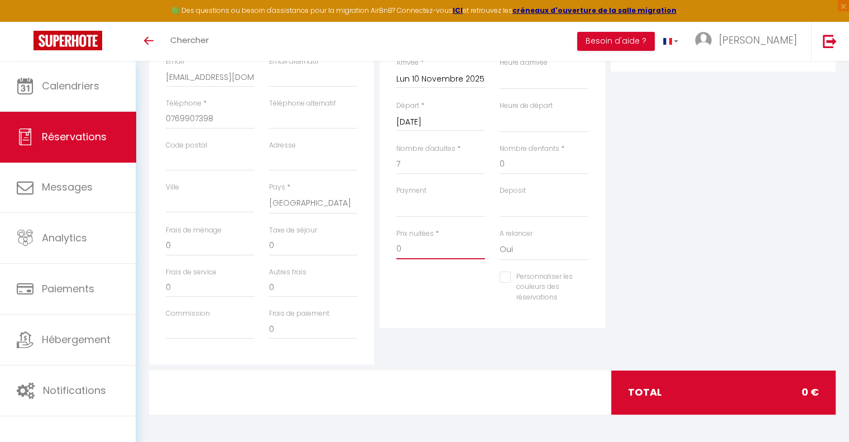
drag, startPoint x: 422, startPoint y: 247, endPoint x: 391, endPoint y: 246, distance: 30.8
click at [391, 246] on div "Prix nuitées * 0" at bounding box center [440, 249] width 103 height 43
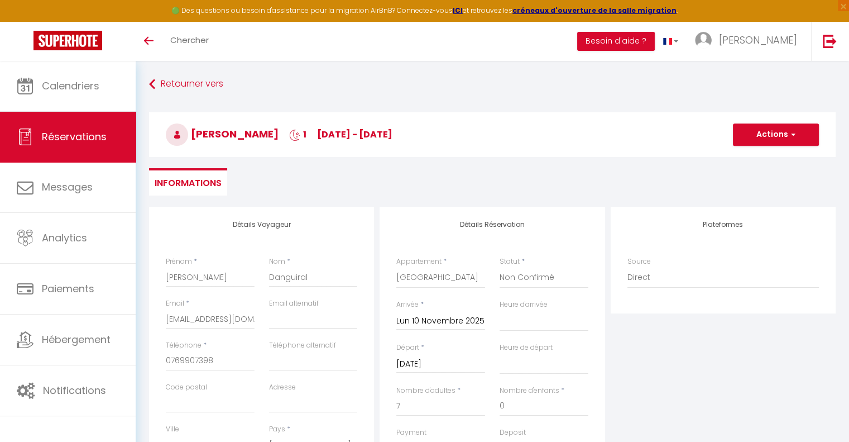
scroll to position [0, 0]
click at [772, 136] on button "Actions" at bounding box center [776, 134] width 86 height 22
click at [758, 159] on link "Enregistrer" at bounding box center [765, 159] width 88 height 15
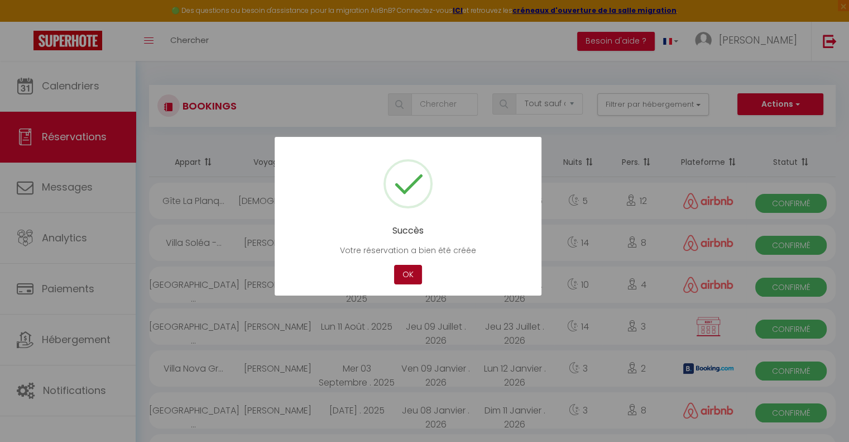
click at [404, 274] on button "OK" at bounding box center [408, 275] width 28 height 20
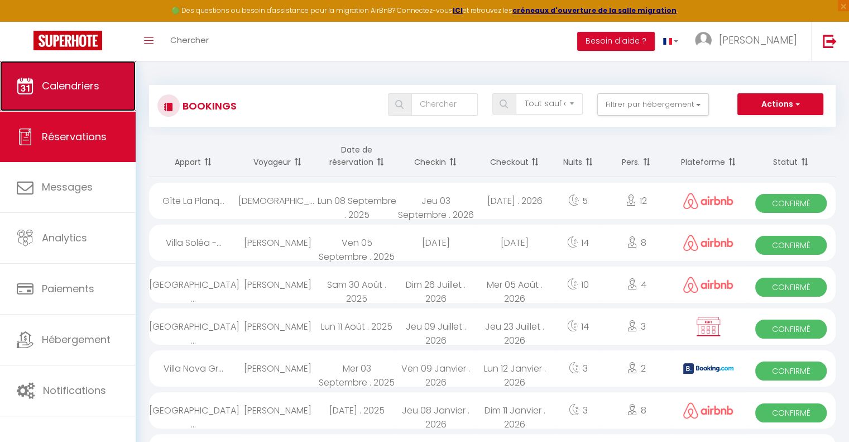
click at [78, 87] on span "Calendriers" at bounding box center [71, 86] width 58 height 14
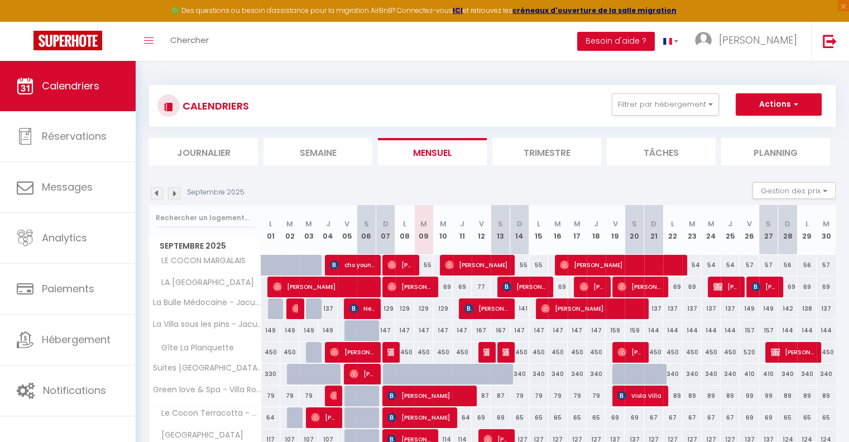
click at [176, 194] on img at bounding box center [174, 193] width 12 height 12
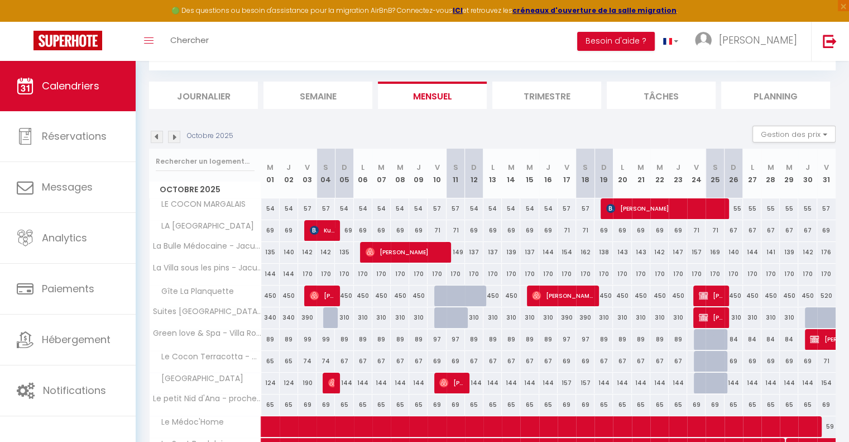
scroll to position [56, 0]
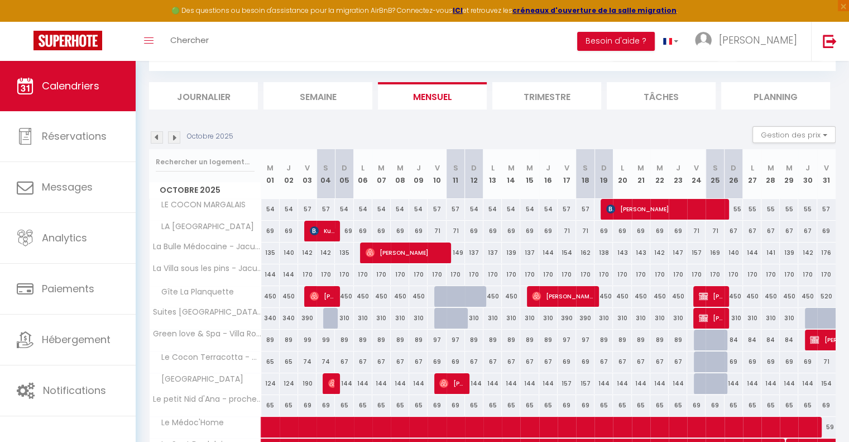
click at [175, 136] on img at bounding box center [174, 137] width 12 height 12
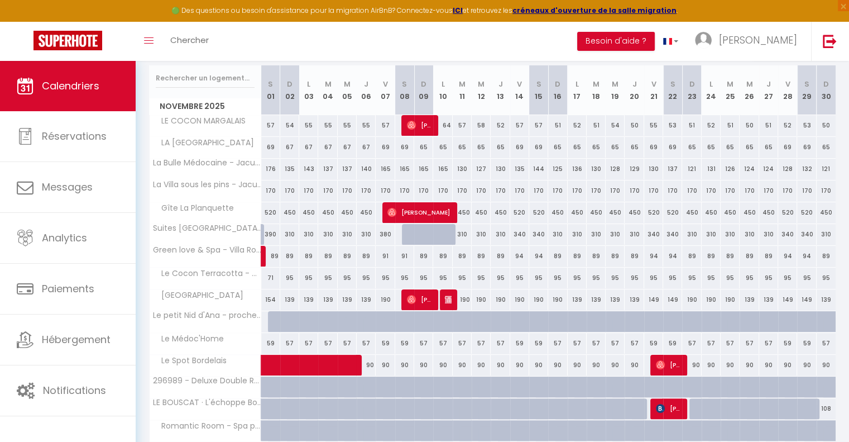
scroll to position [168, 0]
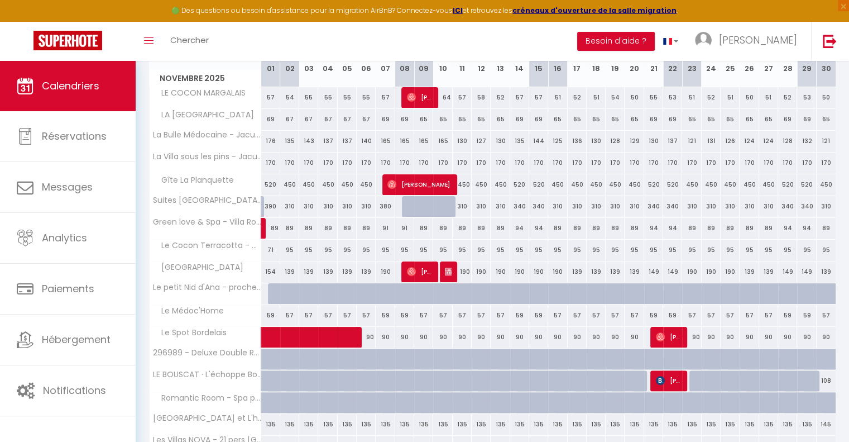
click at [420, 225] on div "89" at bounding box center [423, 228] width 19 height 21
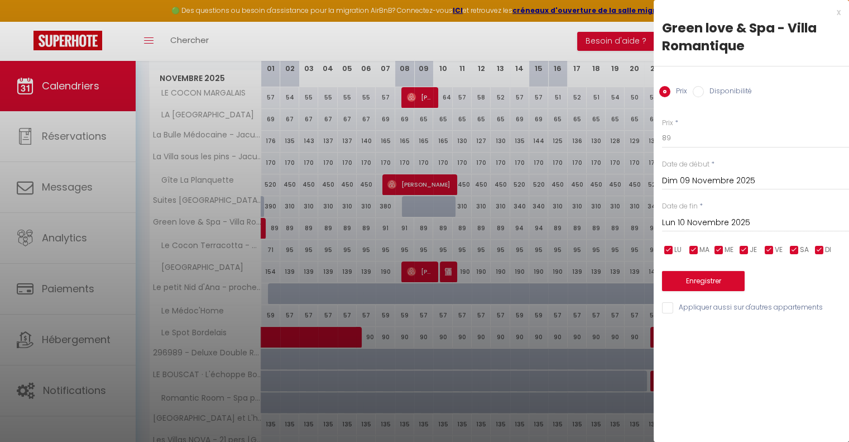
click at [692, 219] on input "Lun 10 Novembre 2025" at bounding box center [755, 223] width 187 height 15
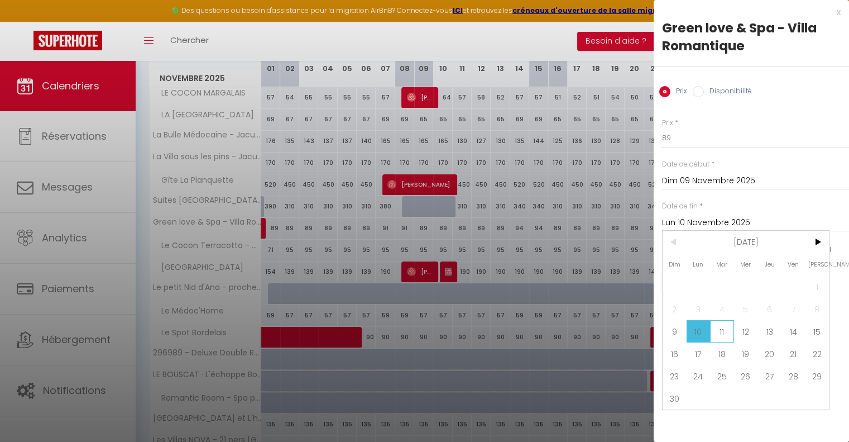
click at [721, 329] on span "11" at bounding box center [722, 331] width 24 height 22
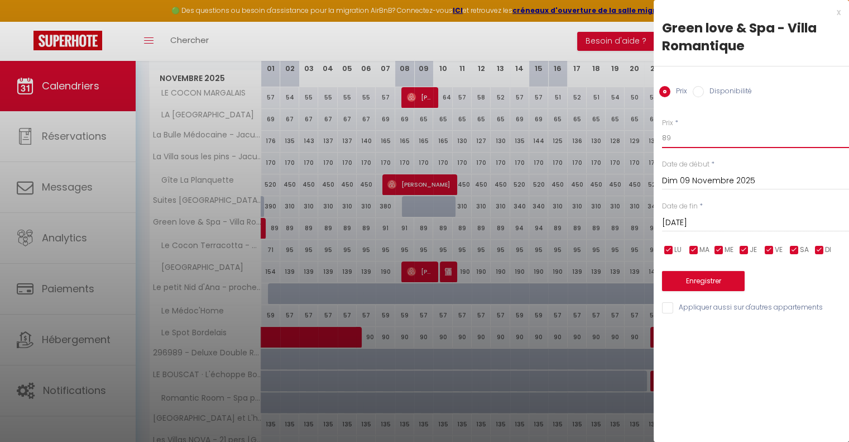
drag, startPoint x: 692, startPoint y: 140, endPoint x: 657, endPoint y: 138, distance: 35.2
click at [657, 138] on div "Prix * 89 Statut * Disponible Indisponible Date de début * Dim 09 Novembre 2025…" at bounding box center [751, 209] width 195 height 211
click at [718, 282] on button "Enregistrer" at bounding box center [703, 281] width 83 height 20
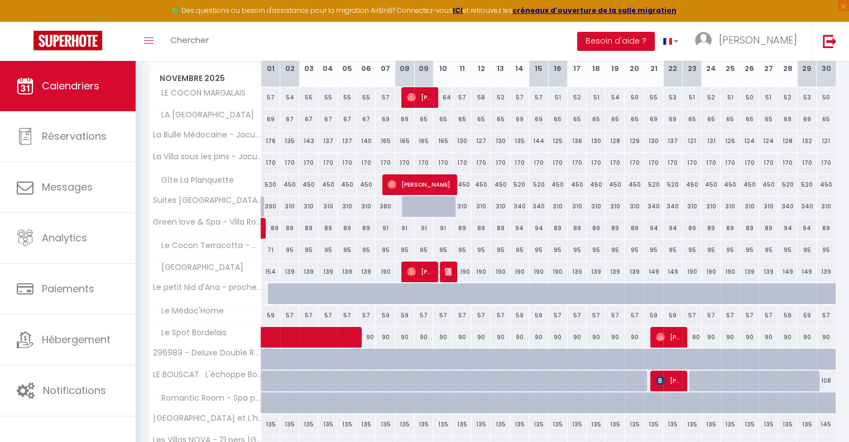
click at [290, 249] on div "95" at bounding box center [289, 250] width 19 height 21
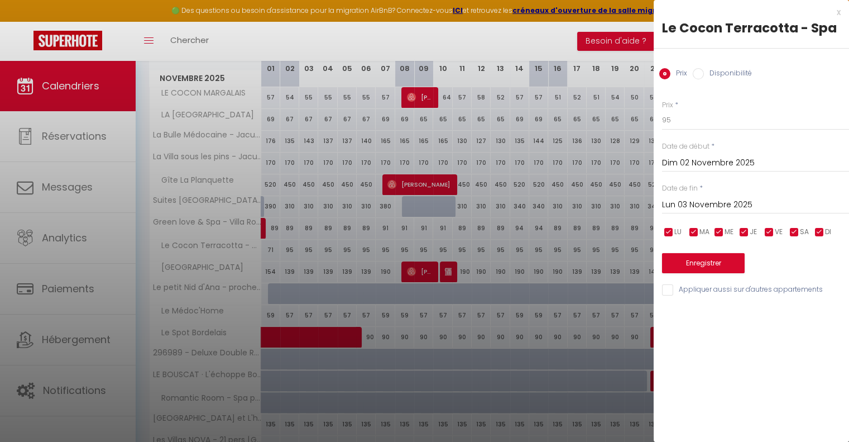
click at [715, 203] on input "Lun 03 Novembre 2025" at bounding box center [755, 205] width 187 height 15
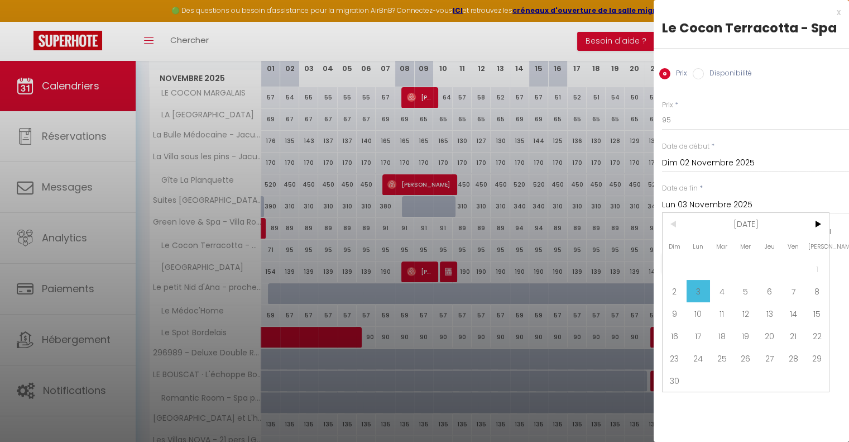
click at [784, 290] on span "7" at bounding box center [794, 291] width 24 height 22
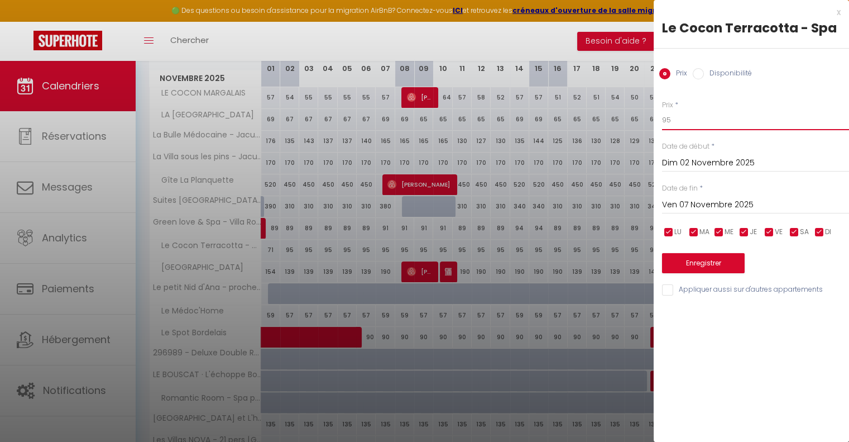
drag, startPoint x: 683, startPoint y: 113, endPoint x: 653, endPoint y: 114, distance: 30.2
click at [654, 114] on div "Prix * 95 Statut * Disponible Indisponible Date de début * Dim 02 Novembre 2025…" at bounding box center [751, 191] width 195 height 211
click at [710, 259] on button "Enregistrer" at bounding box center [703, 263] width 83 height 20
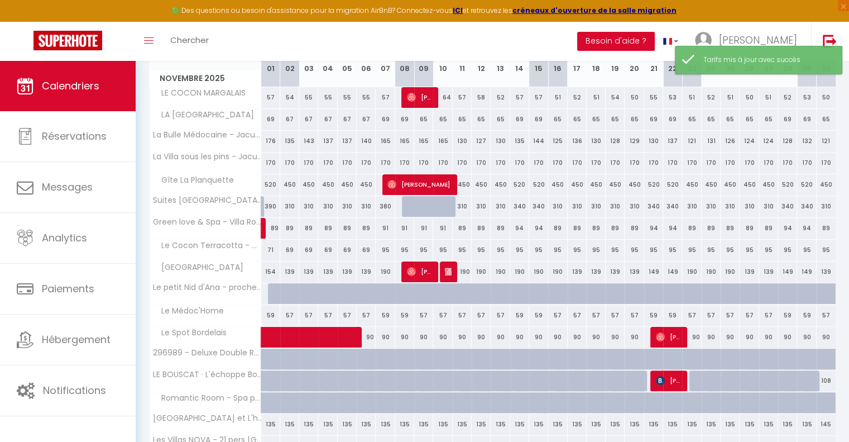
click at [384, 248] on div "95" at bounding box center [385, 250] width 19 height 21
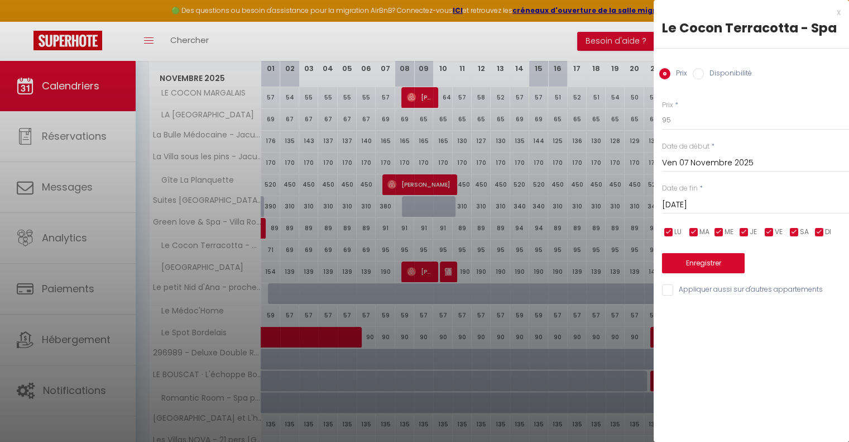
click at [720, 203] on input "Sam 08 Novembre 2025" at bounding box center [755, 205] width 187 height 15
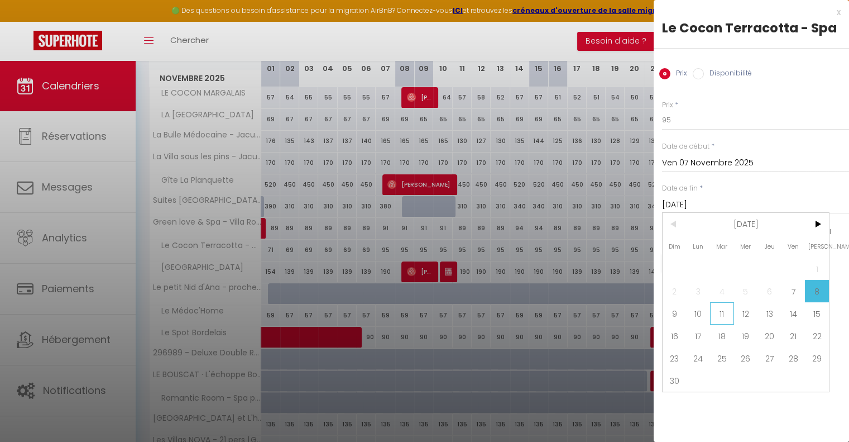
click at [721, 313] on span "11" at bounding box center [722, 313] width 24 height 22
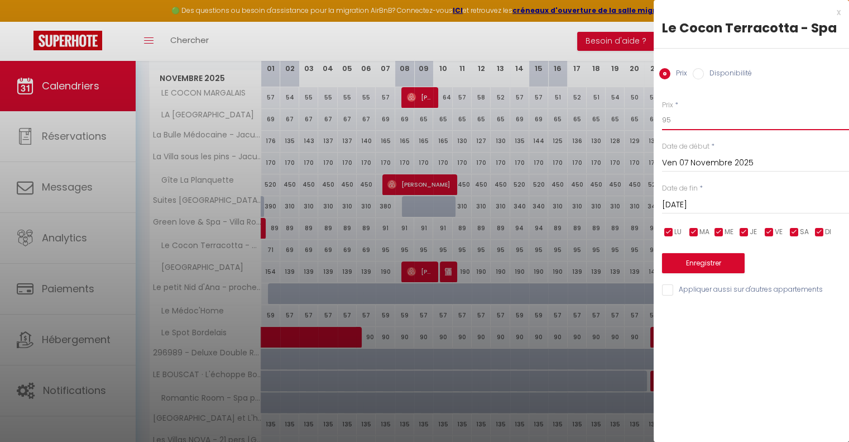
drag, startPoint x: 686, startPoint y: 117, endPoint x: 654, endPoint y: 118, distance: 31.8
click at [654, 118] on div "Prix * 95 Statut * Disponible Indisponible Date de début * Ven 07 Novembre 2025…" at bounding box center [751, 191] width 195 height 211
click at [686, 262] on button "Enregistrer" at bounding box center [703, 263] width 83 height 20
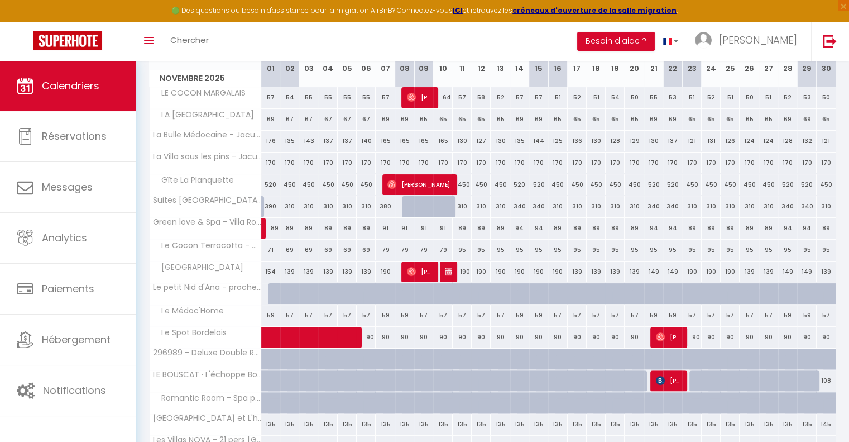
click at [462, 247] on div "95" at bounding box center [462, 250] width 19 height 21
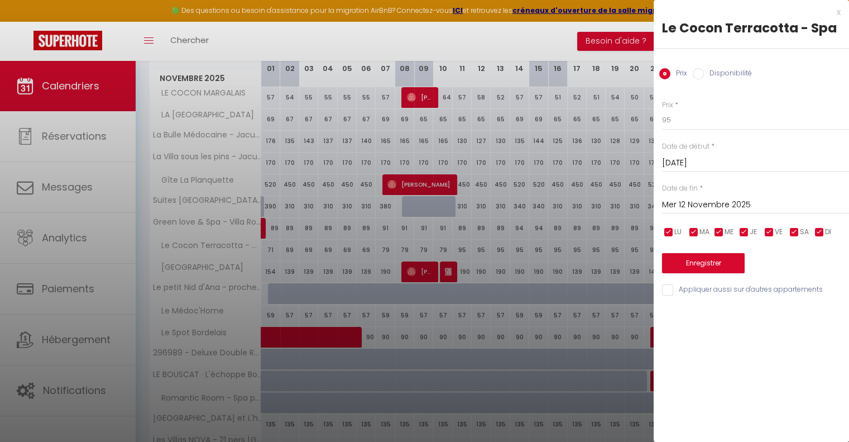
click at [724, 202] on input "Mer 12 Novembre 2025" at bounding box center [755, 205] width 187 height 15
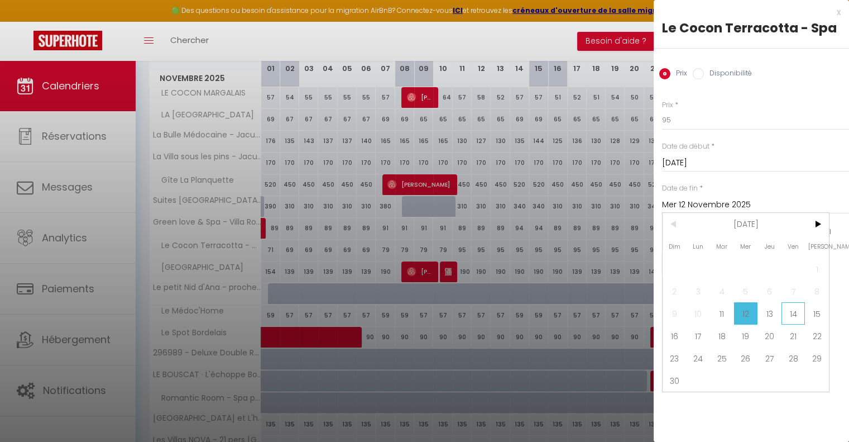
click at [790, 311] on span "14" at bounding box center [794, 313] width 24 height 22
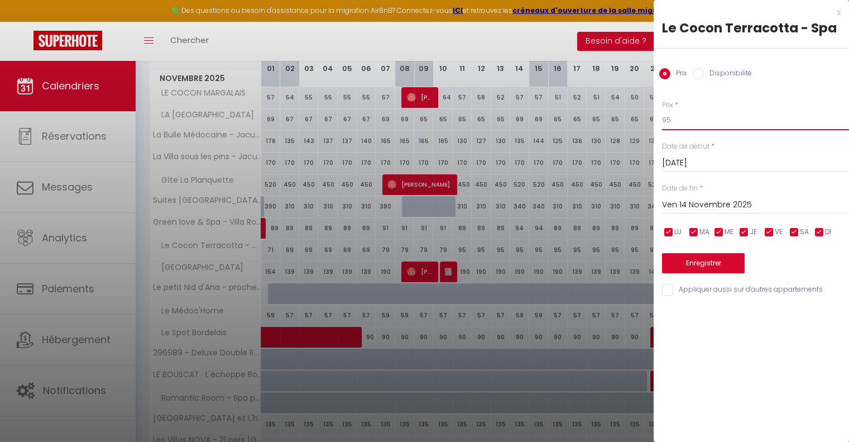
drag, startPoint x: 678, startPoint y: 123, endPoint x: 659, endPoint y: 123, distance: 19.0
click at [659, 123] on div "Prix * 95 Statut * Disponible Indisponible Date de début * Mar 11 Novembre 2025…" at bounding box center [751, 191] width 195 height 211
click at [687, 267] on button "Enregistrer" at bounding box center [703, 263] width 83 height 20
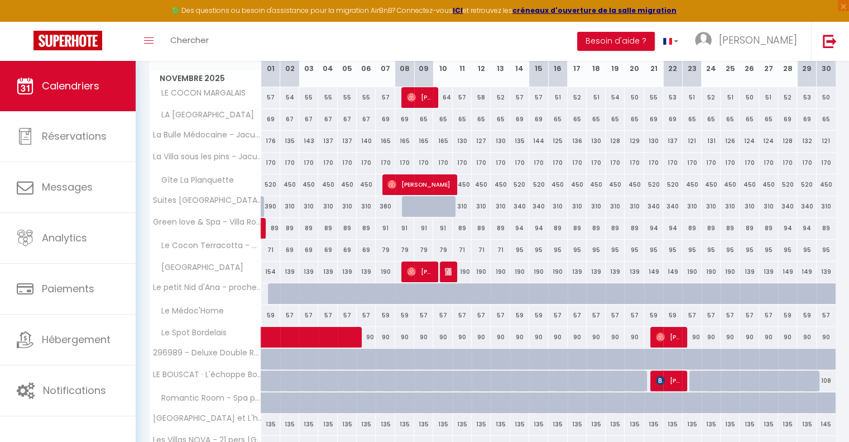
click at [442, 119] on div "65" at bounding box center [442, 119] width 19 height 21
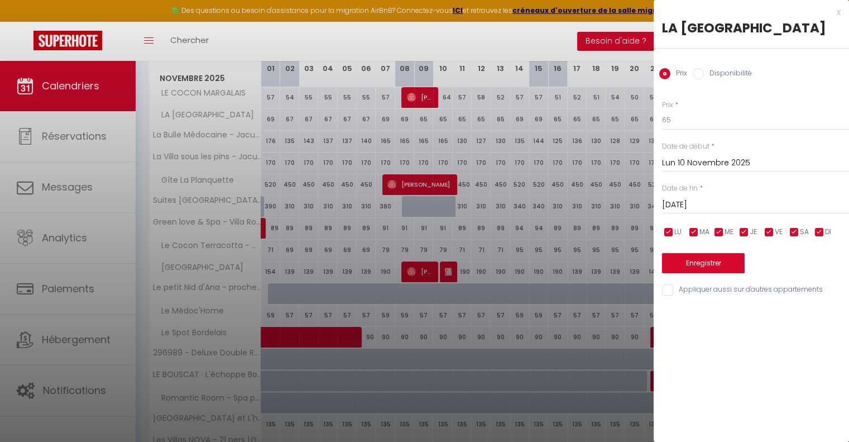
click at [422, 116] on div at bounding box center [424, 221] width 849 height 442
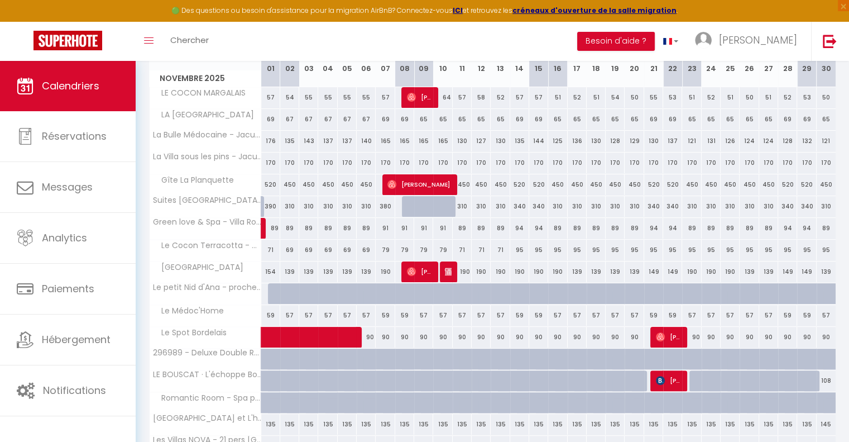
click at [422, 116] on div "65" at bounding box center [423, 119] width 19 height 21
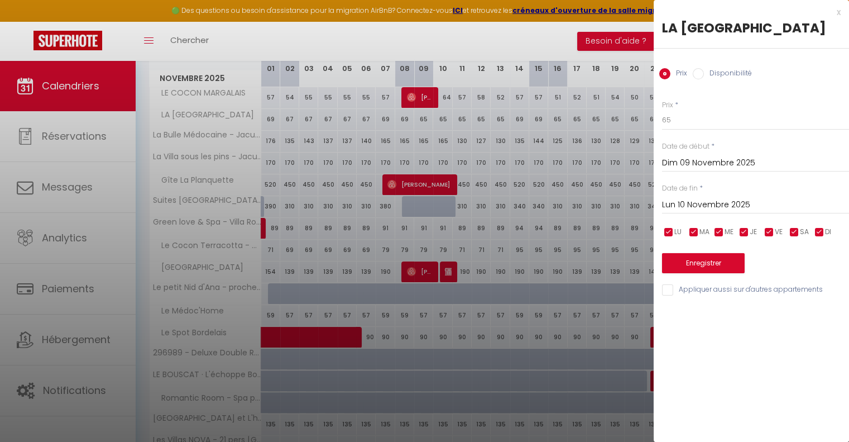
click at [695, 204] on input "Lun 10 Novembre 2025" at bounding box center [755, 205] width 187 height 15
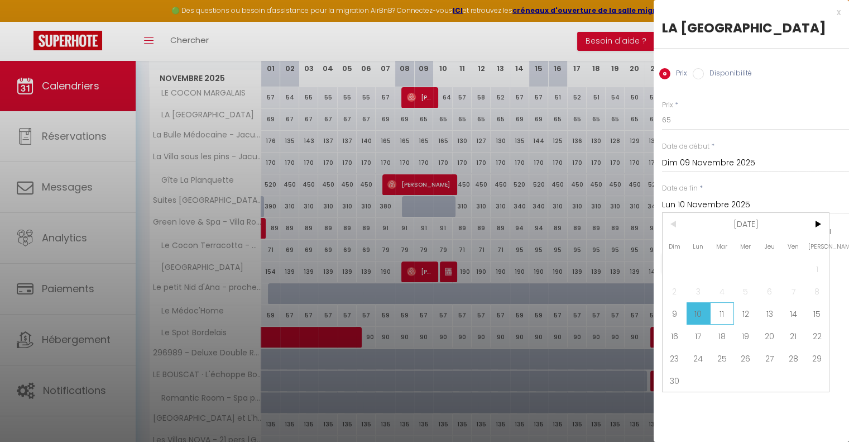
click at [724, 312] on span "11" at bounding box center [722, 313] width 24 height 22
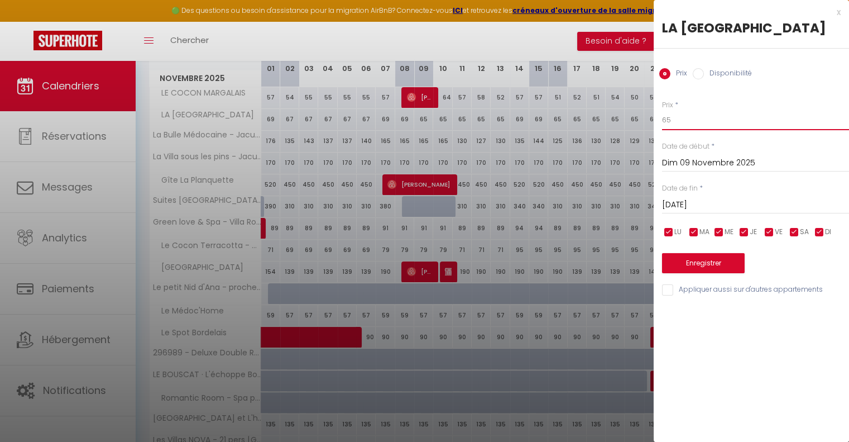
click at [687, 119] on input "65" at bounding box center [755, 120] width 187 height 20
click at [686, 260] on button "Enregistrer" at bounding box center [703, 263] width 83 height 20
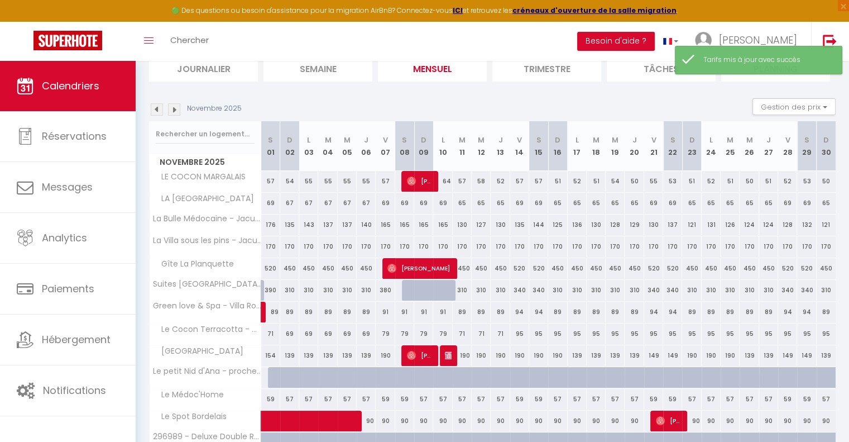
scroll to position [0, 0]
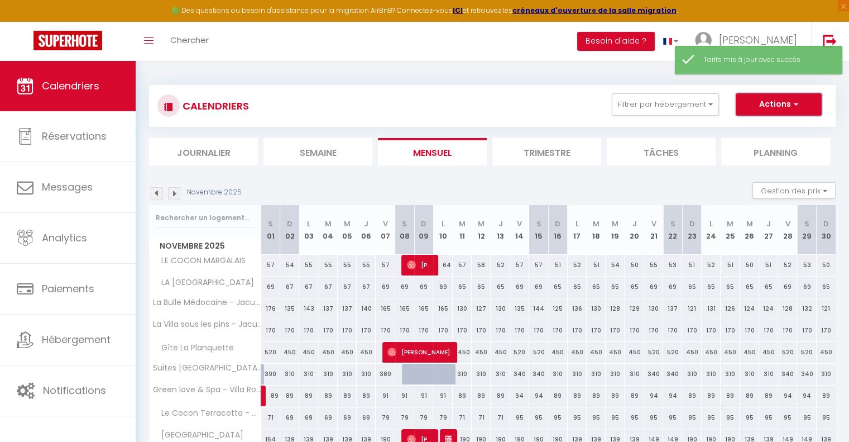
click at [784, 106] on button "Actions" at bounding box center [779, 104] width 86 height 22
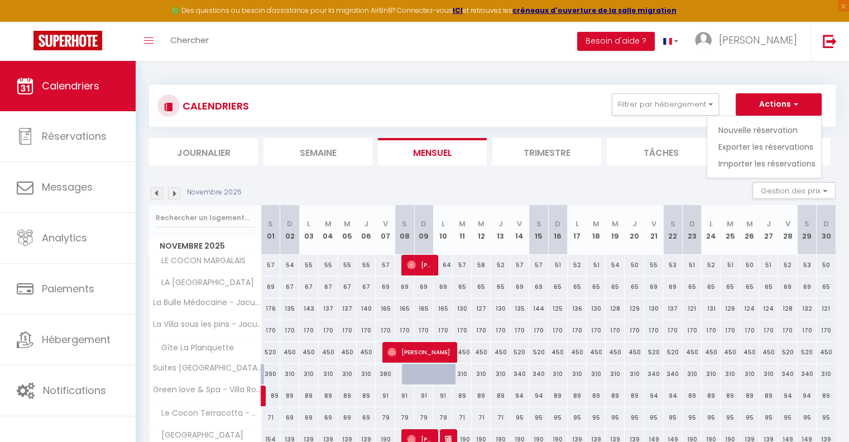
click at [761, 72] on div "CALENDRIERS Filtrer par hébergement Tous Le Médoc'Home Suites Rivière & Spa - V…" at bounding box center [493, 412] width 714 height 703
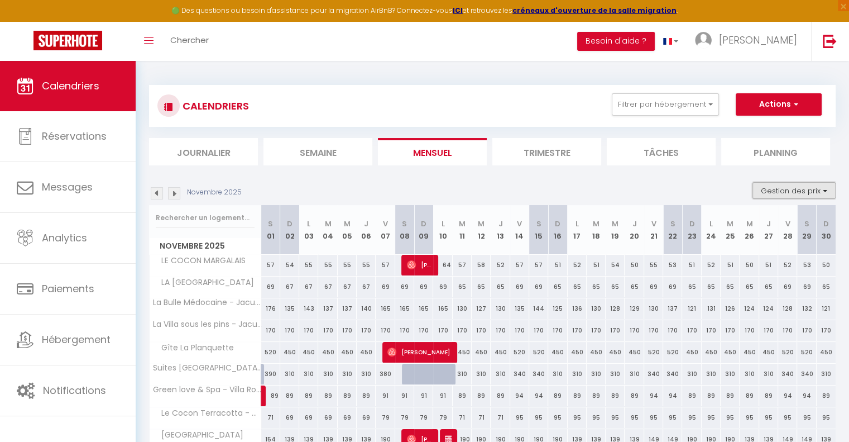
click at [789, 190] on button "Gestion des prix" at bounding box center [794, 190] width 83 height 17
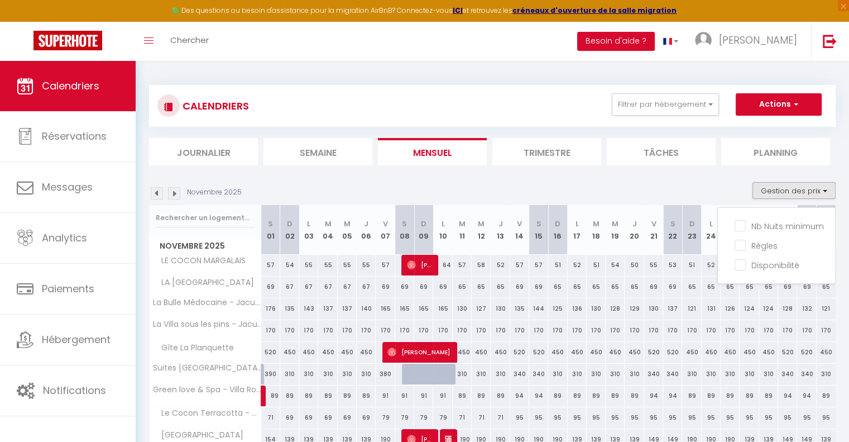
click at [775, 225] on input "Nb Nuits minimum" at bounding box center [785, 224] width 101 height 11
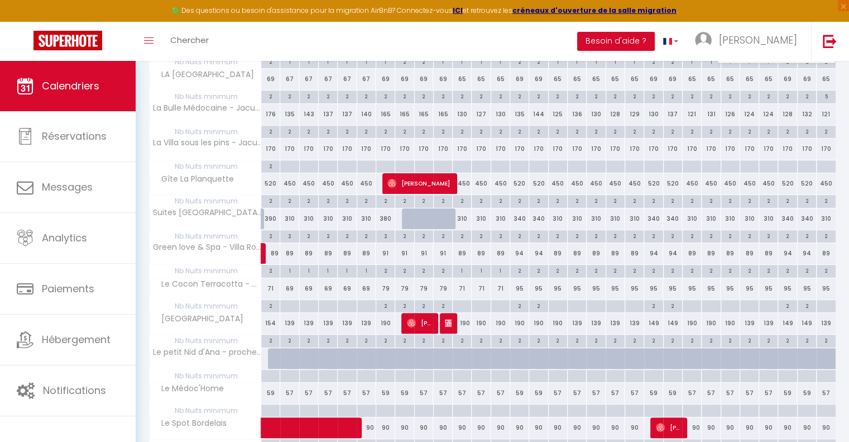
scroll to position [279, 0]
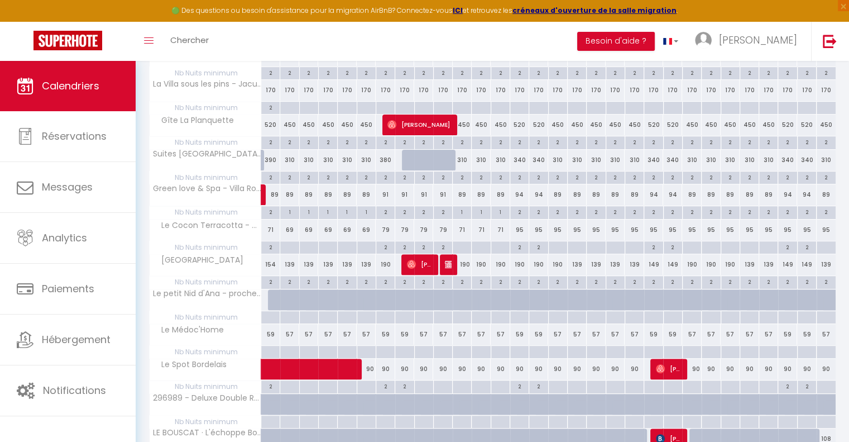
click at [274, 295] on div at bounding box center [277, 299] width 19 height 21
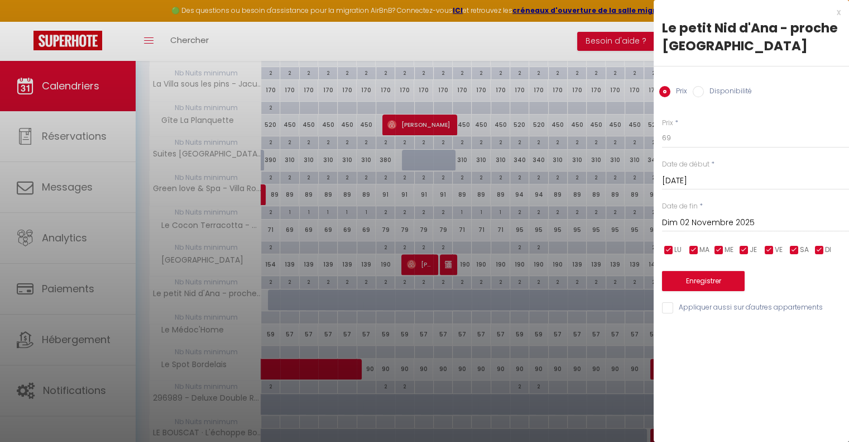
click at [702, 220] on input "Dim 02 Novembre 2025" at bounding box center [755, 223] width 187 height 15
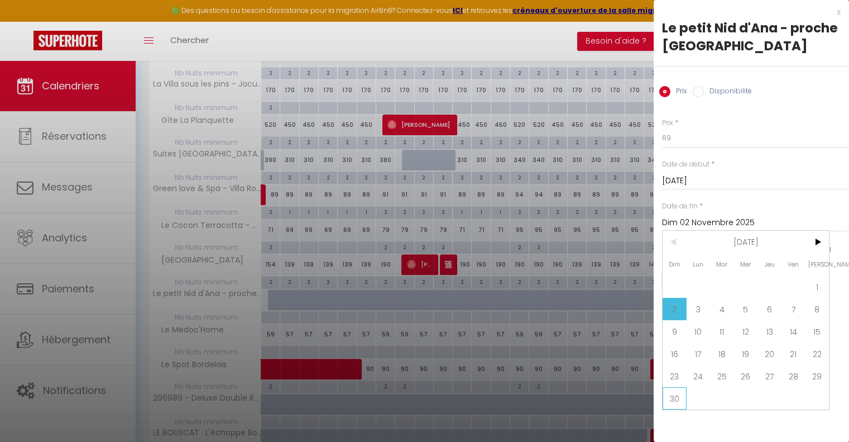
click at [677, 398] on span "30" at bounding box center [675, 398] width 24 height 22
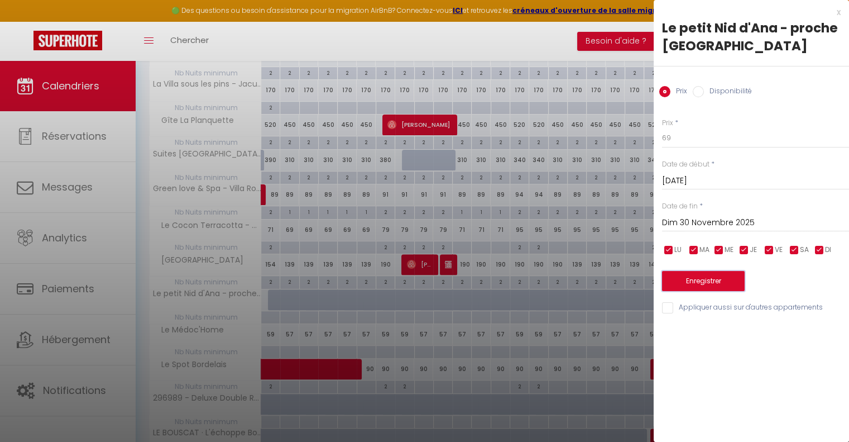
click at [694, 281] on button "Enregistrer" at bounding box center [703, 281] width 83 height 20
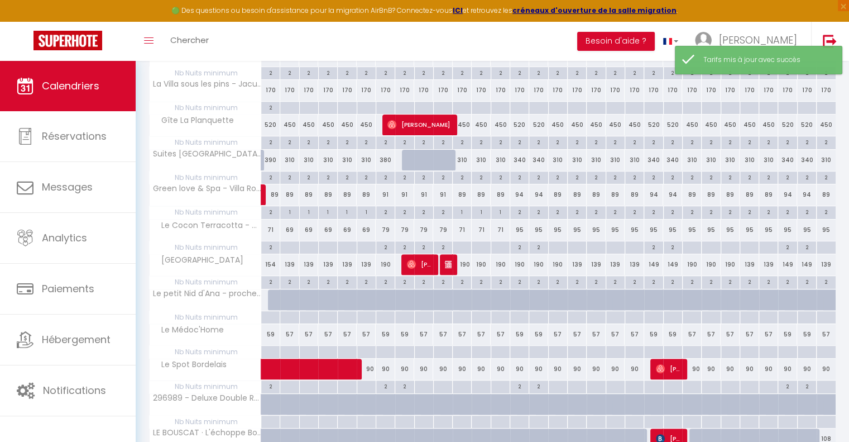
click at [267, 312] on div at bounding box center [270, 317] width 19 height 13
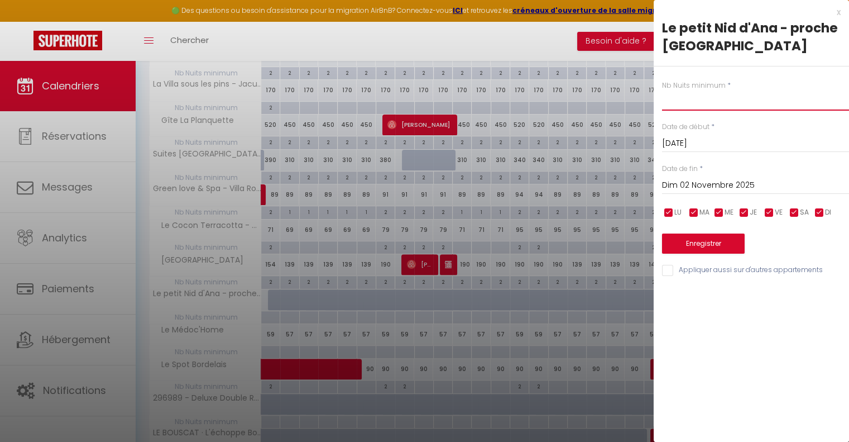
click at [694, 106] on input "text" at bounding box center [755, 100] width 187 height 20
click at [712, 178] on input "Dim 02 Novembre 2025" at bounding box center [755, 185] width 187 height 15
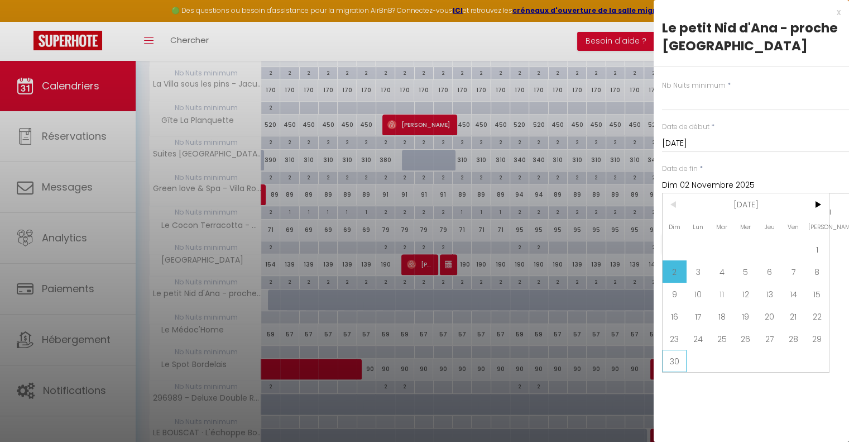
click at [677, 364] on span "30" at bounding box center [675, 361] width 24 height 22
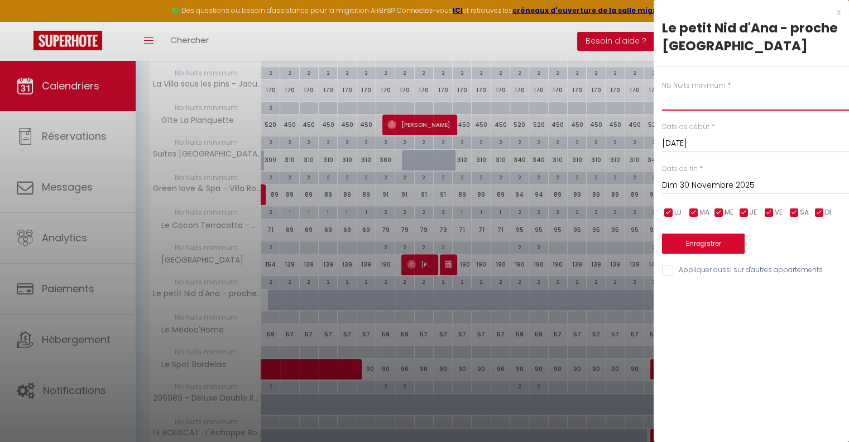
click at [675, 107] on input "text" at bounding box center [755, 100] width 187 height 20
click at [694, 239] on button "Enregistrer" at bounding box center [703, 243] width 83 height 20
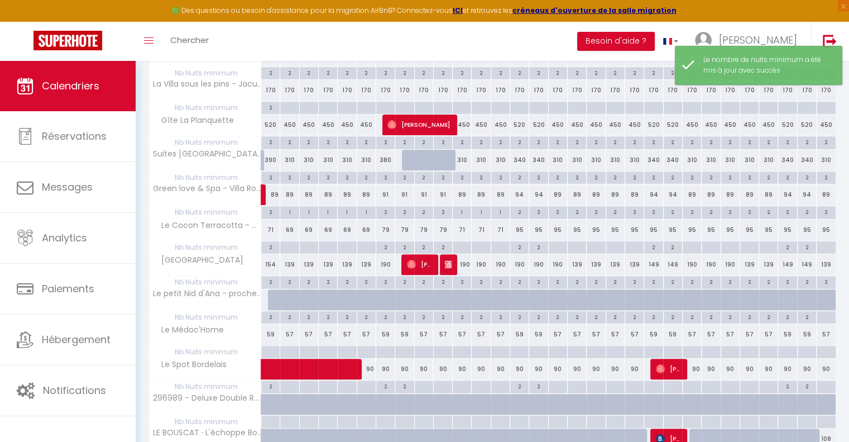
click at [272, 295] on div at bounding box center [277, 299] width 19 height 21
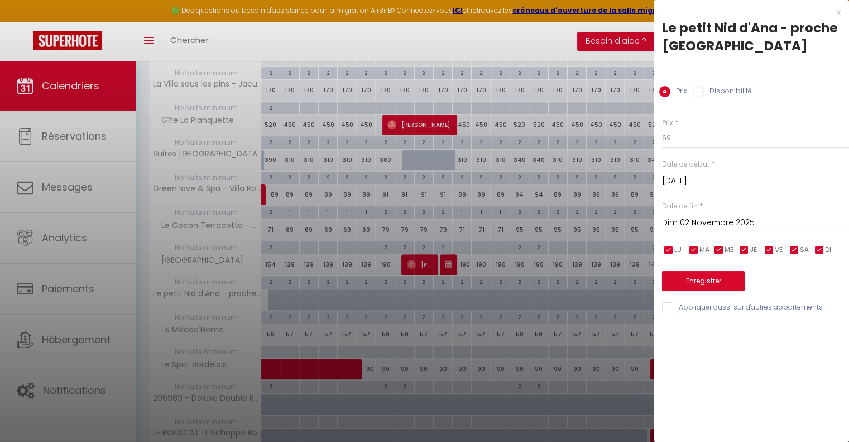
click at [722, 220] on input "Dim 02 Novembre 2025" at bounding box center [755, 223] width 187 height 15
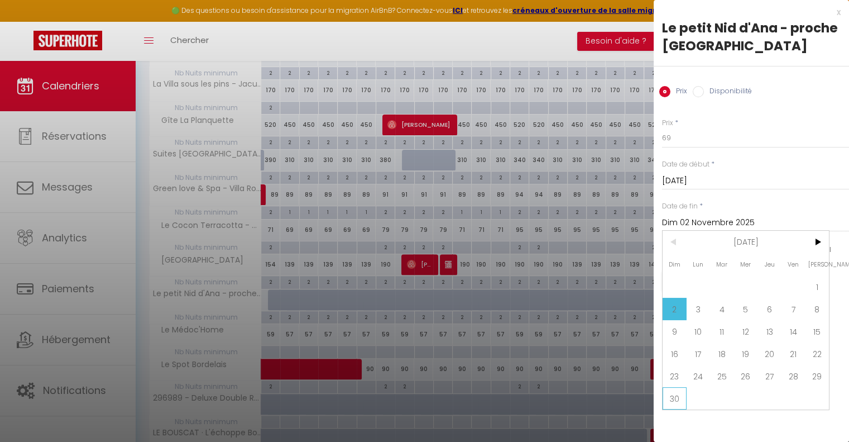
click at [681, 398] on span "30" at bounding box center [675, 398] width 24 height 22
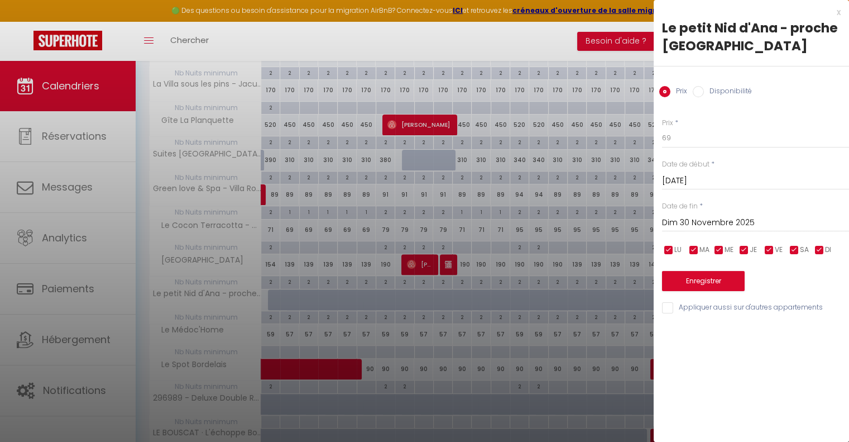
click at [699, 92] on input "Disponibilité" at bounding box center [698, 91] width 11 height 11
click at [697, 285] on button "Enregistrer" at bounding box center [703, 282] width 83 height 20
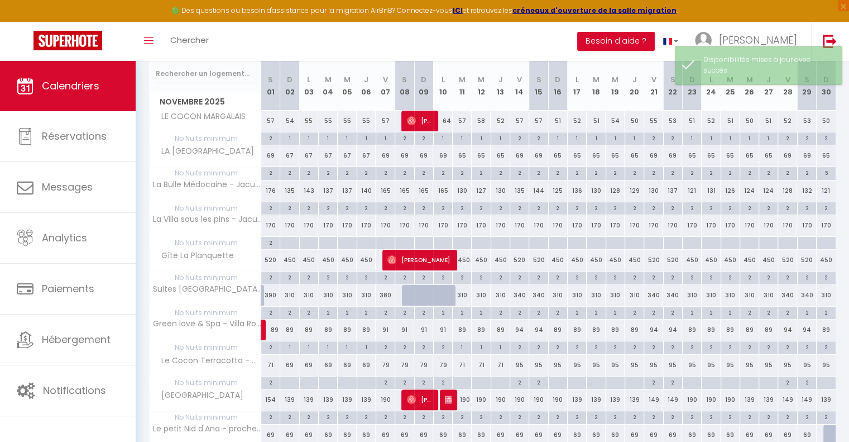
scroll to position [112, 0]
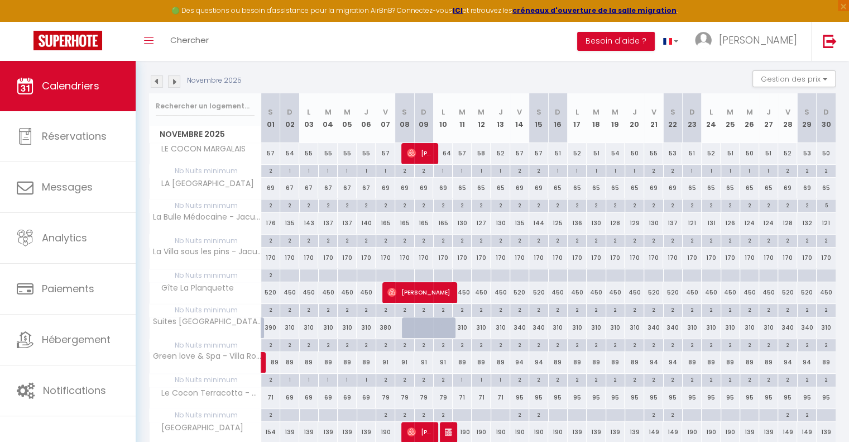
click at [829, 203] on div "5" at bounding box center [826, 204] width 19 height 11
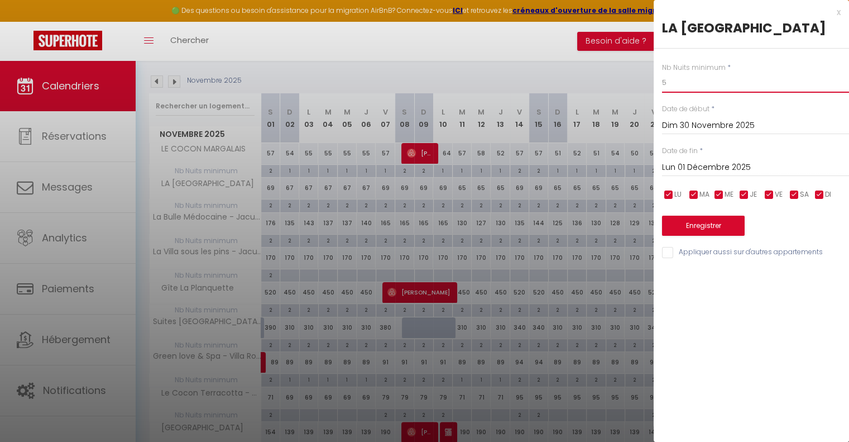
drag, startPoint x: 678, startPoint y: 85, endPoint x: 643, endPoint y: 84, distance: 35.8
click at [643, 84] on body "🟢 Des questions ou besoin d'assistance pour la migration AirBnB? Connectez-vous…" at bounding box center [424, 431] width 849 height 964
click at [697, 230] on button "Enregistrer" at bounding box center [703, 226] width 83 height 20
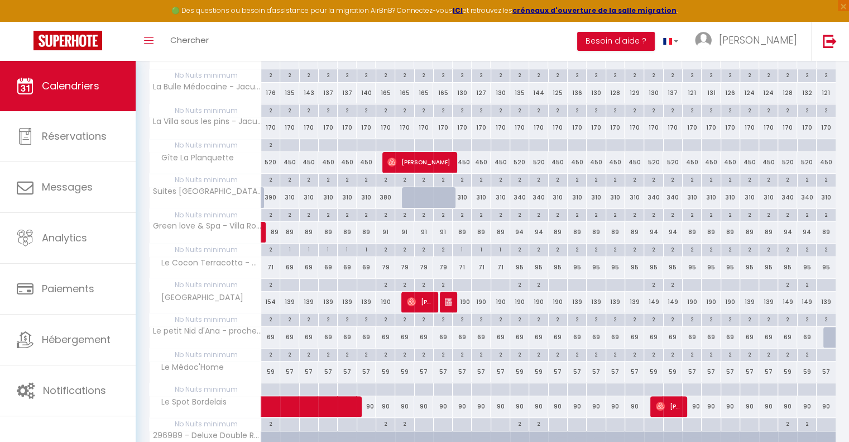
scroll to position [223, 0]
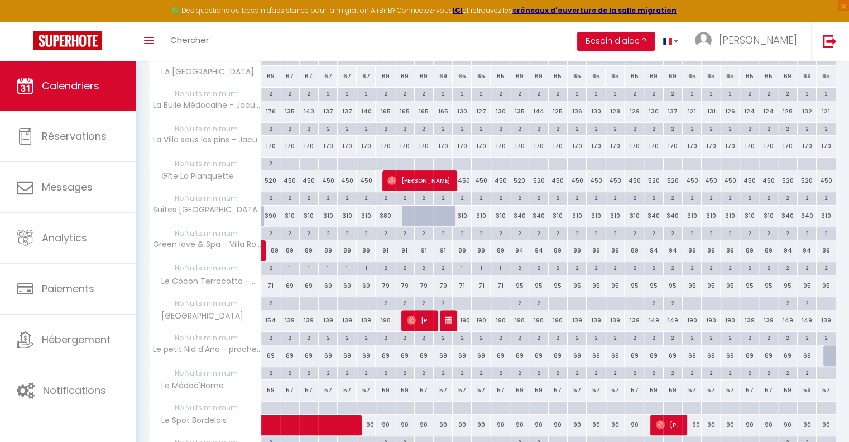
click at [518, 283] on div "95" at bounding box center [519, 285] width 19 height 21
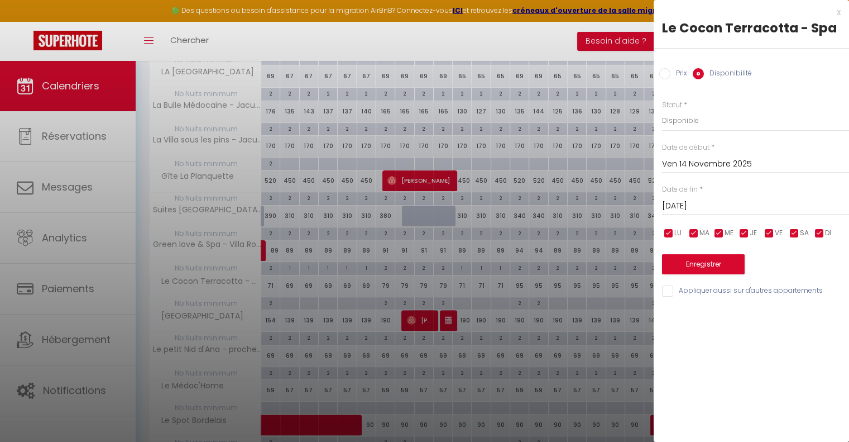
click at [685, 203] on input "Sam 15 Novembre 2025" at bounding box center [755, 206] width 187 height 15
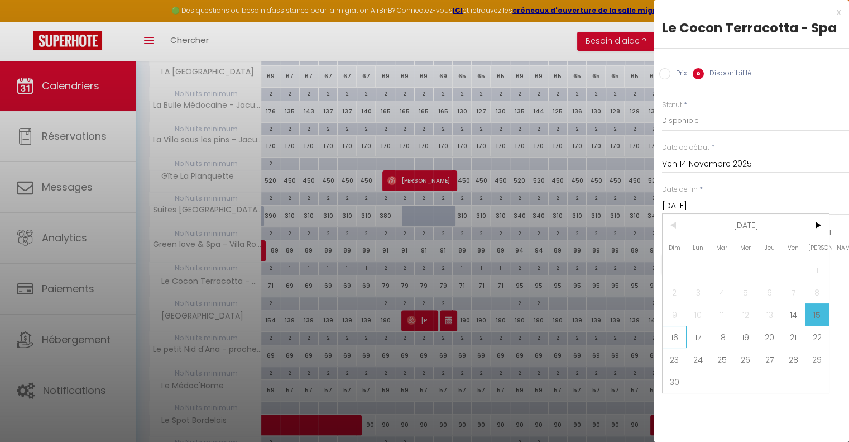
click at [673, 337] on span "16" at bounding box center [675, 337] width 24 height 22
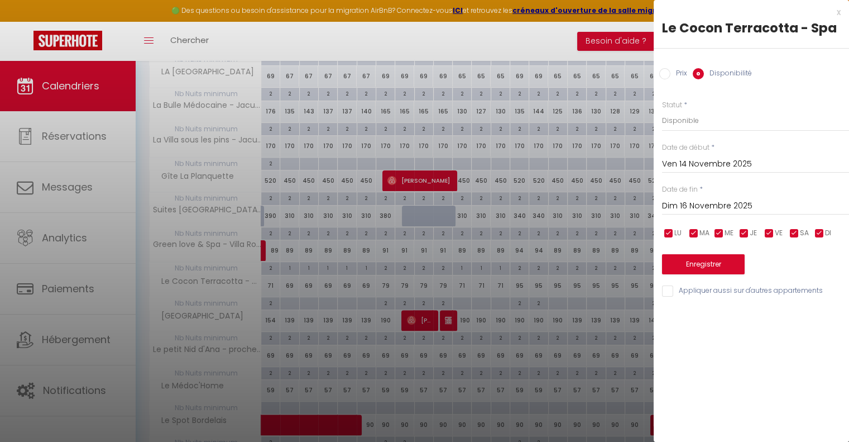
click at [663, 74] on input "Prix" at bounding box center [664, 73] width 11 height 11
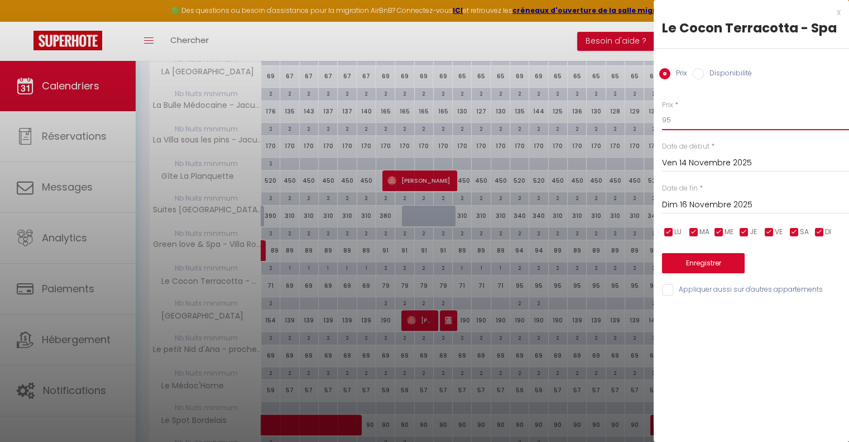
drag, startPoint x: 680, startPoint y: 121, endPoint x: 636, endPoint y: 121, distance: 44.1
click at [636, 121] on body "🟢 Des questions ou besoin d'assistance pour la migration AirBnB? Connectez-vous…" at bounding box center [424, 320] width 849 height 964
drag, startPoint x: 707, startPoint y: 250, endPoint x: 706, endPoint y: 257, distance: 7.4
click at [706, 251] on div "Enregistrer" at bounding box center [755, 256] width 187 height 34
click at [704, 259] on button "Enregistrer" at bounding box center [703, 263] width 83 height 20
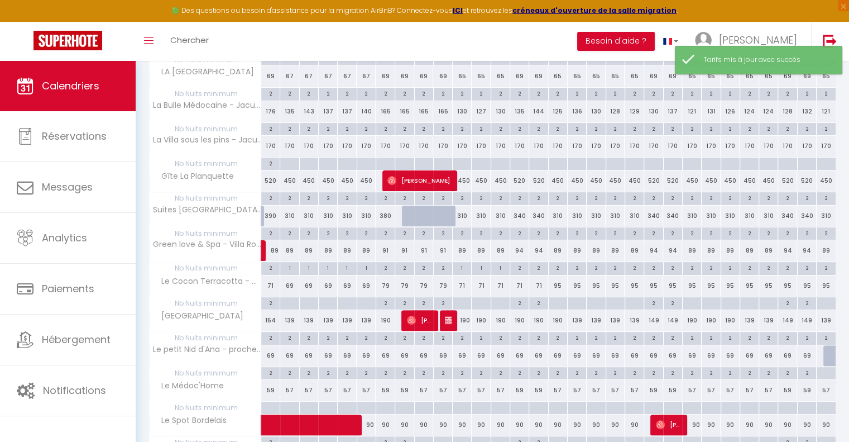
click at [558, 283] on div "95" at bounding box center [557, 285] width 19 height 21
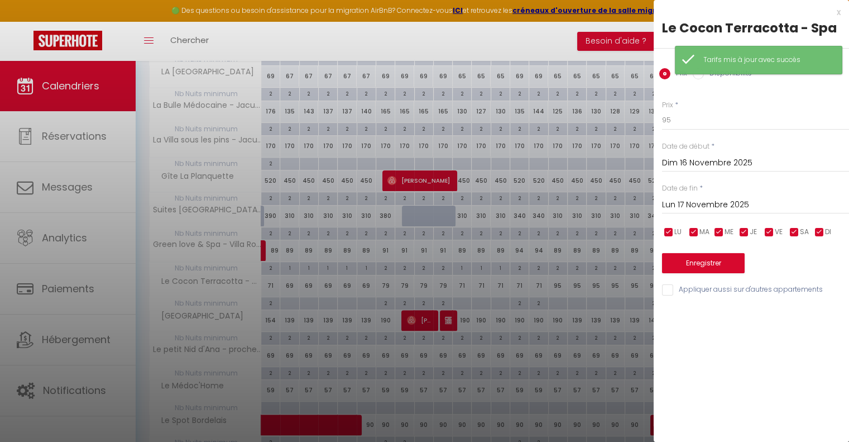
click at [709, 202] on input "Lun 17 Novembre 2025" at bounding box center [755, 205] width 187 height 15
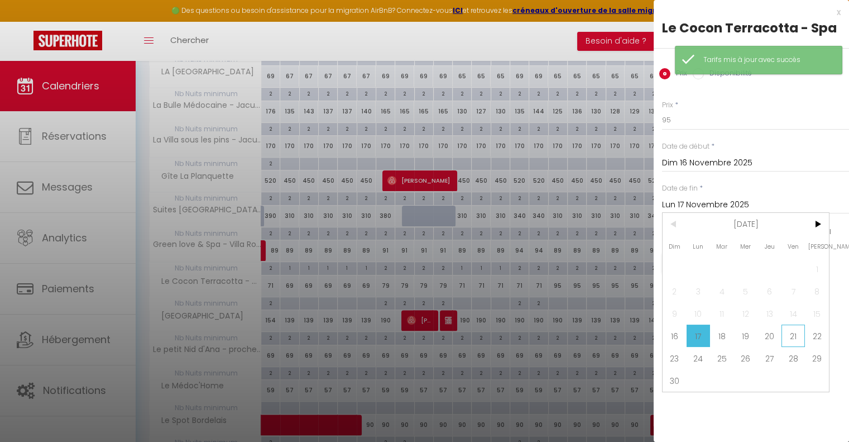
click at [790, 336] on span "21" at bounding box center [794, 335] width 24 height 22
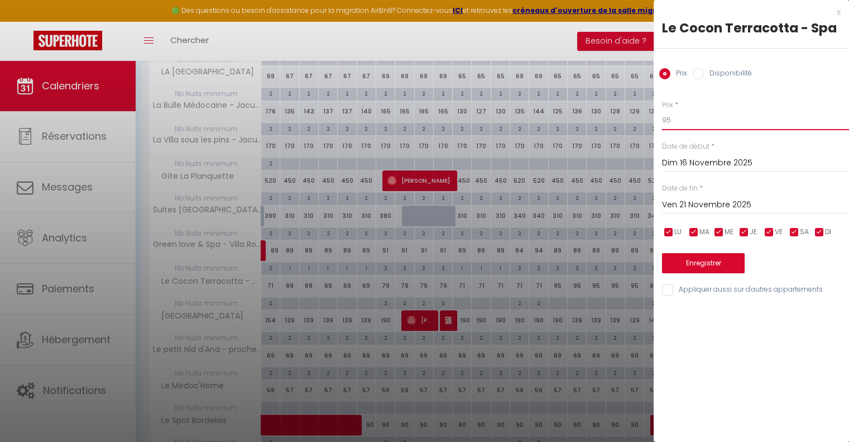
drag, startPoint x: 683, startPoint y: 127, endPoint x: 657, endPoint y: 121, distance: 26.4
click at [657, 121] on div "Prix * 95 Statut * Disponible Indisponible Date de début * Dim 16 Novembre 2025…" at bounding box center [751, 191] width 195 height 211
click at [688, 265] on button "Enregistrer" at bounding box center [703, 263] width 83 height 20
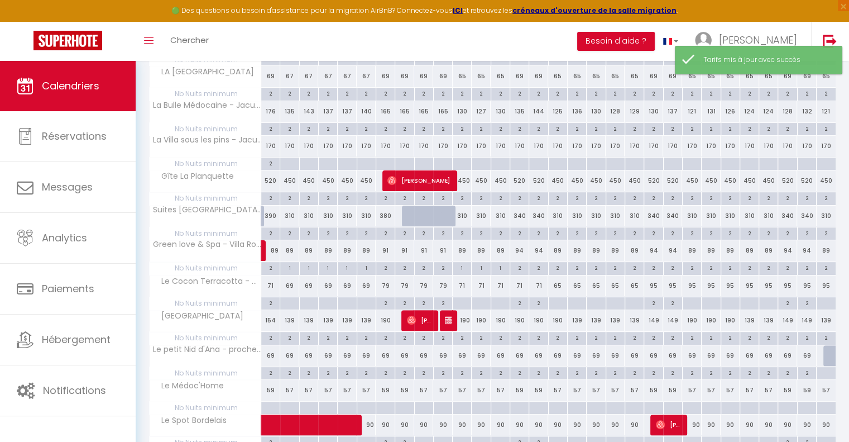
click at [653, 281] on div "95" at bounding box center [653, 285] width 19 height 21
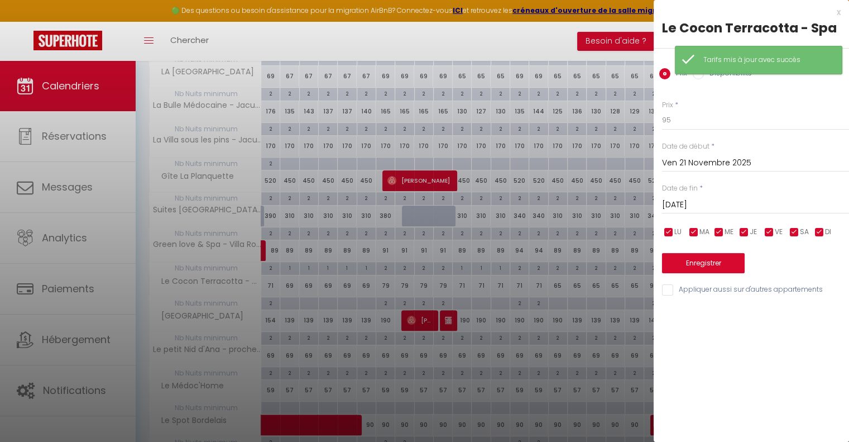
click at [681, 196] on div "Sam 22 Novembre 2025 < Nov 2025 > Dim Lun Mar Mer Jeu Ven Sam 1 2 3 4 5 6 7 8 9…" at bounding box center [755, 204] width 187 height 20
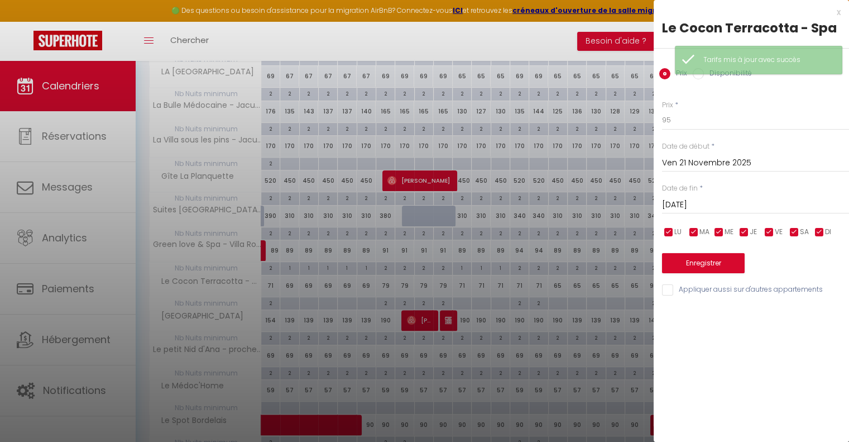
click at [683, 203] on input "Sam 22 Novembre 2025" at bounding box center [755, 205] width 187 height 15
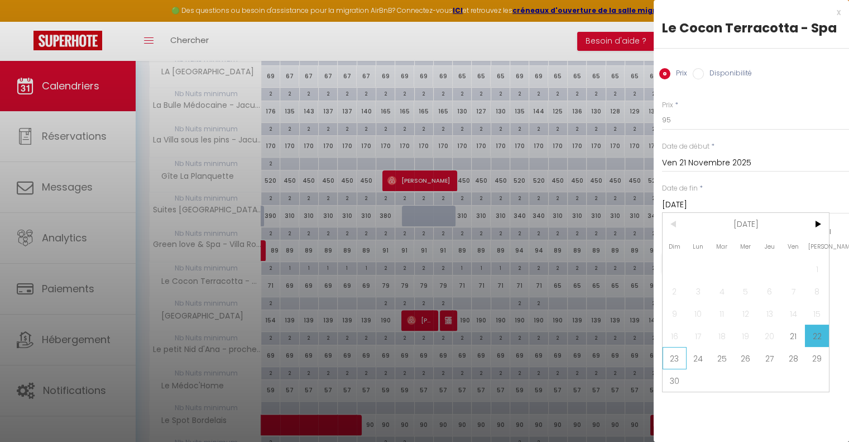
click at [675, 355] on span "23" at bounding box center [675, 358] width 24 height 22
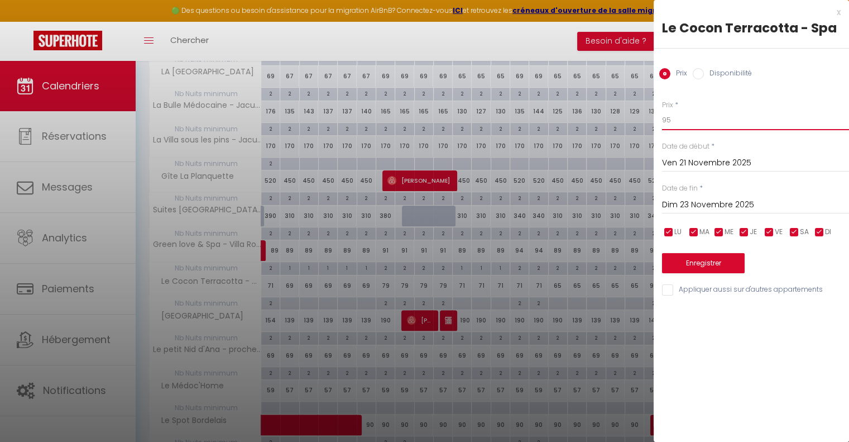
drag, startPoint x: 681, startPoint y: 118, endPoint x: 647, endPoint y: 116, distance: 34.1
click at [647, 116] on body "🟢 Des questions ou besoin d'assistance pour la migration AirBnB? Connectez-vous…" at bounding box center [424, 320] width 849 height 964
click at [695, 260] on button "Enregistrer" at bounding box center [703, 263] width 83 height 20
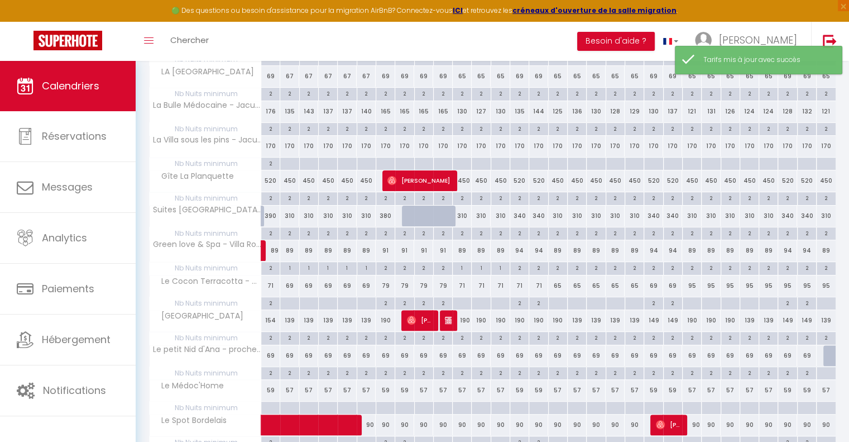
click at [690, 283] on div "95" at bounding box center [691, 285] width 19 height 21
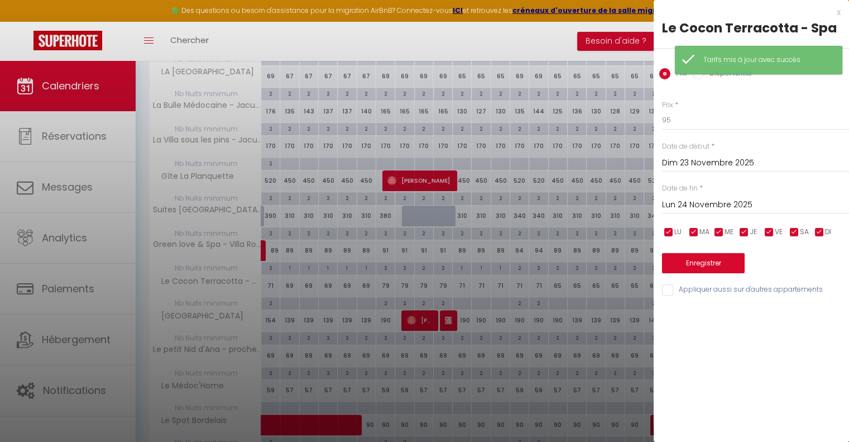
click at [688, 198] on input "Lun 24 Novembre 2025" at bounding box center [755, 205] width 187 height 15
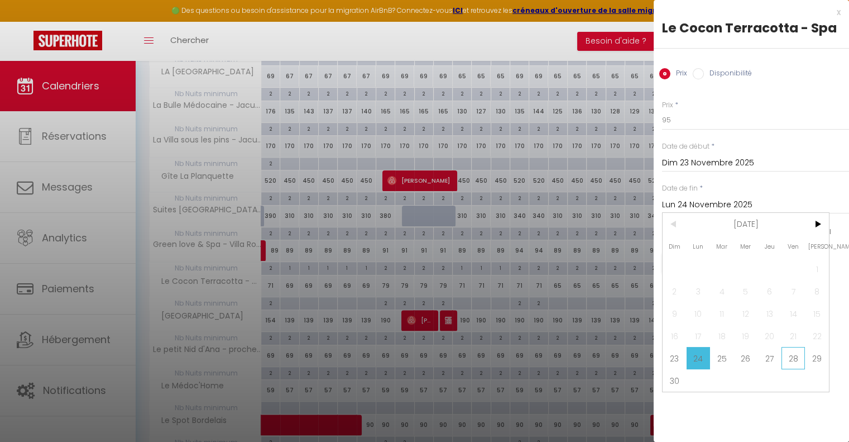
click at [795, 357] on span "28" at bounding box center [794, 358] width 24 height 22
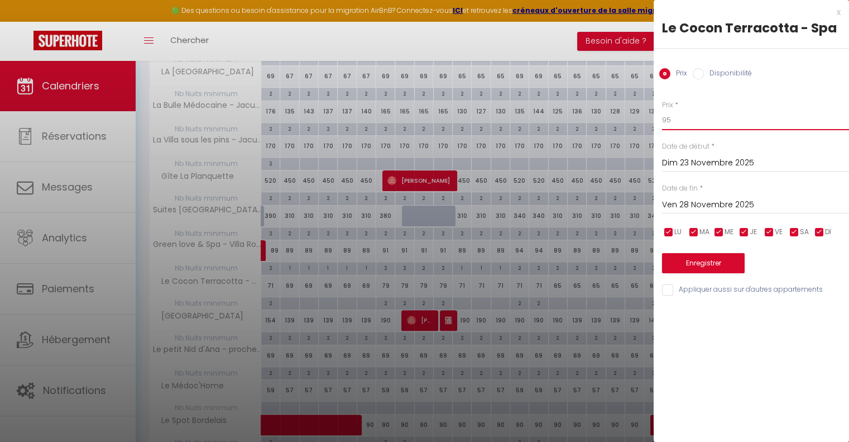
drag, startPoint x: 685, startPoint y: 114, endPoint x: 650, endPoint y: 120, distance: 35.1
click at [650, 120] on body "🟢 Des questions ou besoin d'assistance pour la migration AirBnB? Connectez-vous…" at bounding box center [424, 320] width 849 height 964
click at [668, 267] on button "Enregistrer" at bounding box center [703, 263] width 83 height 20
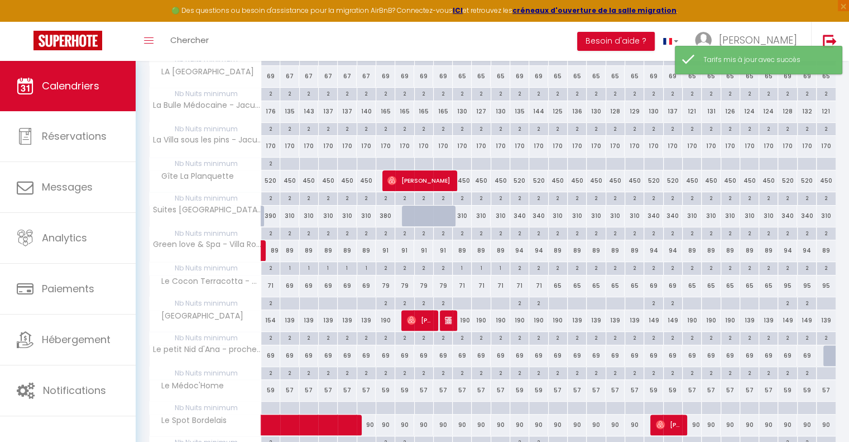
click at [785, 285] on div "95" at bounding box center [787, 285] width 19 height 21
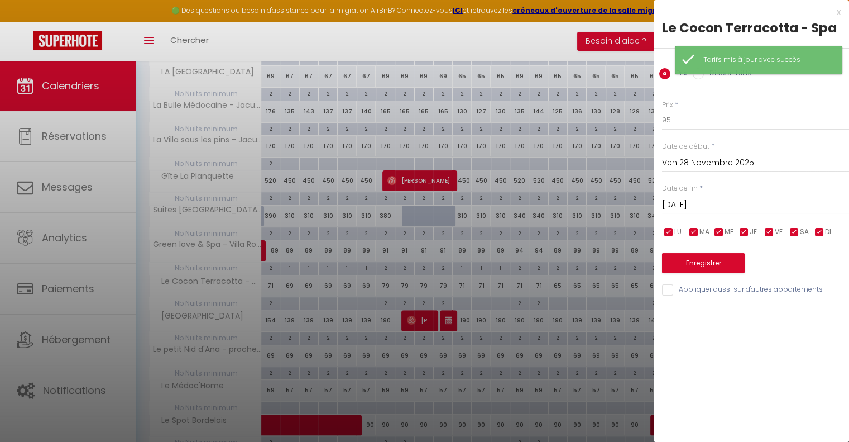
click at [691, 200] on input "Sam 29 Novembre 2025" at bounding box center [755, 205] width 187 height 15
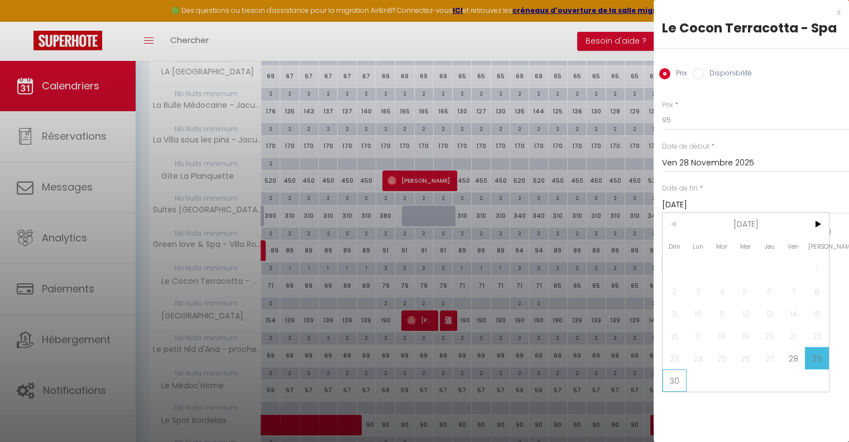
click at [675, 382] on span "30" at bounding box center [675, 380] width 24 height 22
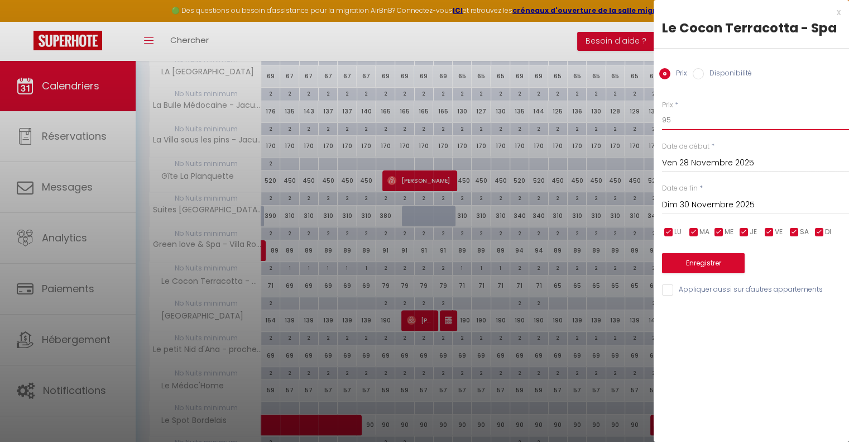
drag, startPoint x: 686, startPoint y: 122, endPoint x: 648, endPoint y: 120, distance: 38.0
click at [648, 120] on body "🟢 Des questions ou besoin d'assistance pour la migration AirBnB? Connectez-vous…" at bounding box center [424, 320] width 849 height 964
click at [690, 265] on button "Enregistrer" at bounding box center [703, 263] width 83 height 20
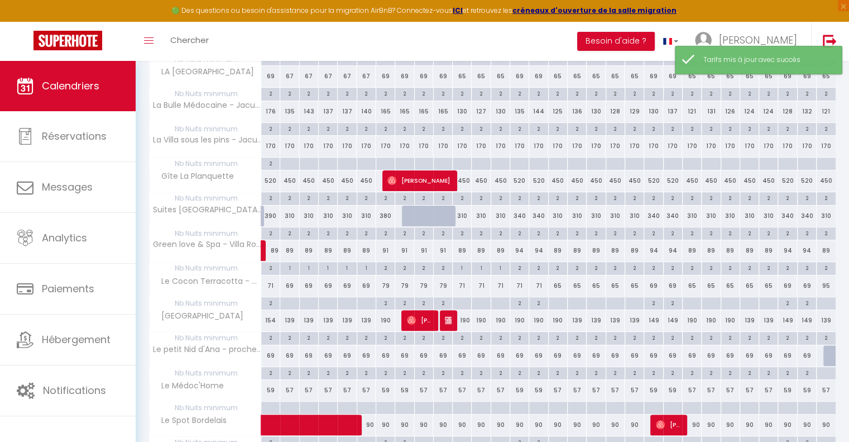
click at [823, 283] on div "95" at bounding box center [826, 285] width 19 height 21
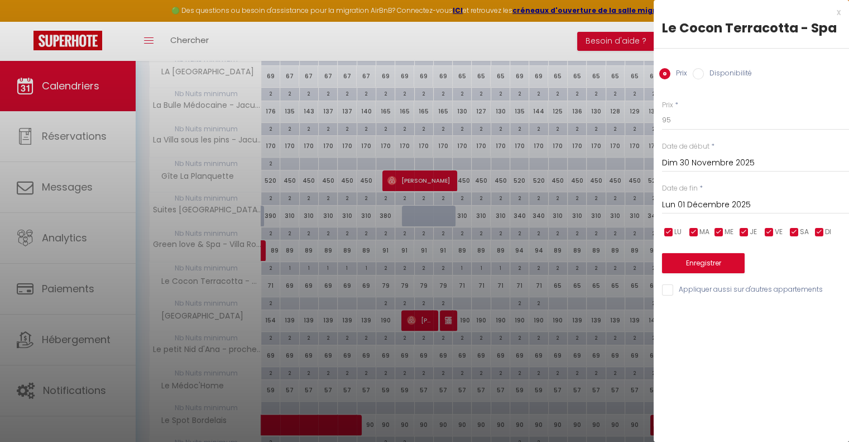
click at [709, 198] on input "Lun 01 Décembre 2025" at bounding box center [755, 205] width 187 height 15
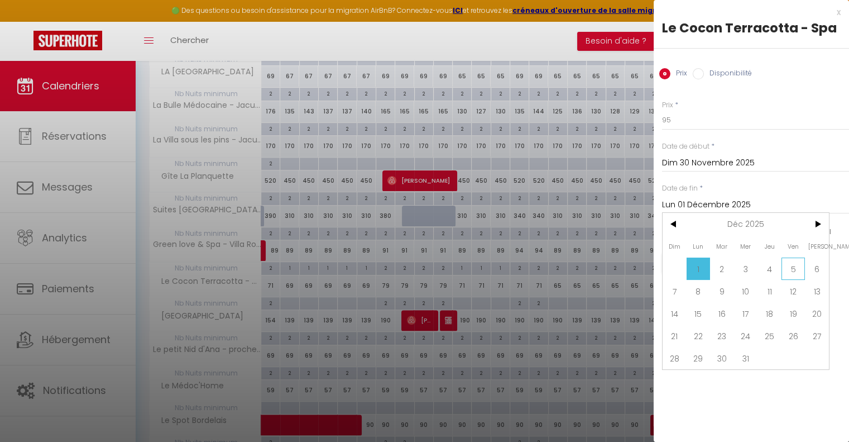
click at [792, 269] on span "5" at bounding box center [794, 268] width 24 height 22
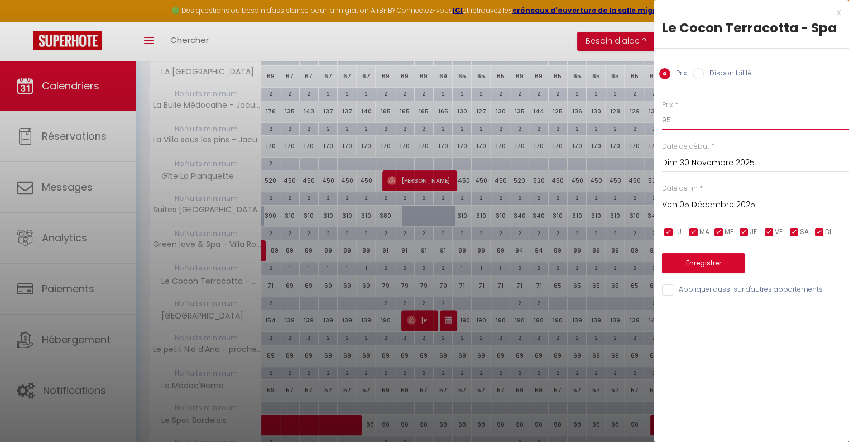
drag, startPoint x: 701, startPoint y: 120, endPoint x: 652, endPoint y: 120, distance: 48.6
click at [652, 120] on body "🟢 Des questions ou besoin d'assistance pour la migration AirBnB? Connectez-vous…" at bounding box center [424, 320] width 849 height 964
click at [696, 261] on button "Enregistrer" at bounding box center [703, 263] width 83 height 20
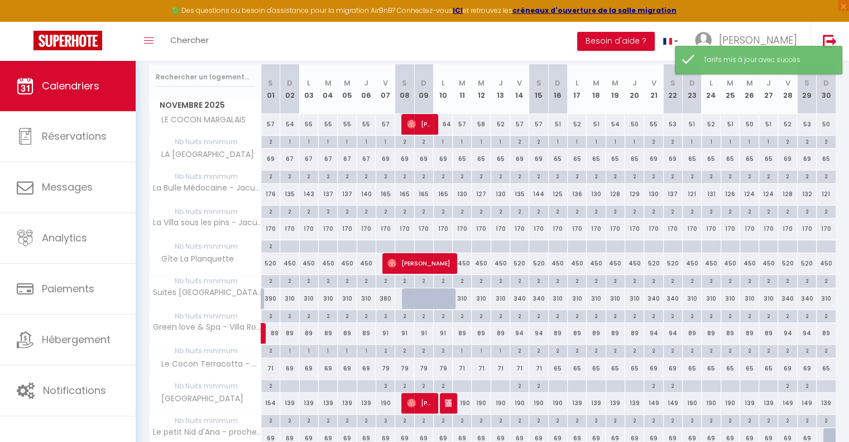
scroll to position [56, 0]
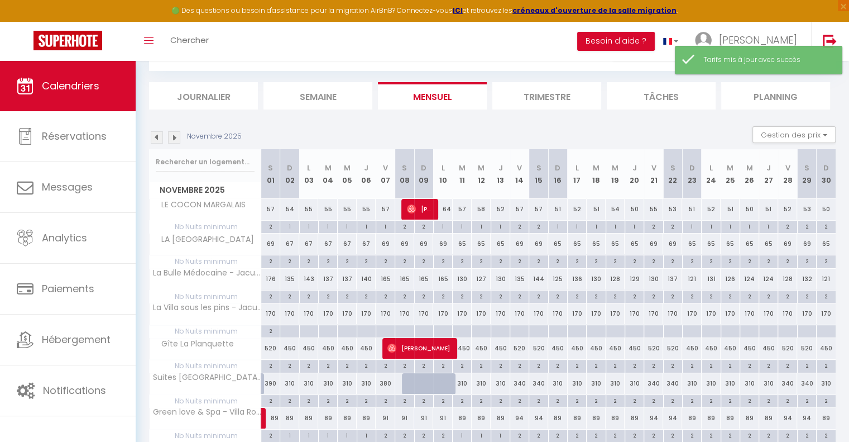
click at [171, 138] on img at bounding box center [174, 137] width 12 height 12
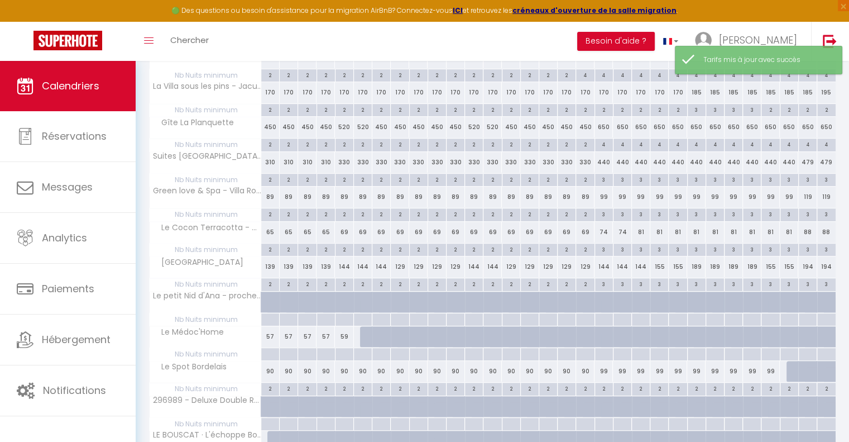
scroll to position [279, 0]
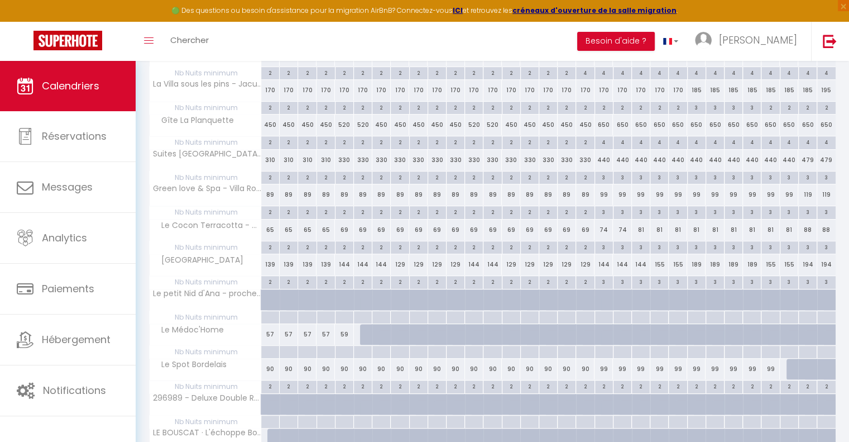
click at [346, 230] on div "69" at bounding box center [344, 229] width 18 height 21
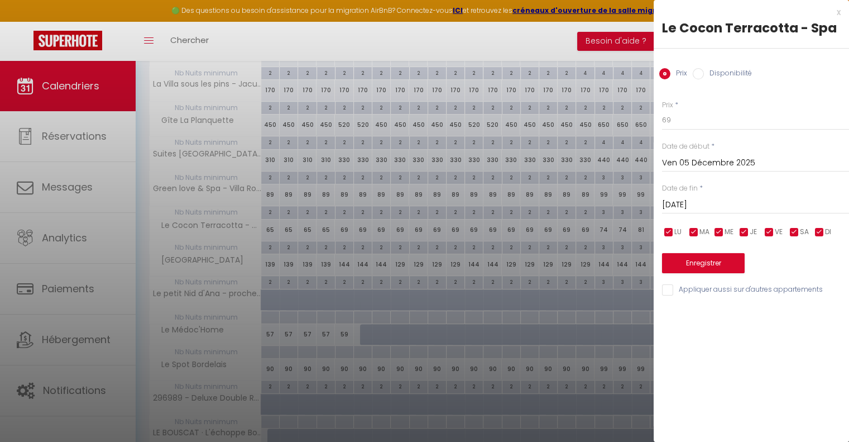
click at [706, 202] on input "Sam 06 Décembre 2025" at bounding box center [755, 205] width 187 height 15
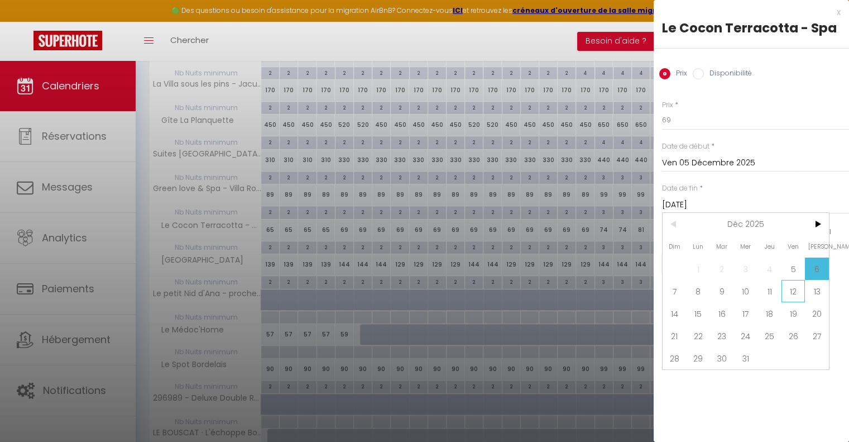
click at [798, 295] on span "12" at bounding box center [794, 291] width 24 height 22
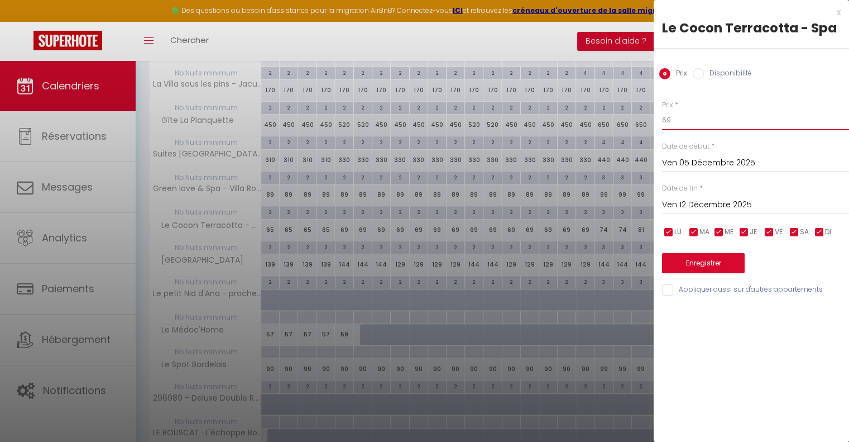
click at [693, 123] on input "69" at bounding box center [755, 120] width 187 height 20
click at [706, 263] on button "Enregistrer" at bounding box center [703, 263] width 83 height 20
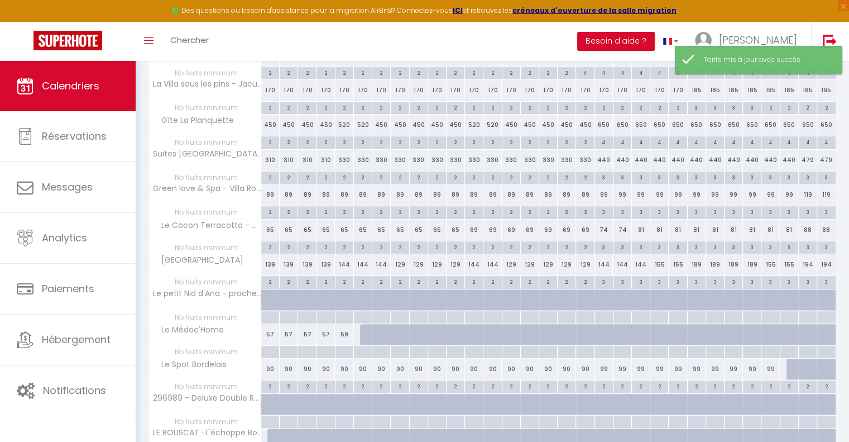
click at [512, 224] on div "69" at bounding box center [511, 229] width 18 height 21
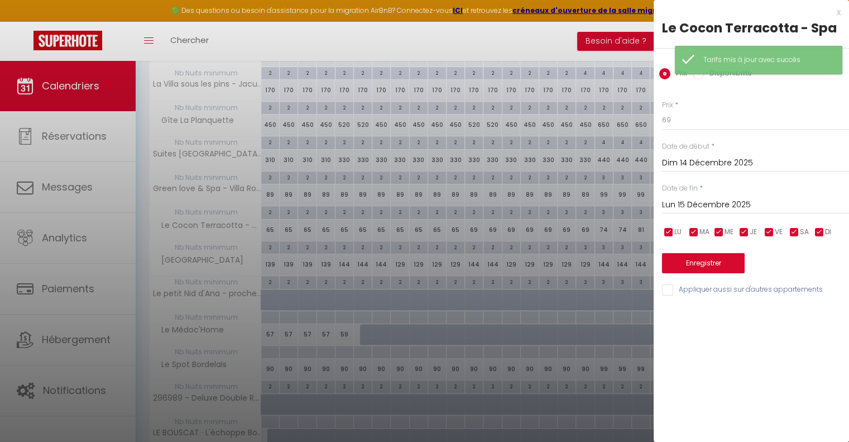
click at [700, 202] on input "Lun 15 Décembre 2025" at bounding box center [755, 205] width 187 height 15
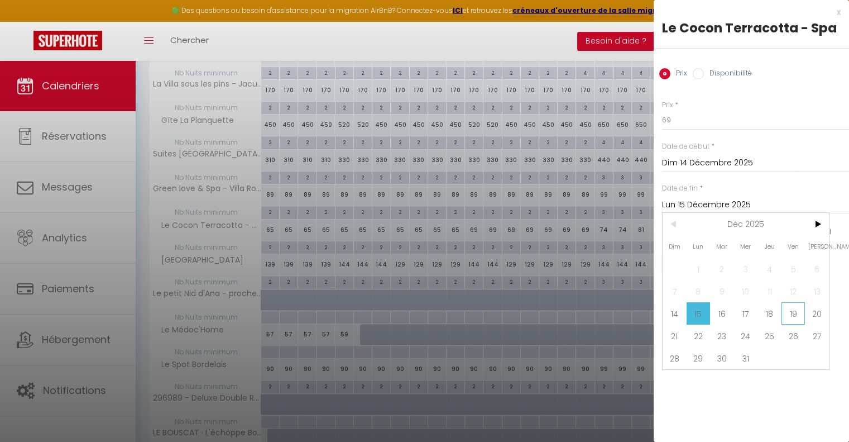
click at [797, 310] on span "19" at bounding box center [794, 313] width 24 height 22
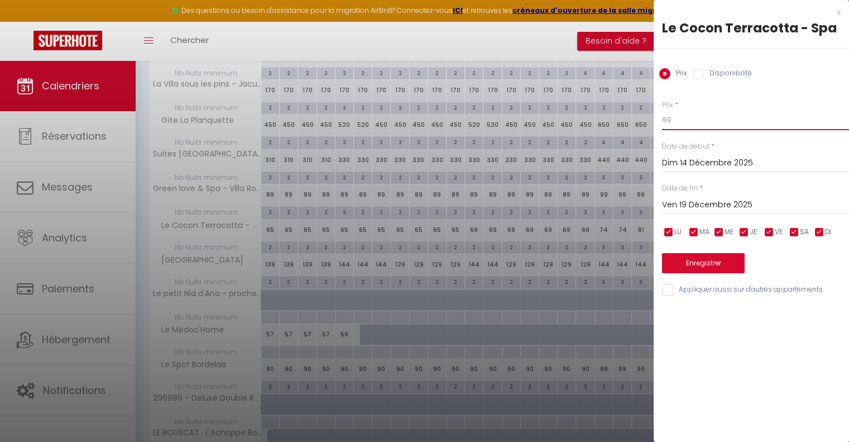
click at [685, 122] on input "69" at bounding box center [755, 120] width 187 height 20
click at [701, 261] on button "Enregistrer" at bounding box center [703, 263] width 83 height 20
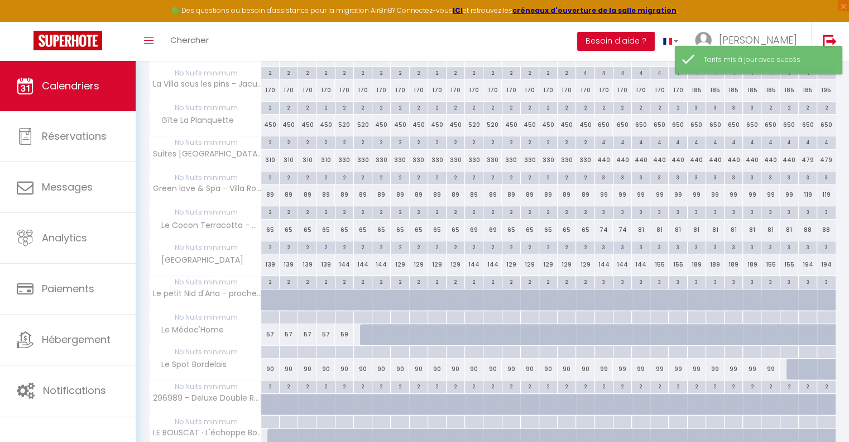
click at [604, 225] on div "74" at bounding box center [604, 229] width 18 height 21
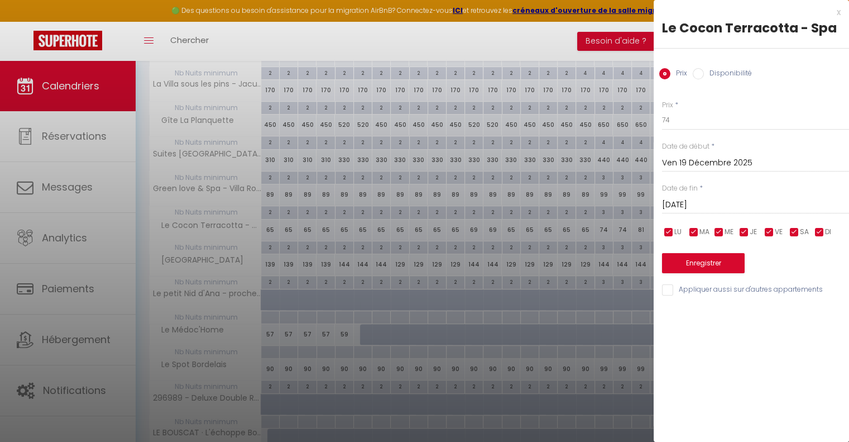
click at [706, 202] on input "Sam 20 Décembre 2025" at bounding box center [755, 205] width 187 height 15
click at [840, 11] on div "x" at bounding box center [747, 12] width 187 height 13
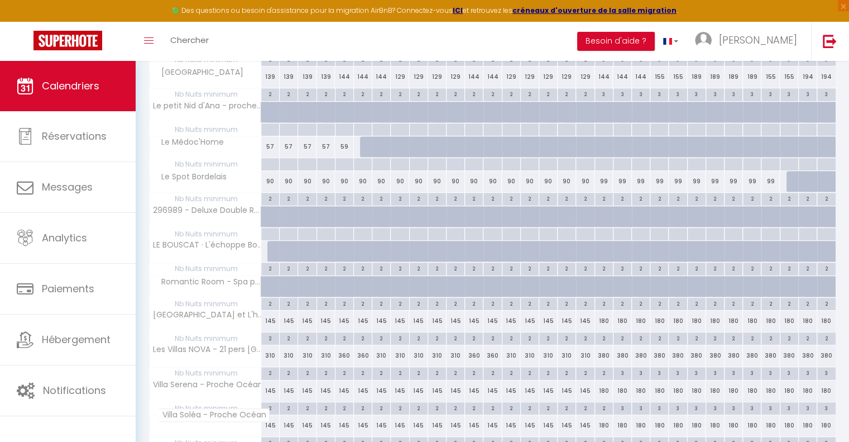
scroll to position [466, 0]
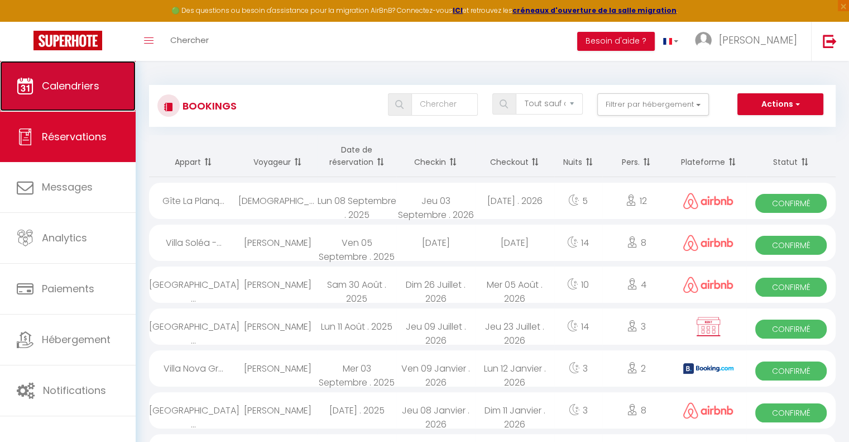
click at [62, 83] on span "Calendriers" at bounding box center [71, 86] width 58 height 14
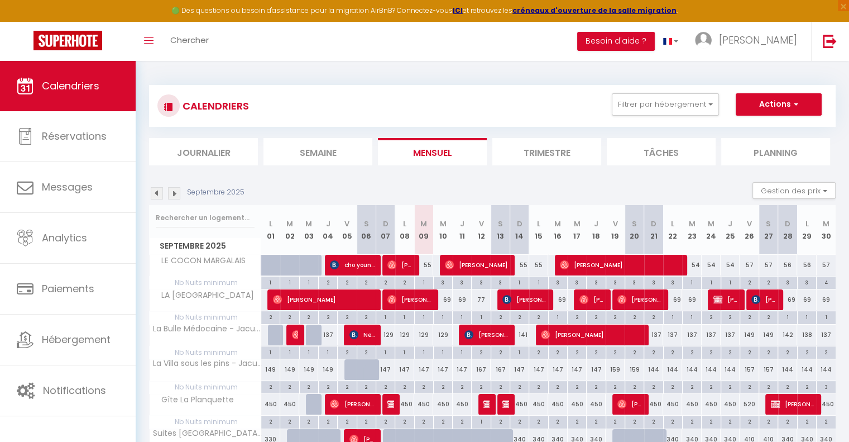
click at [175, 192] on img at bounding box center [174, 193] width 12 height 12
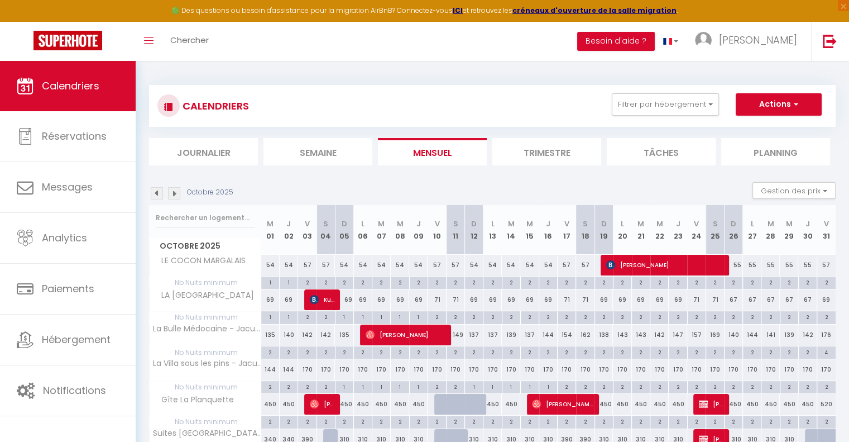
click at [173, 193] on img at bounding box center [174, 193] width 12 height 12
select select
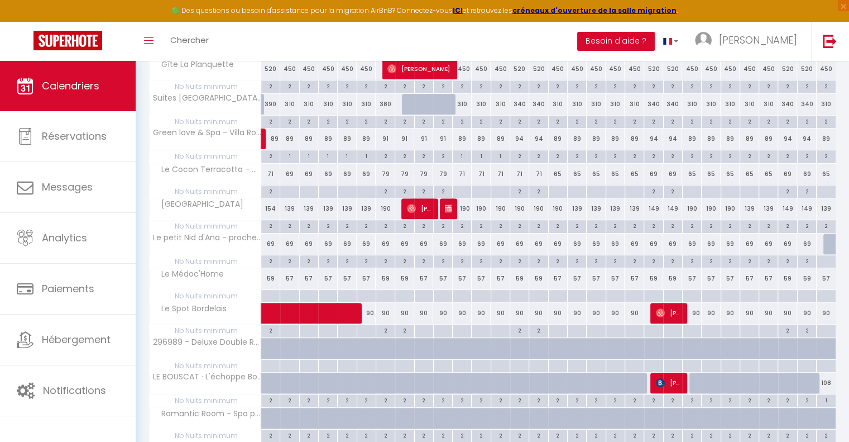
scroll to position [391, 0]
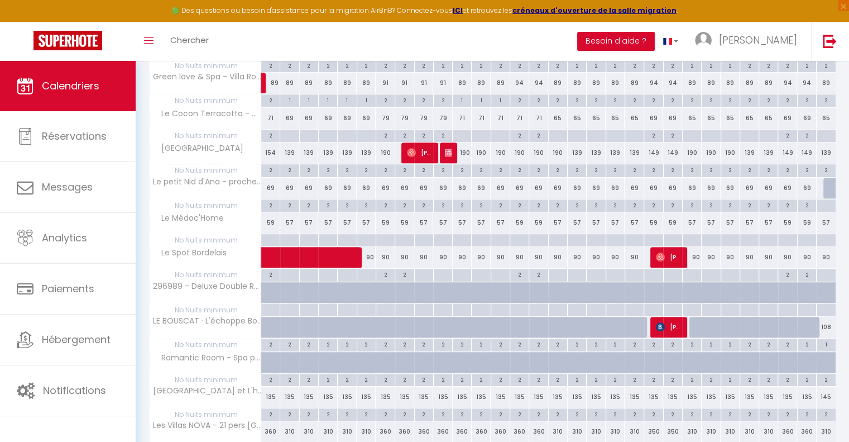
click at [826, 325] on div "108" at bounding box center [826, 327] width 19 height 21
type input "108"
select select "1"
type input "Dim 30 Novembre 2025"
type input "Lun 01 Décembre 2025"
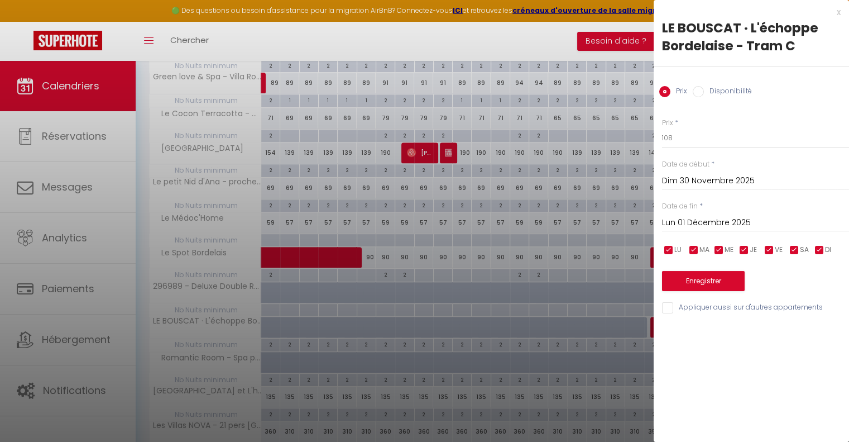
click at [699, 93] on input "Disponibilité" at bounding box center [698, 91] width 11 height 11
radio input "true"
radio input "false"
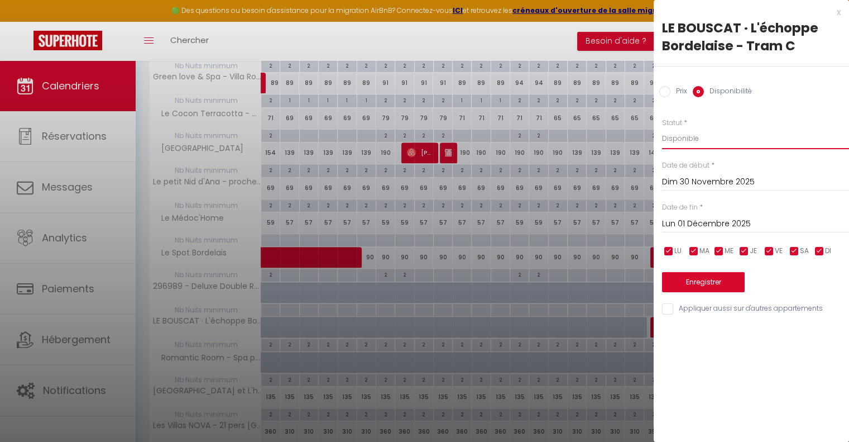
click at [697, 137] on select "Disponible Indisponible" at bounding box center [755, 138] width 187 height 21
select select "0"
click at [662, 128] on select "Disponible Indisponible" at bounding box center [755, 138] width 187 height 21
click at [726, 283] on button "Enregistrer" at bounding box center [703, 282] width 83 height 20
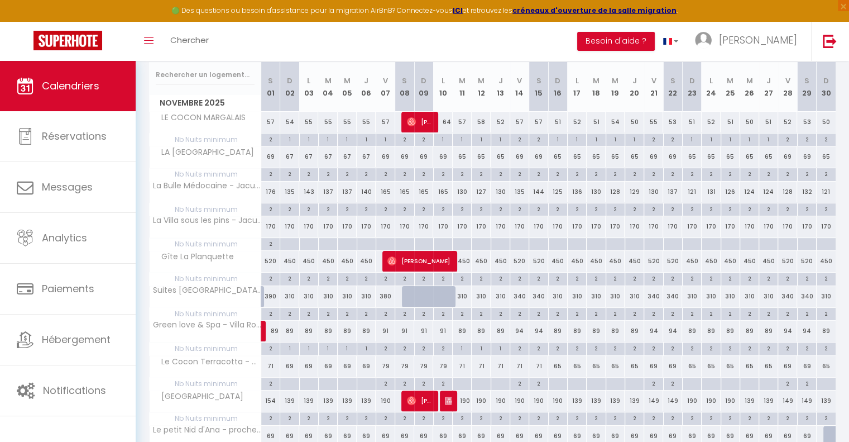
scroll to position [168, 0]
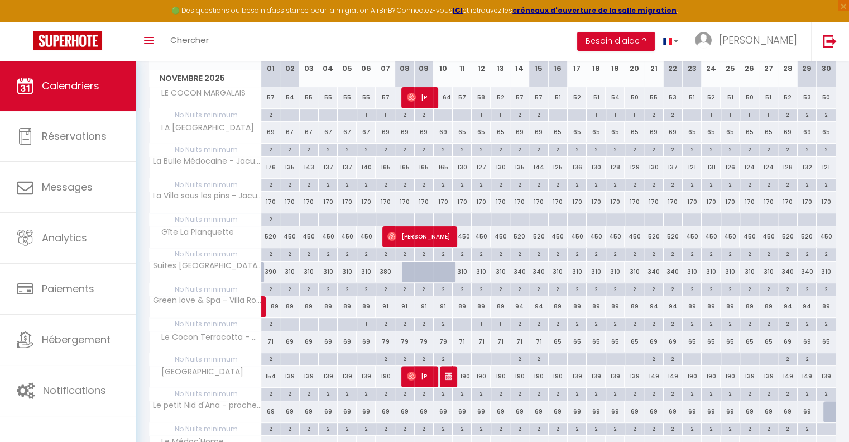
click at [464, 321] on div "1" at bounding box center [462, 323] width 18 height 11
type input "1"
type input "[DATE] Novembre 2025"
type input "Mer 12 Novembre 2025"
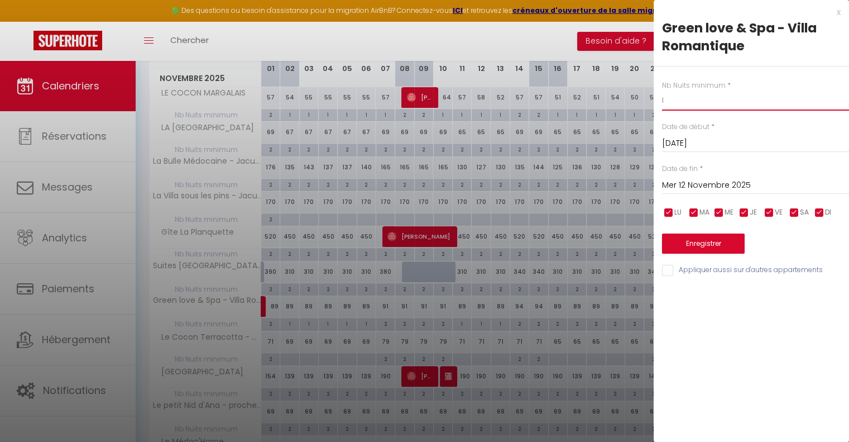
drag, startPoint x: 682, startPoint y: 97, endPoint x: 630, endPoint y: 96, distance: 52.5
click at [630, 96] on body "🟢 Des questions ou besoin d'assistance pour la migration AirBnB? Connectez-vous…" at bounding box center [424, 375] width 849 height 964
type input "2"
click at [700, 246] on button "Enregistrer" at bounding box center [703, 243] width 83 height 20
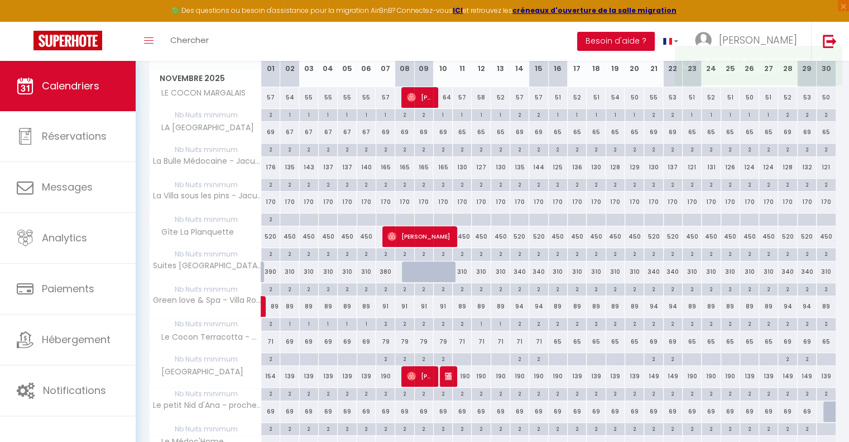
click at [458, 357] on div at bounding box center [461, 359] width 19 height 13
type input "Mar 11 Novembre 2025"
type input "Mer 12 Novembre 2025"
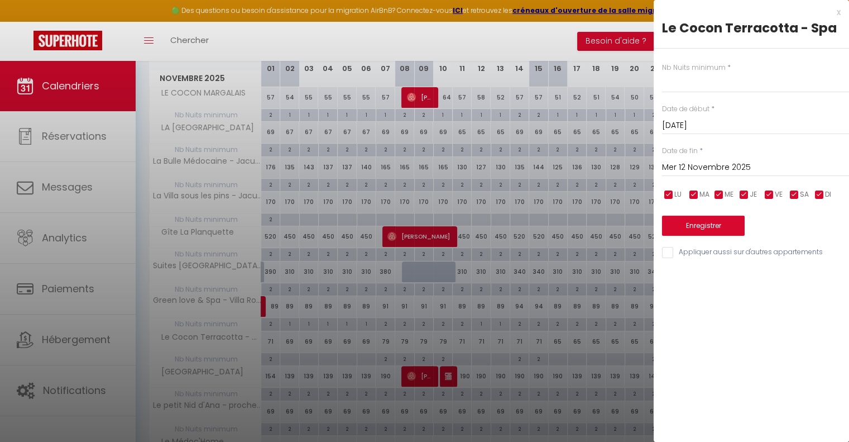
click at [680, 93] on div "Nb Nuits minimum * Date de début * Mar 11 Novembre 2025 < Nov 2025 > Dim Lun Ma…" at bounding box center [751, 154] width 195 height 211
click at [680, 83] on input "text" at bounding box center [755, 83] width 187 height 20
type input "2"
click at [686, 224] on button "Enregistrer" at bounding box center [703, 226] width 83 height 20
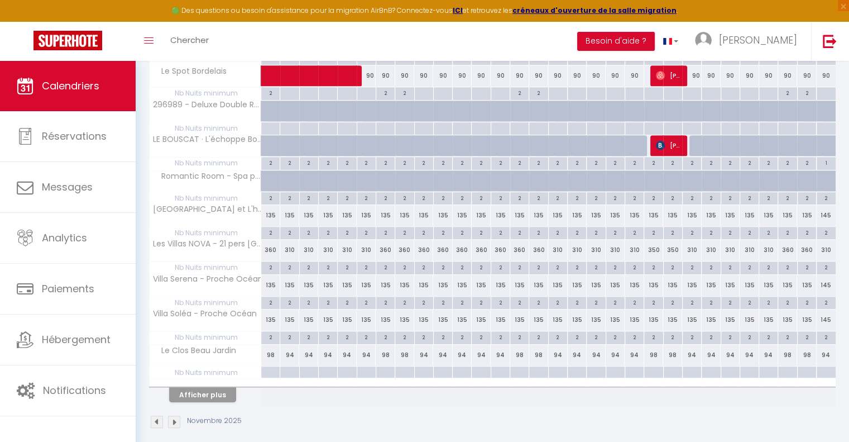
scroll to position [577, 0]
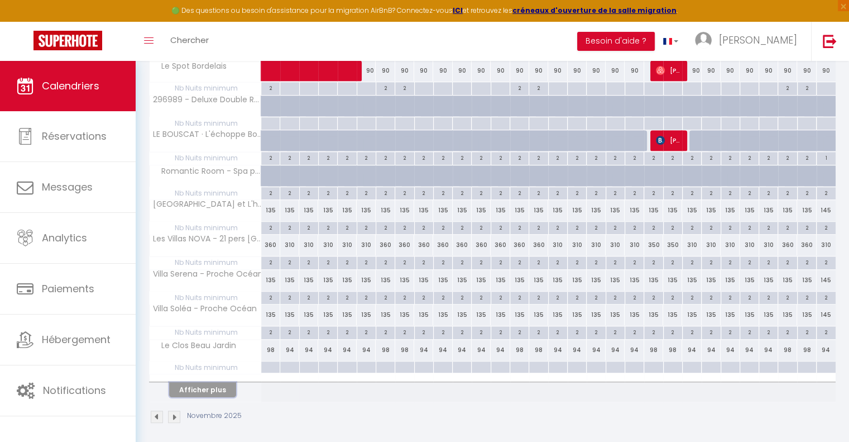
click at [223, 388] on button "Afficher plus" at bounding box center [202, 389] width 67 height 15
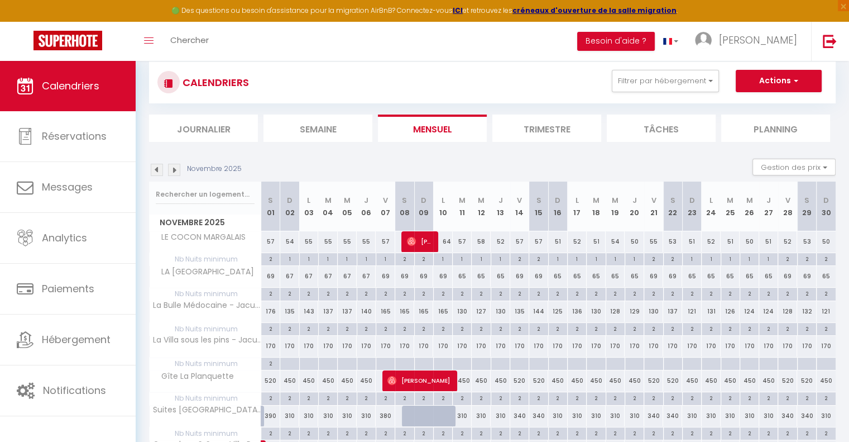
scroll to position [19, 0]
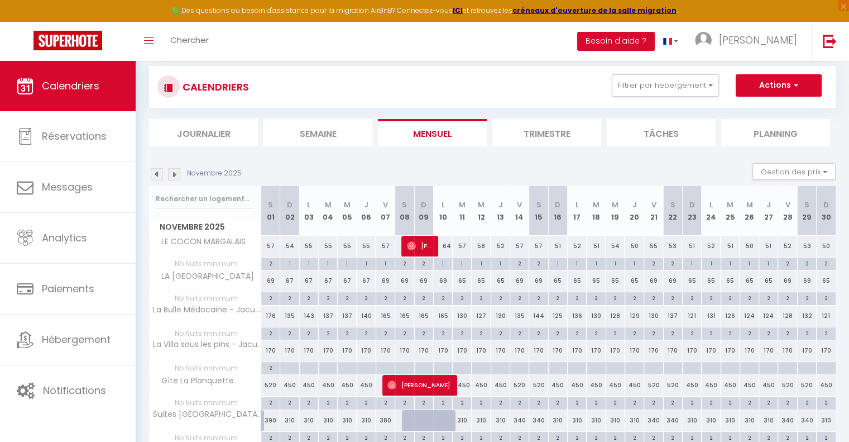
click at [156, 172] on img at bounding box center [157, 174] width 12 height 12
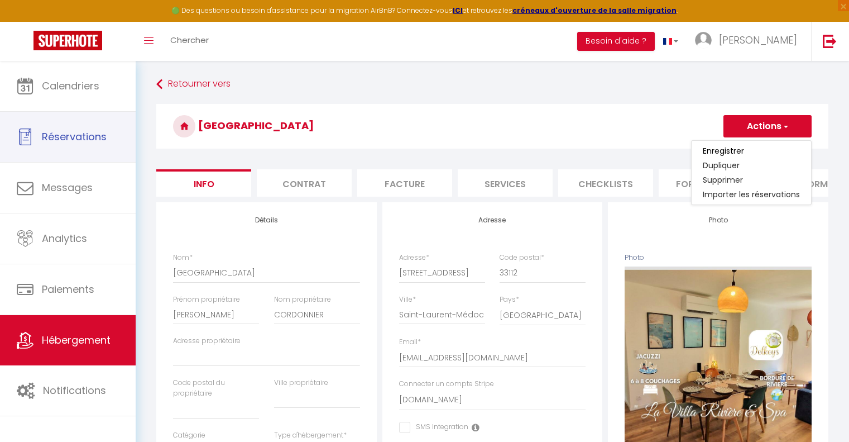
select select "houses"
select select "8"
select select "6"
select select "3"
select select "2"
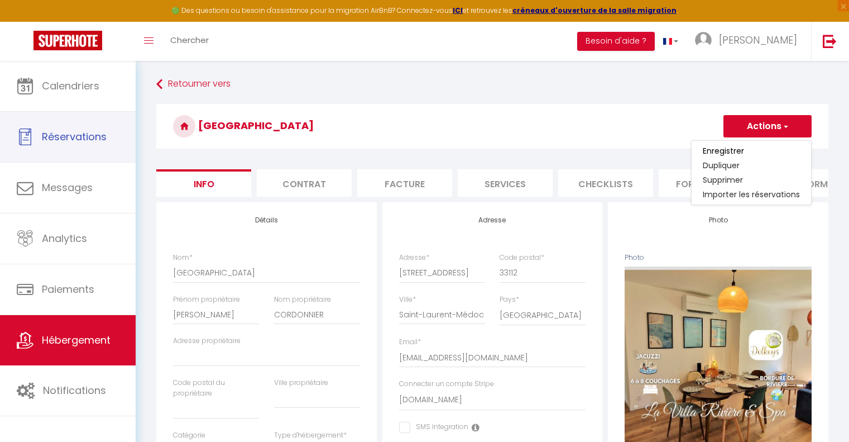
select select "16:00"
select select
select select "10:00"
select select "30"
select select "120"
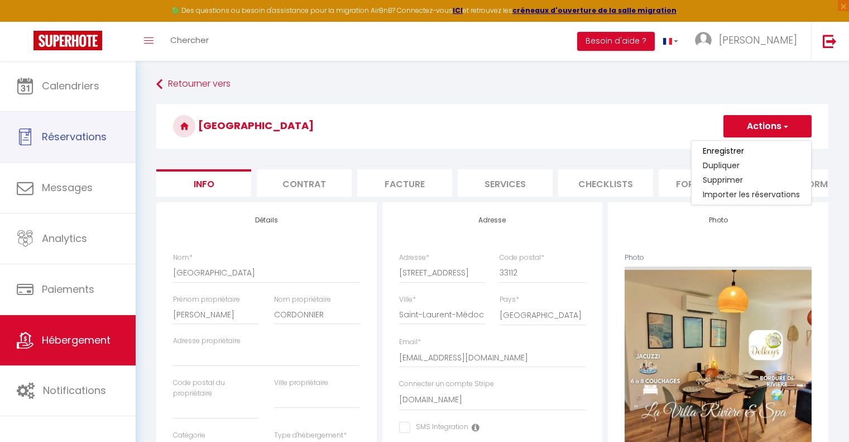
select select "28"
select select "51726"
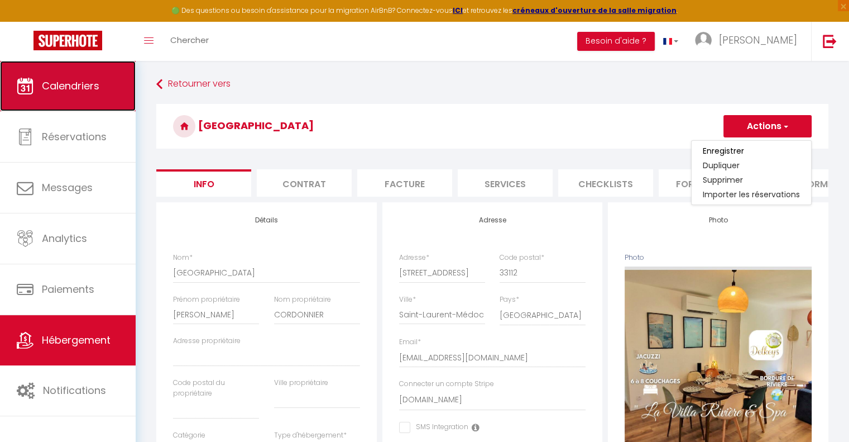
click at [51, 92] on span "Calendriers" at bounding box center [71, 86] width 58 height 14
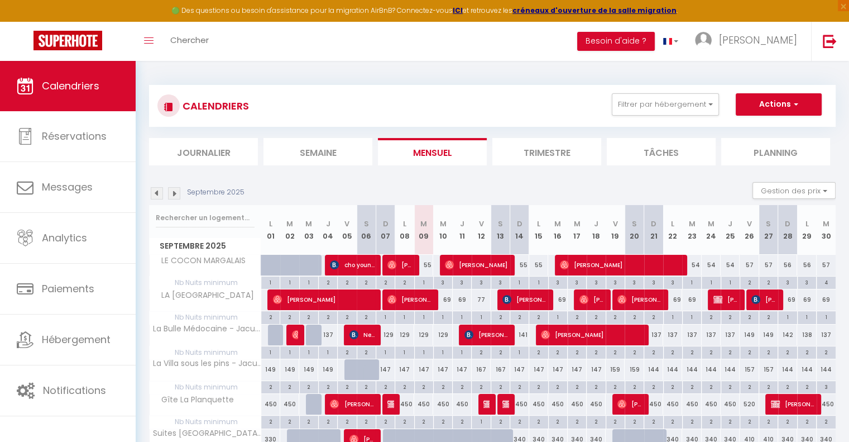
click at [469, 300] on div "69" at bounding box center [462, 299] width 19 height 21
type input "69"
type input "Jeu 11 Septembre 2025"
type input "Ven 12 Septembre 2025"
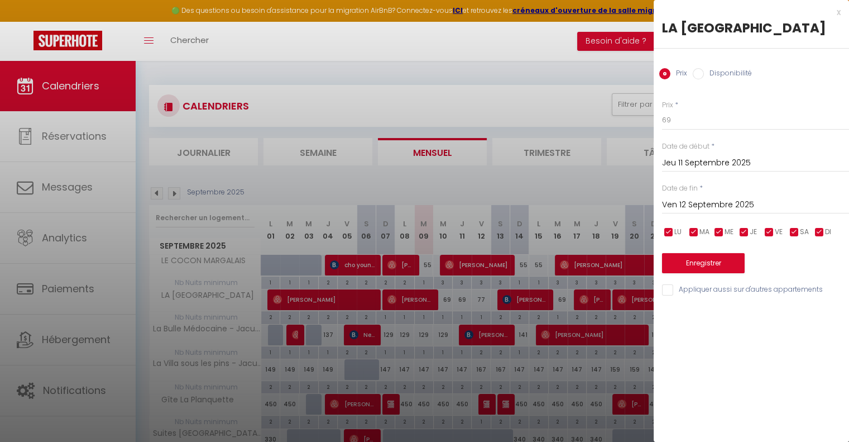
click at [839, 13] on div "x" at bounding box center [747, 12] width 187 height 13
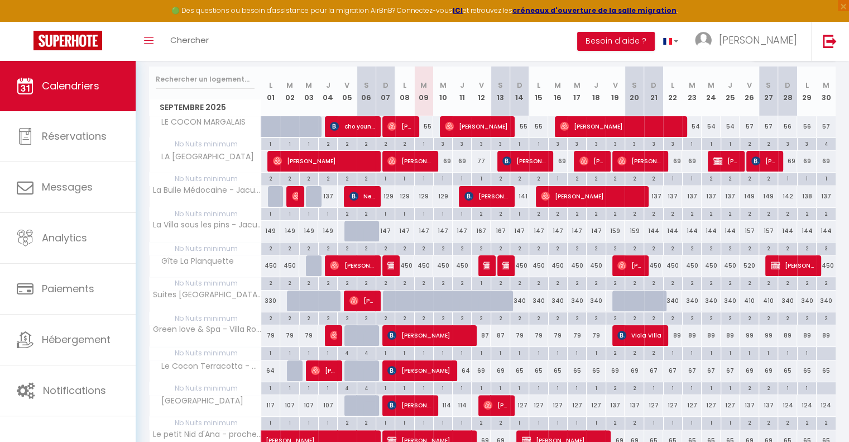
scroll to position [112, 0]
